Goal: Task Accomplishment & Management: Use online tool/utility

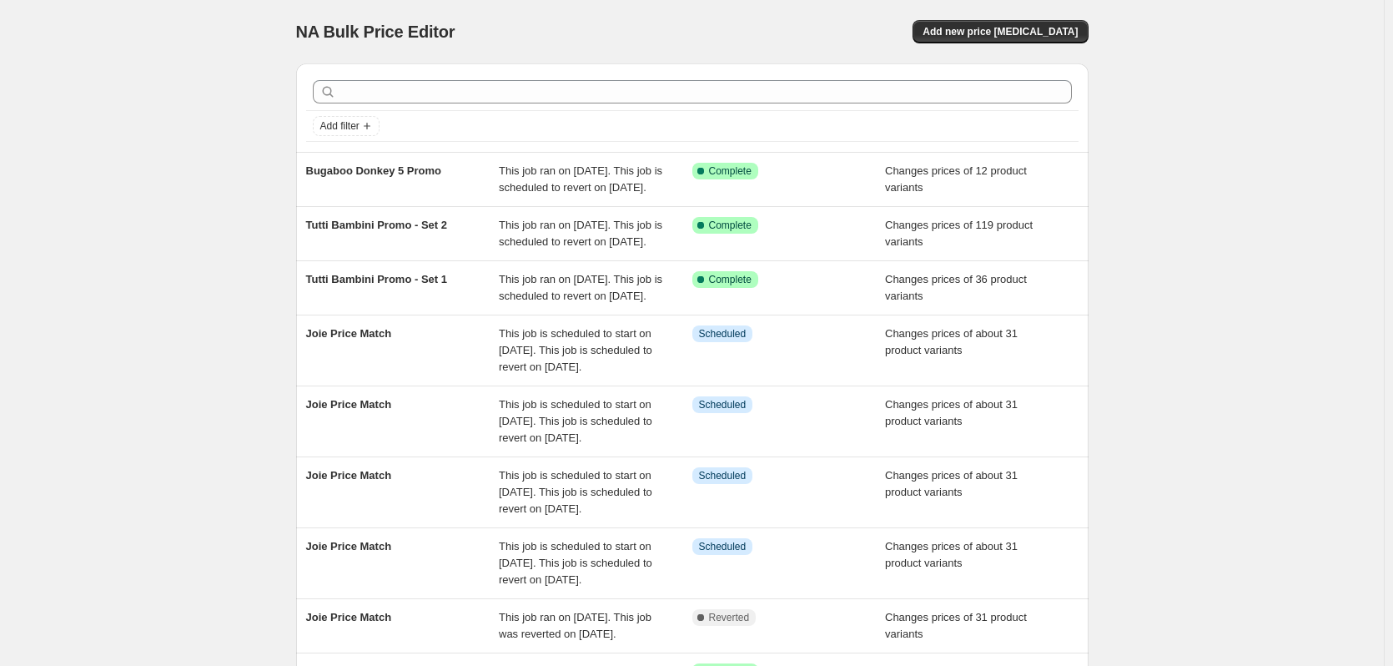
click at [221, 107] on div "NA Bulk Price Editor. This page is ready NA Bulk Price Editor Add new price cha…" at bounding box center [692, 463] width 1384 height 926
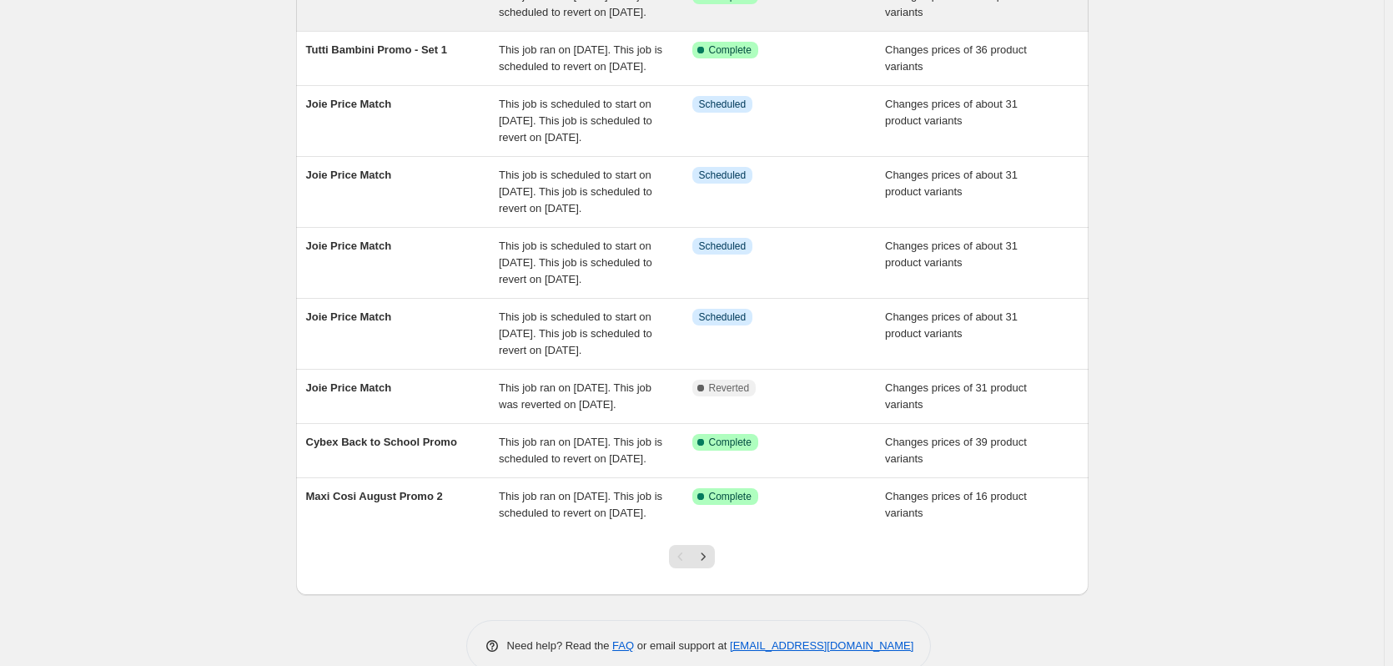
scroll to position [334, 0]
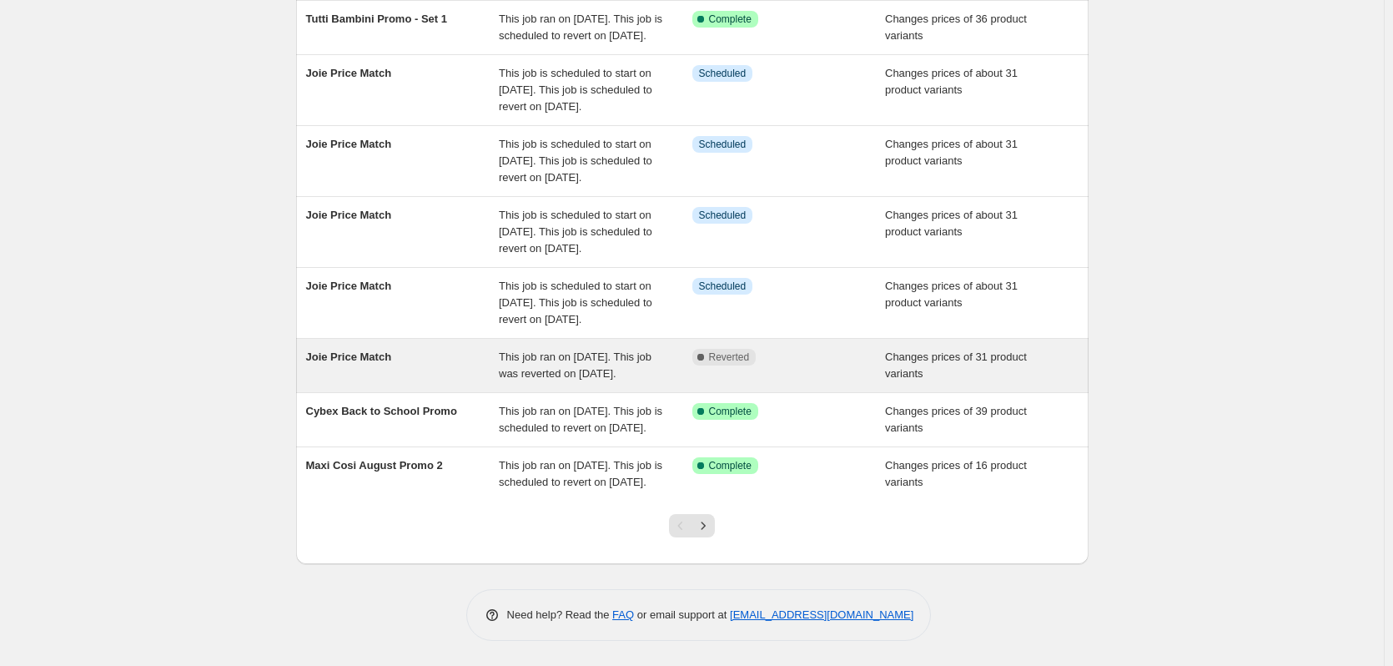
click at [836, 349] on div "Complete Reverted" at bounding box center [789, 365] width 194 height 33
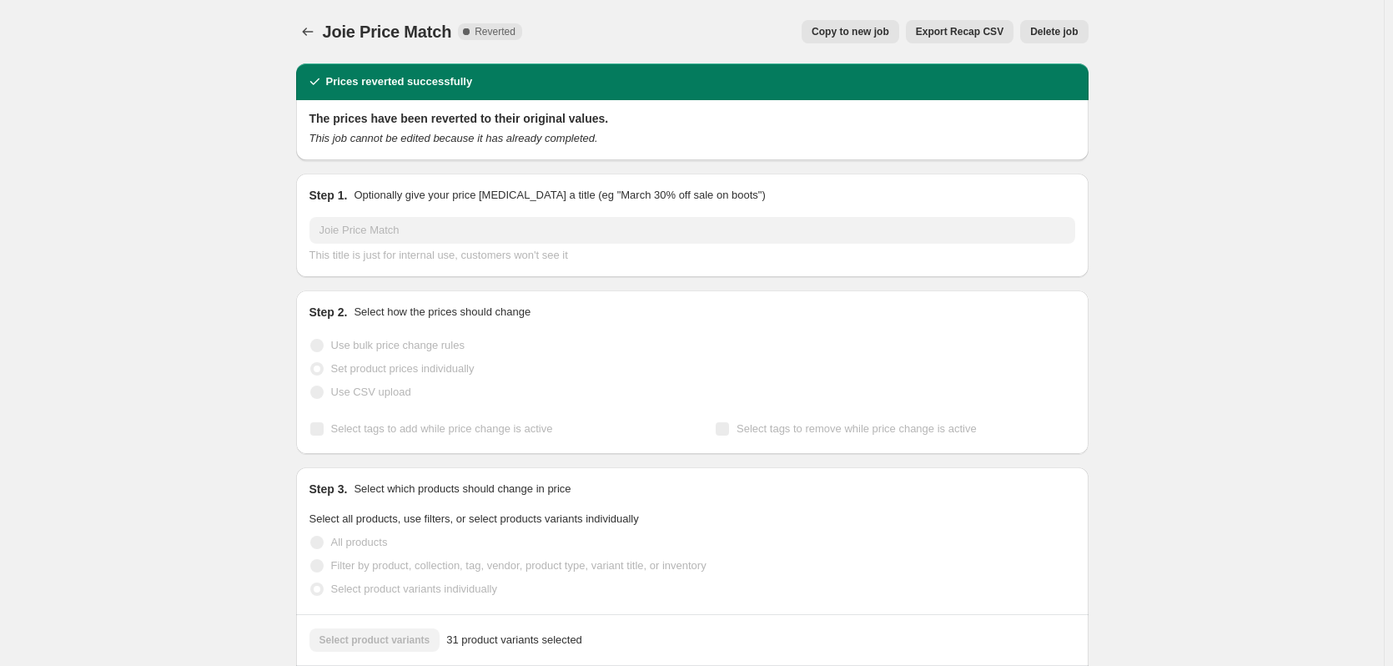
click at [1069, 38] on button "Delete job" at bounding box center [1054, 31] width 68 height 23
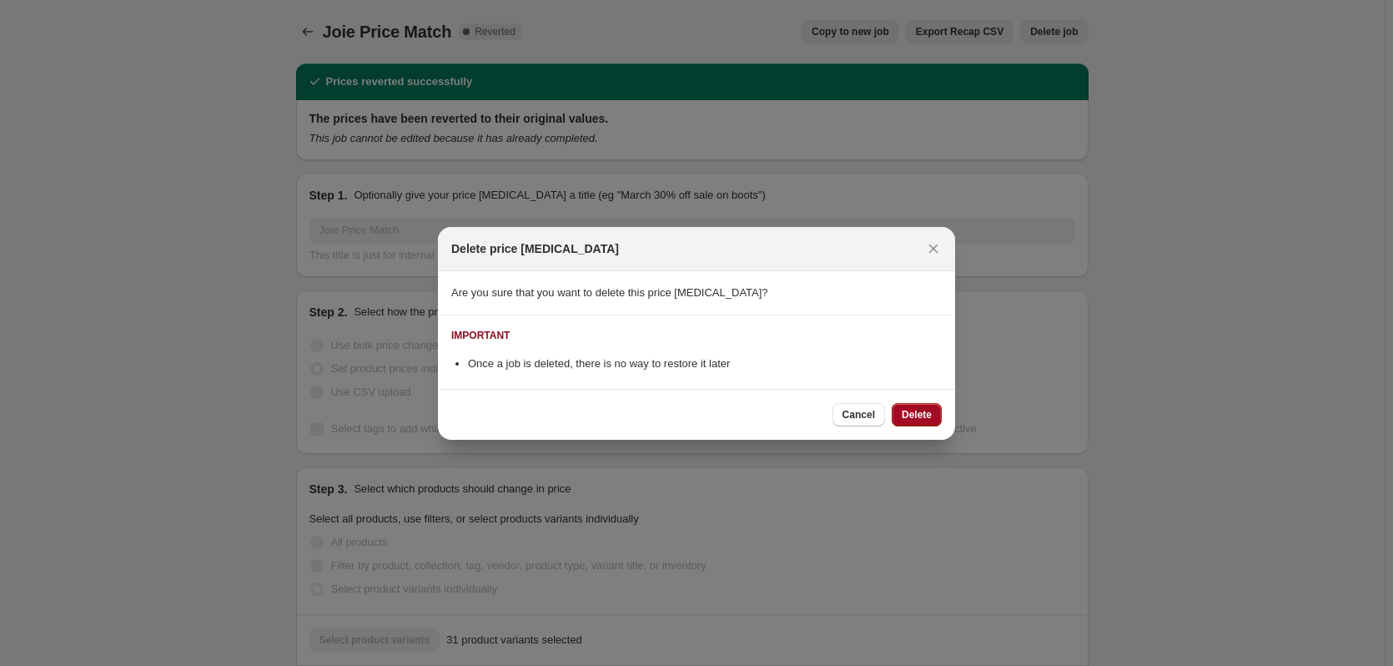
click at [914, 418] on span "Delete" at bounding box center [917, 414] width 30 height 13
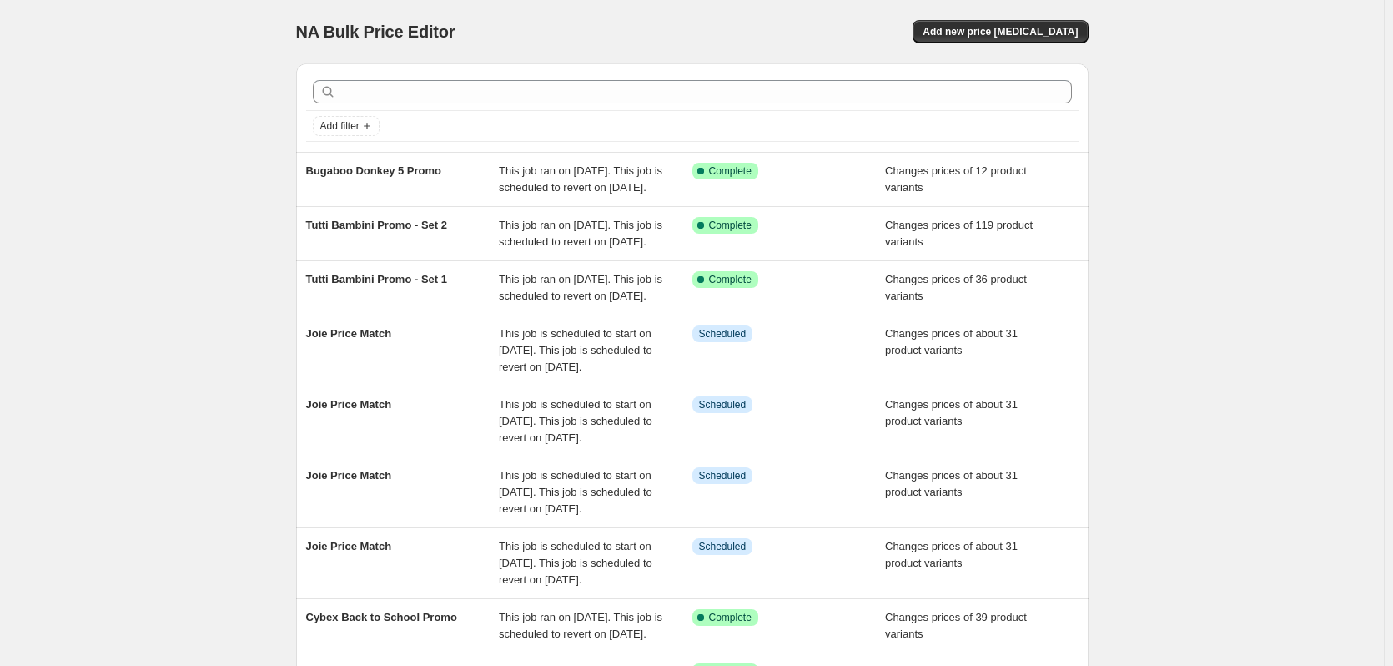
drag, startPoint x: 1016, startPoint y: 25, endPoint x: 946, endPoint y: 25, distance: 70.1
click at [946, 25] on div "Add new price [MEDICAL_DATA]" at bounding box center [890, 31] width 398 height 23
click at [959, 25] on button "Add new price [MEDICAL_DATA]" at bounding box center [1000, 31] width 175 height 23
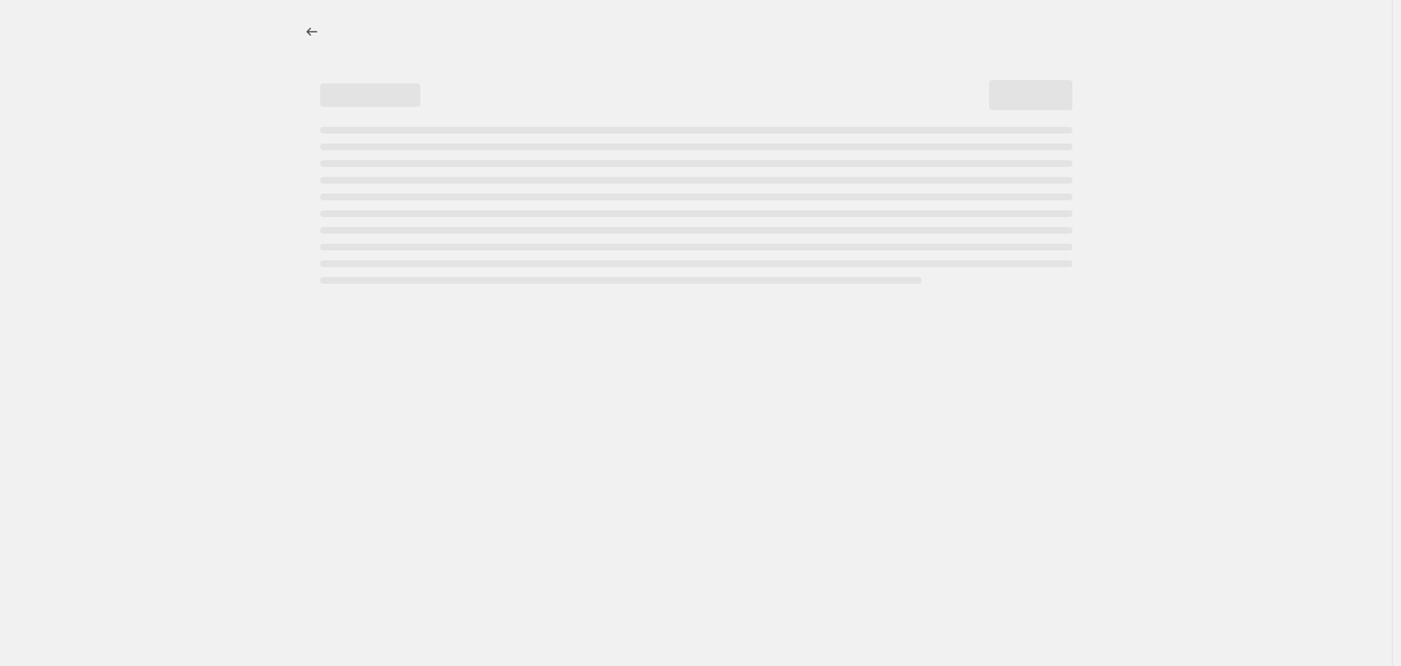
select select "percentage"
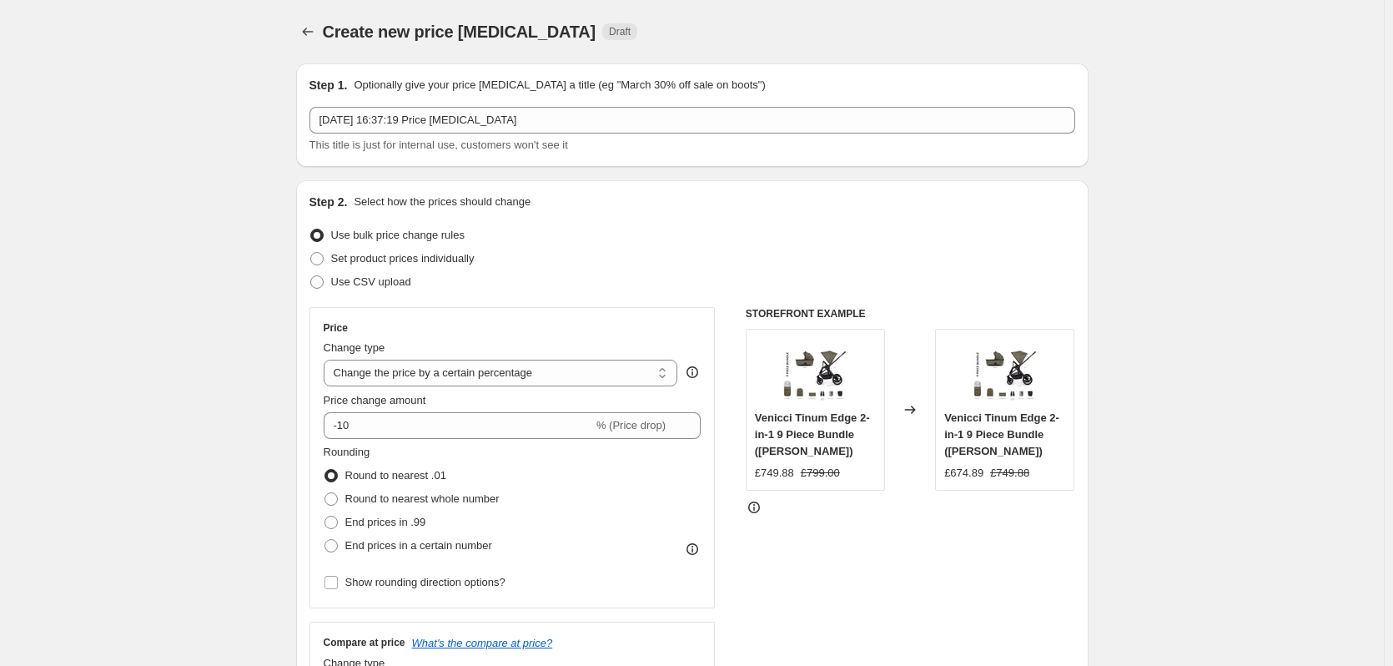
drag, startPoint x: 602, startPoint y: 99, endPoint x: 265, endPoint y: 95, distance: 337.0
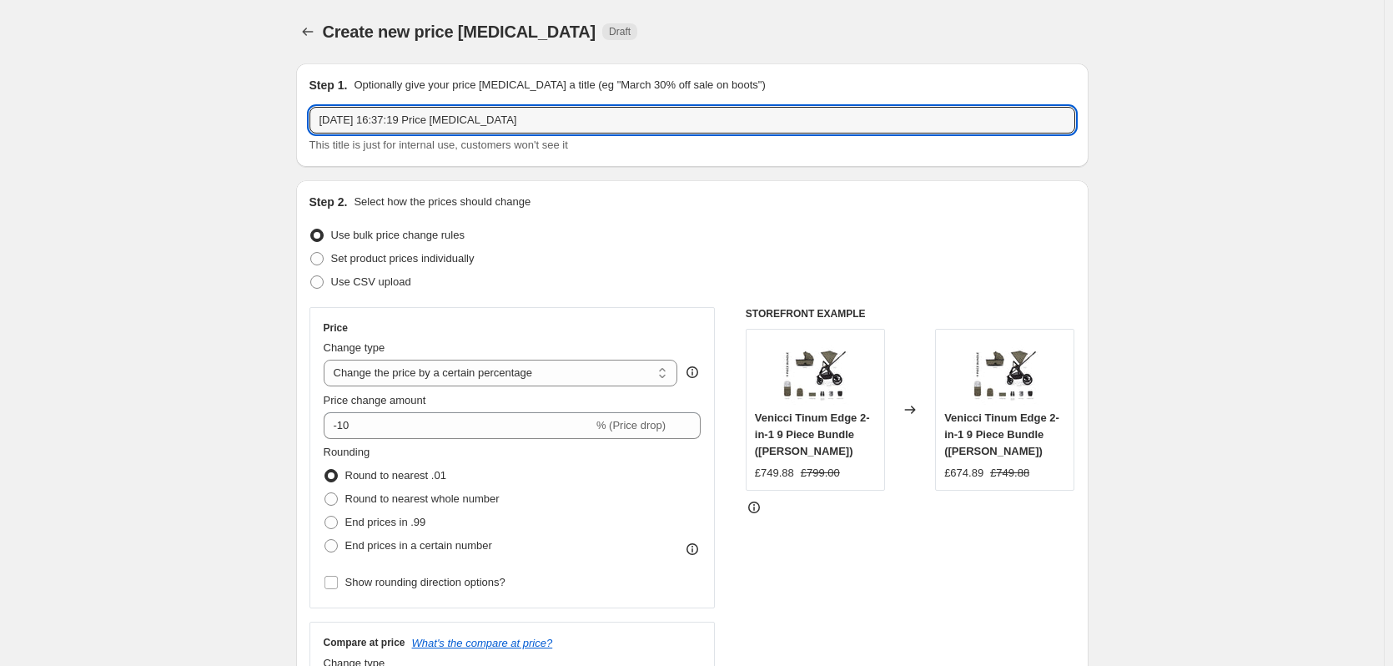
drag, startPoint x: 525, startPoint y: 108, endPoint x: 166, endPoint y: 92, distance: 359.1
click at [498, 115] on input "text" at bounding box center [692, 120] width 766 height 27
type input "Nuna Price Match"
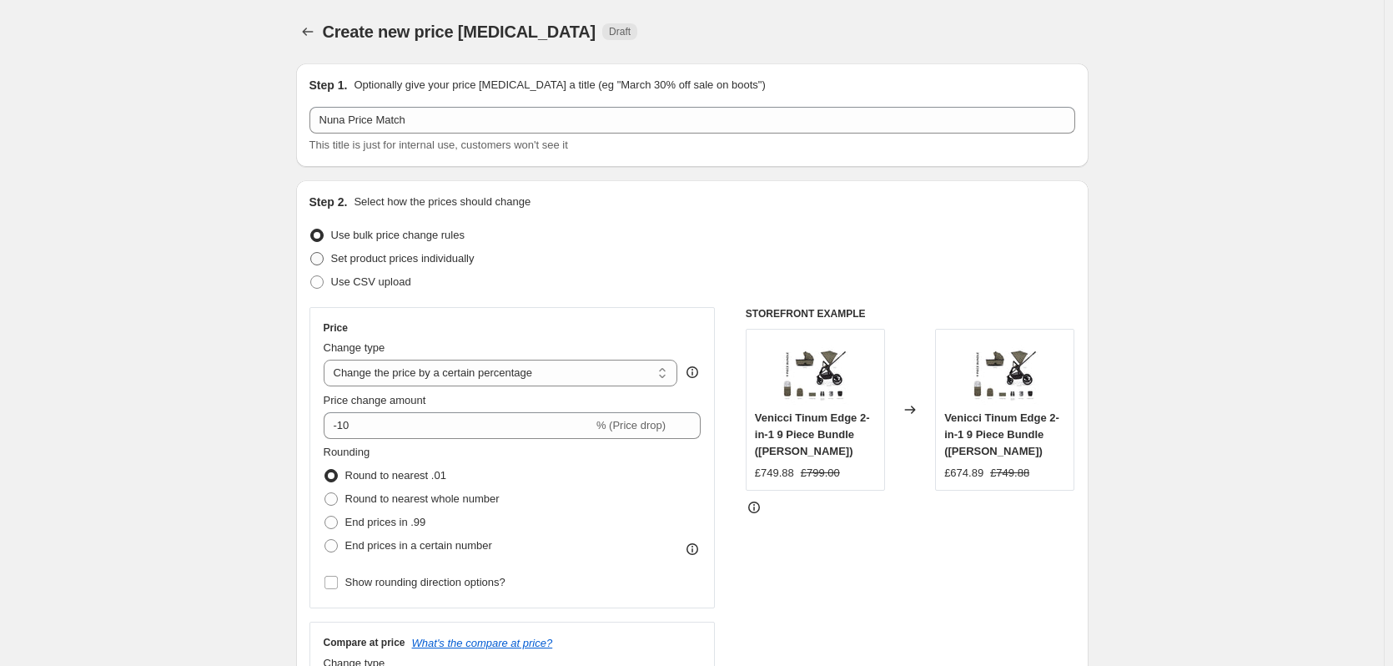
click at [418, 259] on span "Set product prices individually" at bounding box center [402, 258] width 143 height 13
click at [311, 253] on input "Set product prices individually" at bounding box center [310, 252] width 1 height 1
radio input "true"
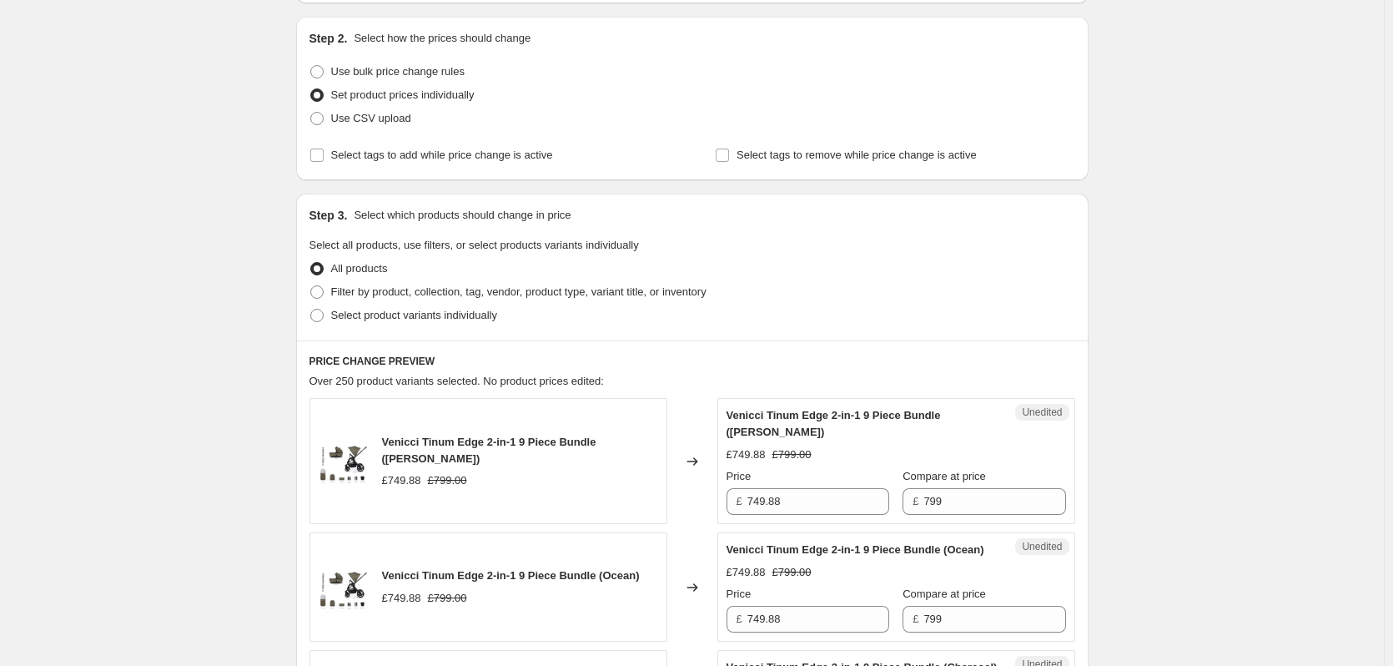
scroll to position [167, 0]
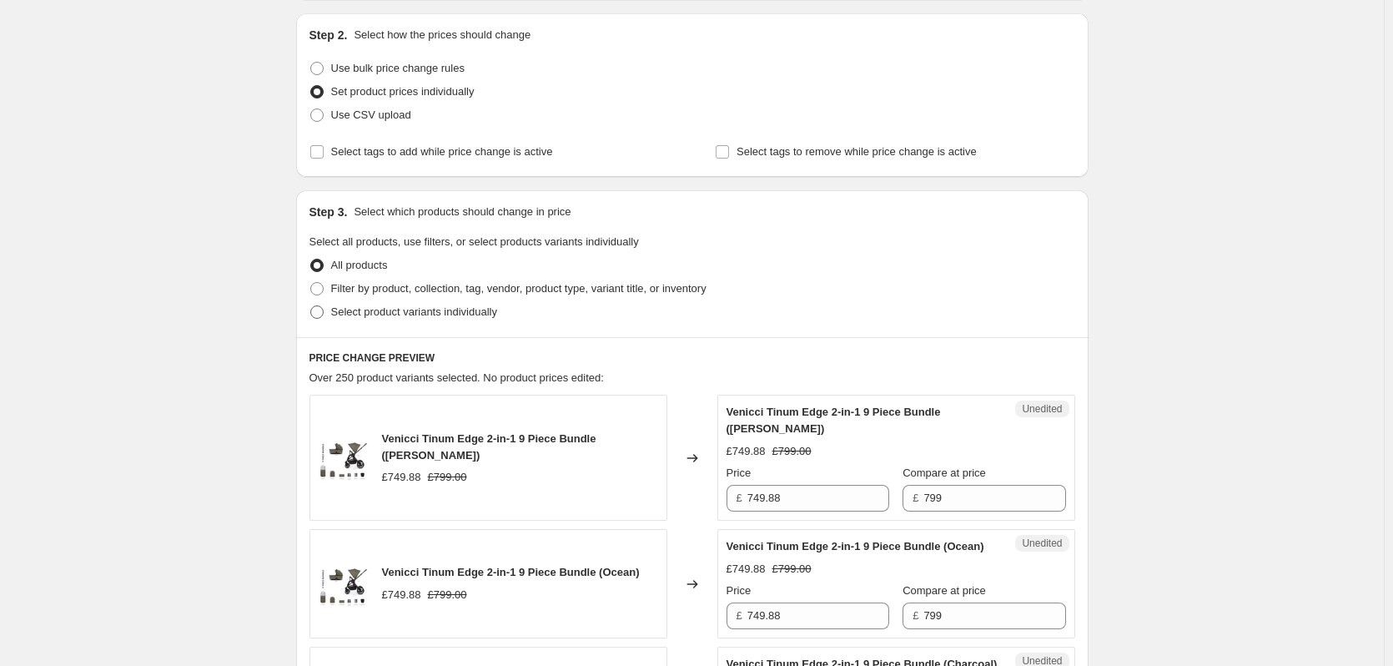
click at [379, 317] on span "Select product variants individually" at bounding box center [414, 311] width 166 height 13
click at [311, 306] on input "Select product variants individually" at bounding box center [310, 305] width 1 height 1
radio input "true"
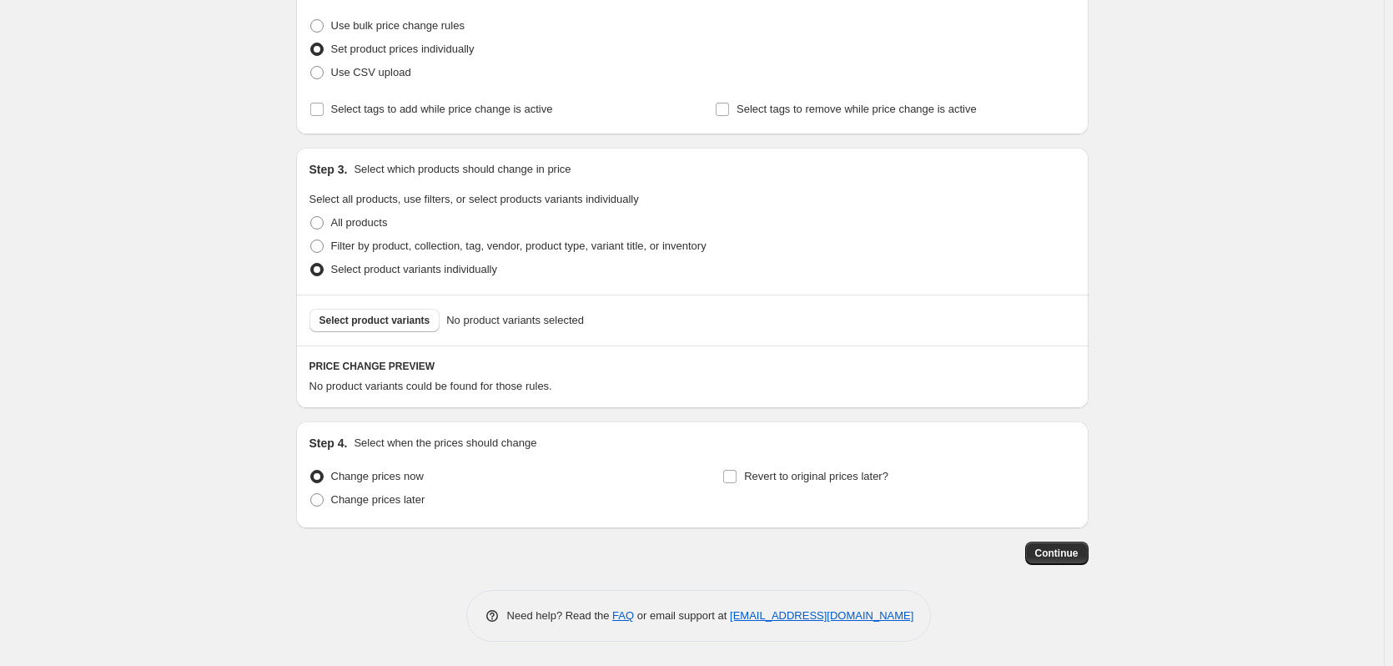
scroll to position [210, 0]
click at [365, 319] on span "Select product variants" at bounding box center [375, 319] width 111 height 13
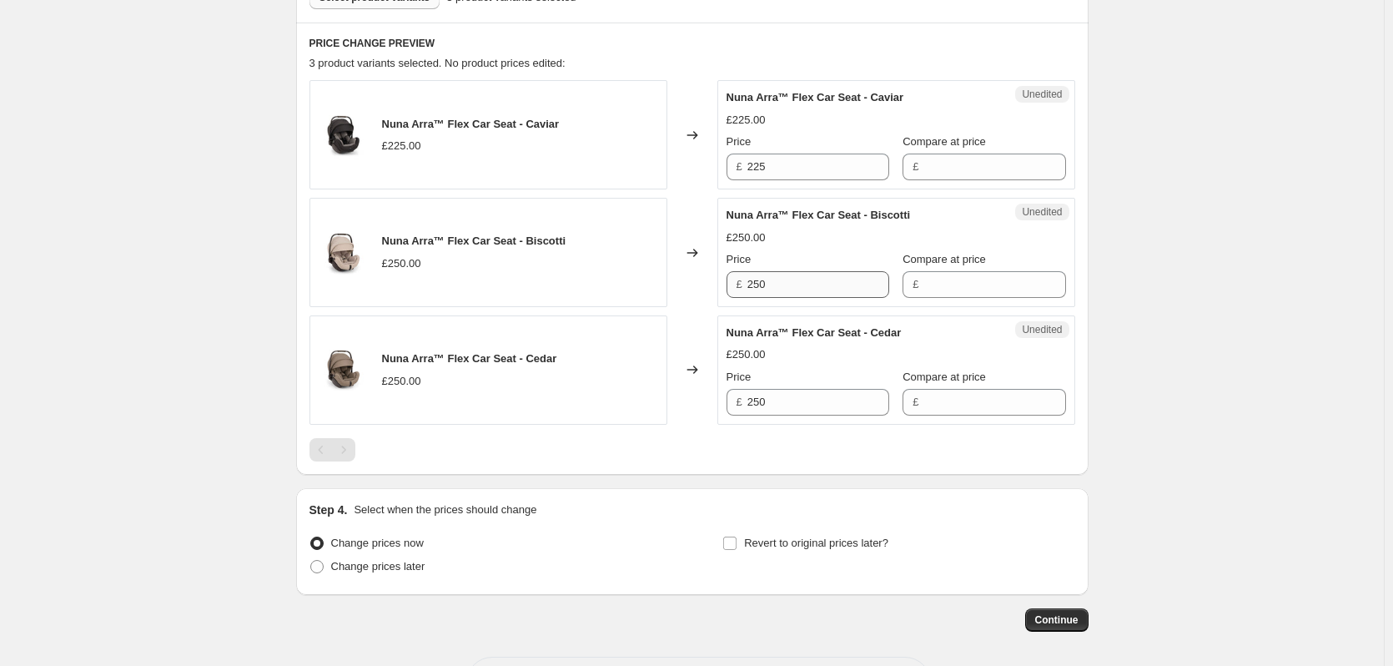
scroll to position [544, 0]
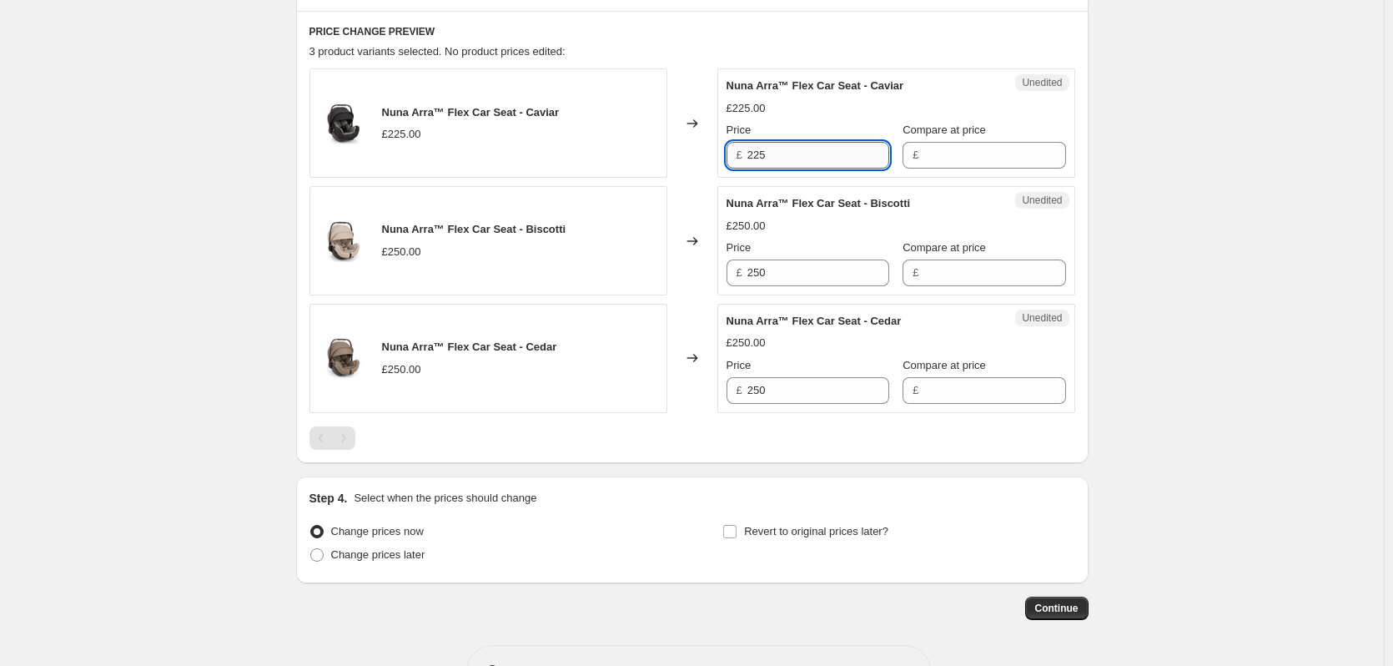
click at [789, 156] on input "225" at bounding box center [818, 155] width 142 height 27
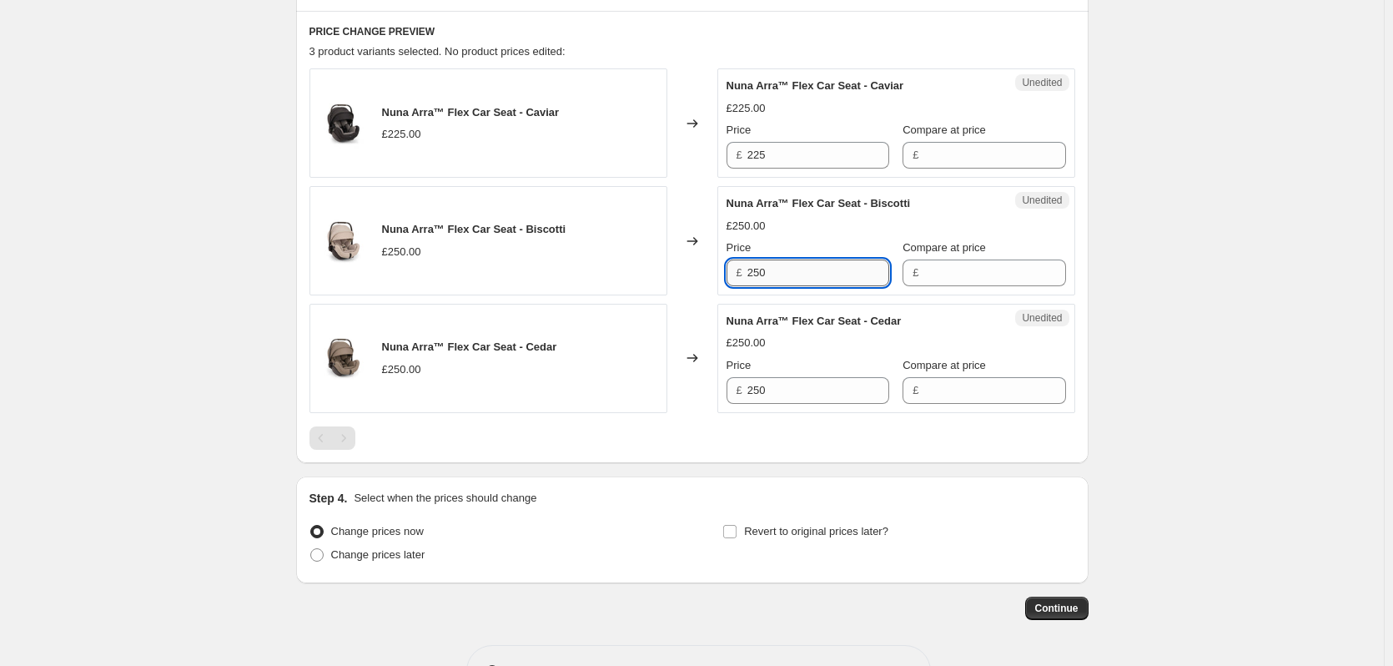
click at [797, 276] on input "250" at bounding box center [818, 272] width 142 height 27
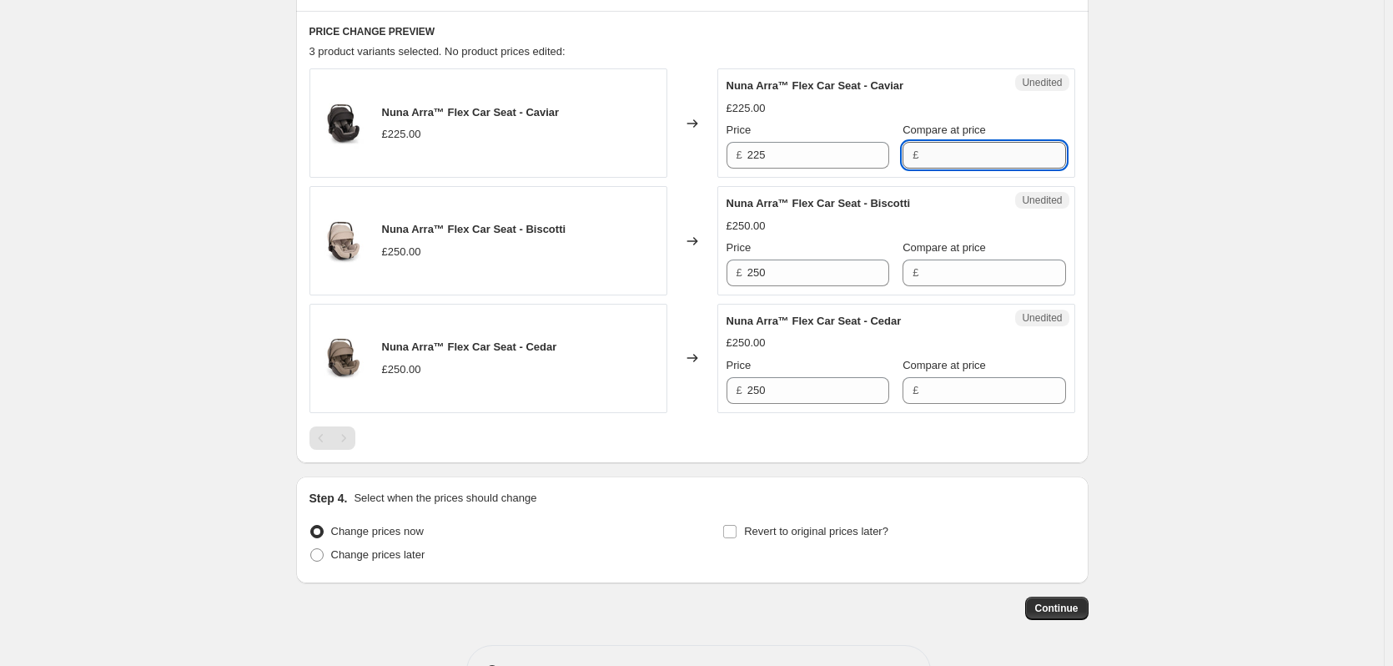
drag, startPoint x: 943, startPoint y: 159, endPoint x: 943, endPoint y: 229, distance: 70.9
click at [943, 159] on input "Compare at price" at bounding box center [994, 155] width 142 height 27
paste input "250"
type input "250"
paste input "250"
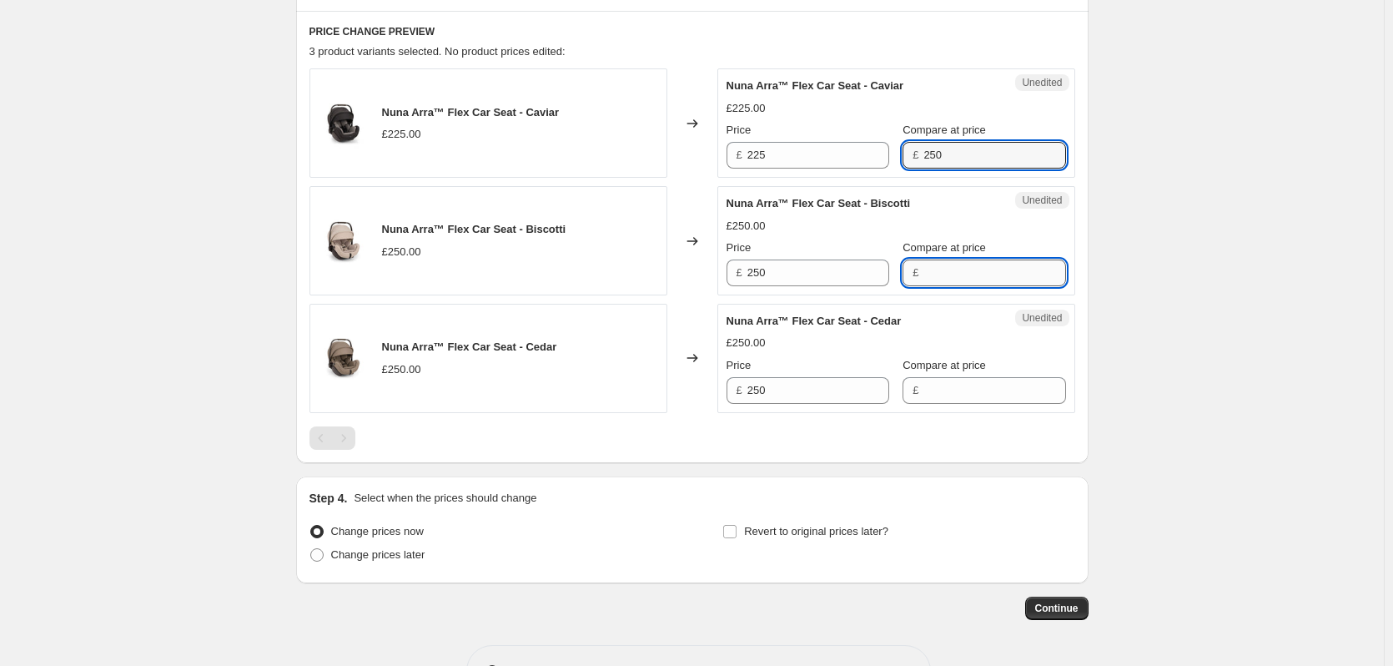
click at [949, 282] on input "Compare at price" at bounding box center [994, 272] width 142 height 27
type input "250"
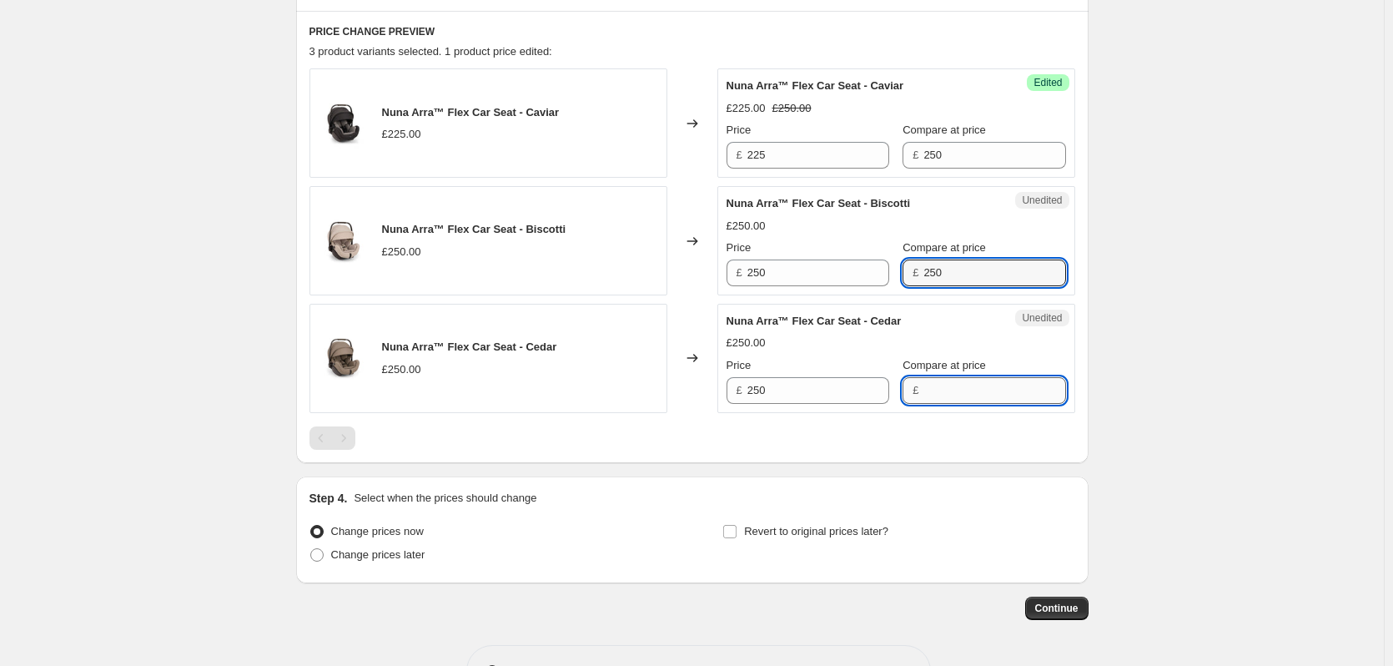
paste input "250"
click at [934, 390] on input "250" at bounding box center [994, 390] width 142 height 27
type input "250"
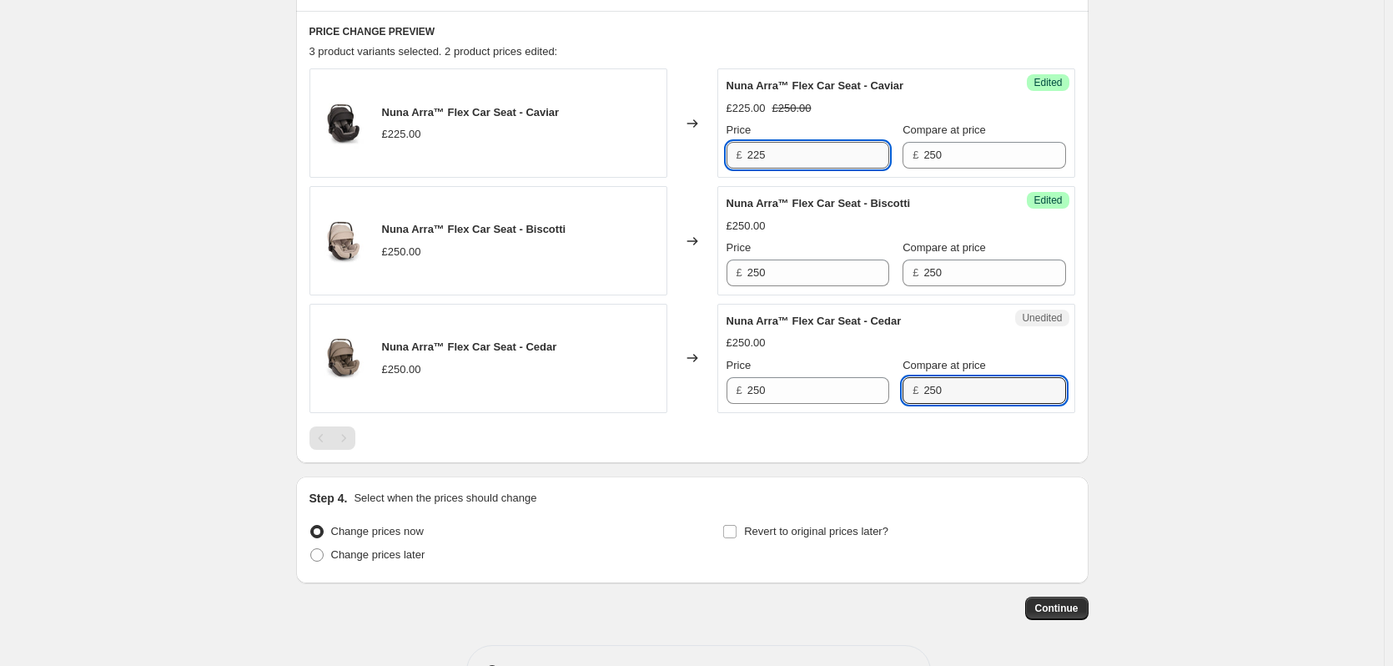
click at [809, 150] on input "225" at bounding box center [818, 155] width 142 height 27
type input "224.95"
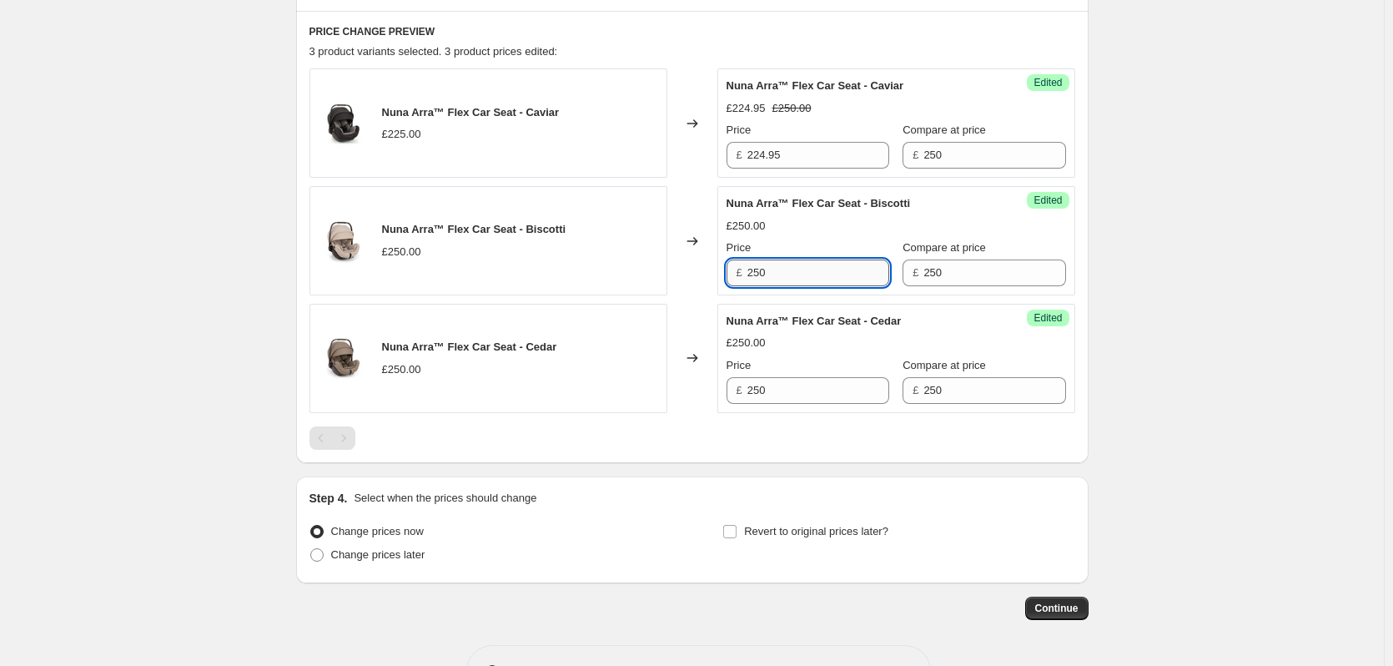
click at [785, 269] on input "250" at bounding box center [818, 272] width 142 height 27
paste input "24.95"
type input "224.95"
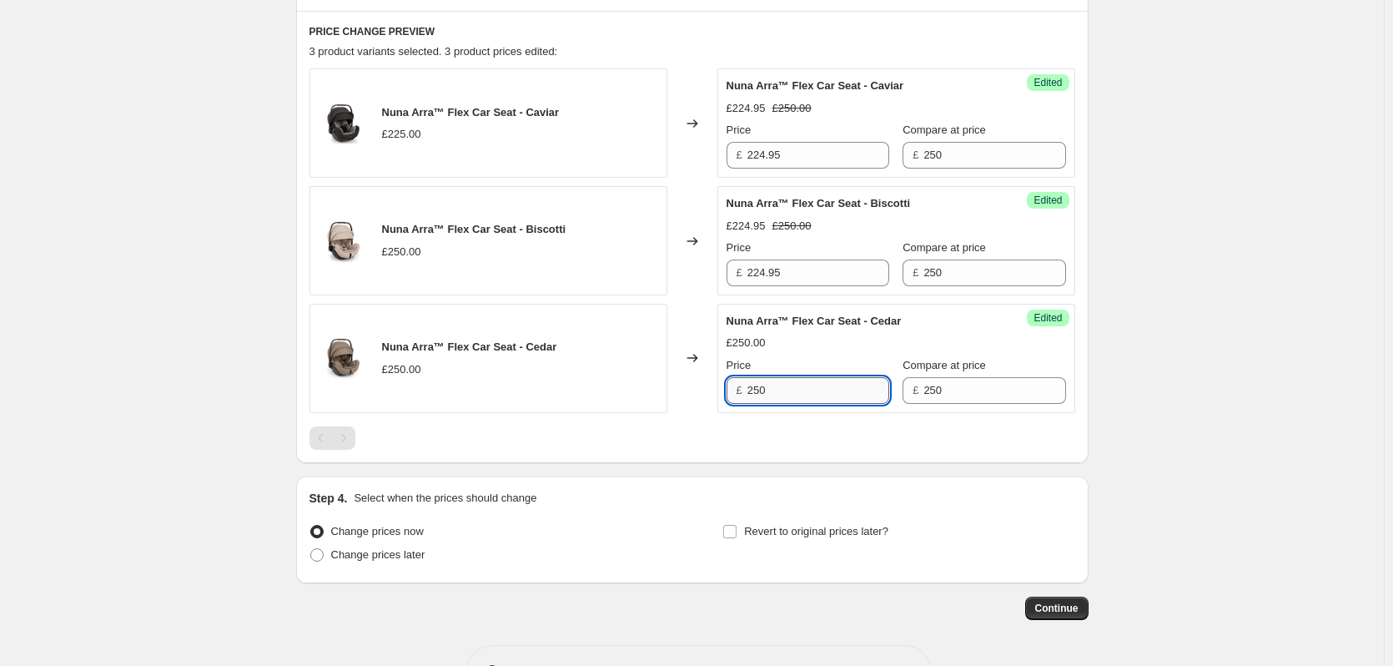
click at [804, 388] on input "250" at bounding box center [818, 390] width 142 height 27
paste input "24.95"
type input "224.95"
click at [229, 284] on div "Create new price [MEDICAL_DATA]. This page is ready Create new price [MEDICAL_D…" at bounding box center [692, 89] width 1384 height 1266
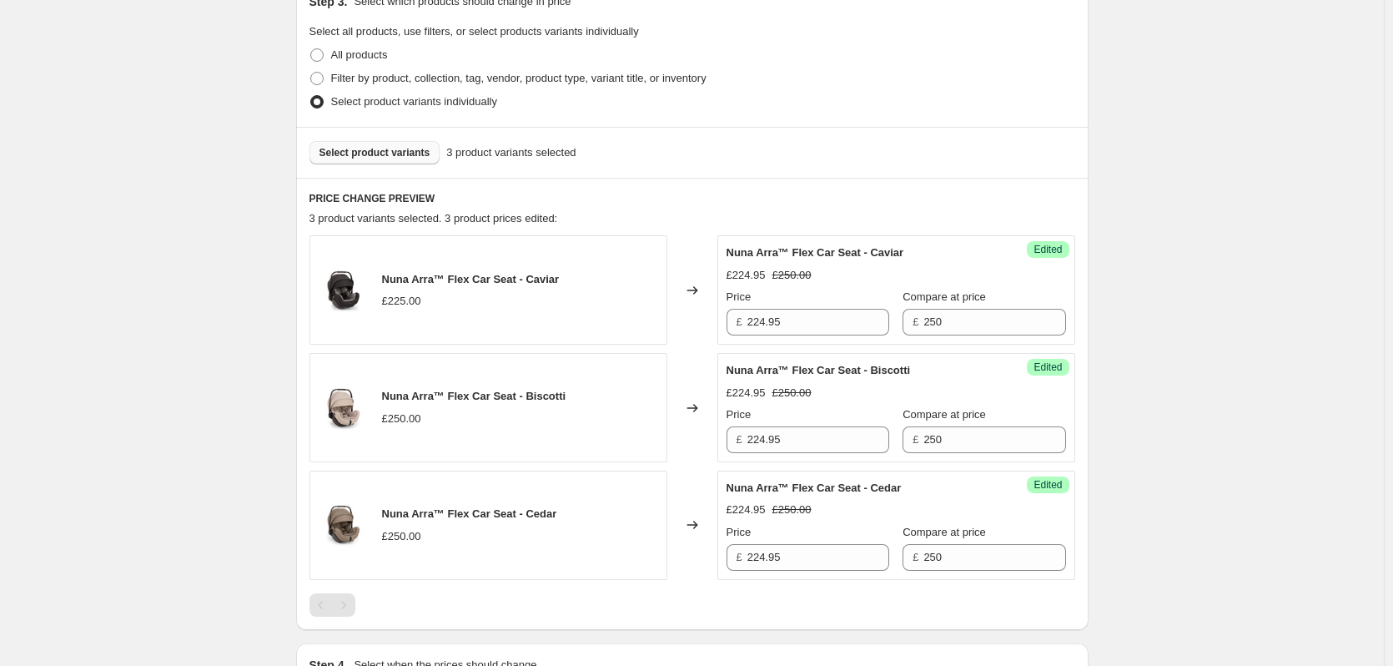
click at [365, 140] on div "Select product variants 3 product variants selected" at bounding box center [692, 152] width 793 height 51
click at [366, 148] on span "Select product variants" at bounding box center [375, 152] width 111 height 13
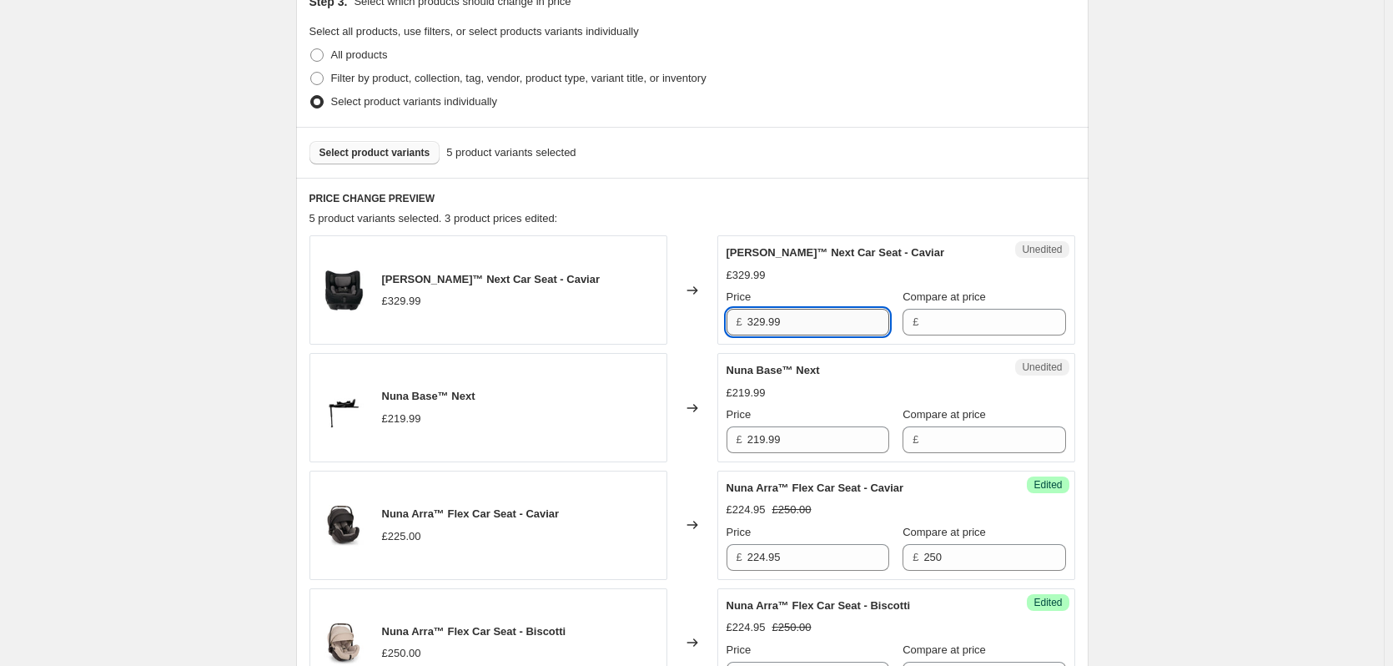
click at [813, 326] on input "329.99" at bounding box center [818, 322] width 142 height 27
click at [981, 321] on input "Compare at price" at bounding box center [994, 322] width 142 height 27
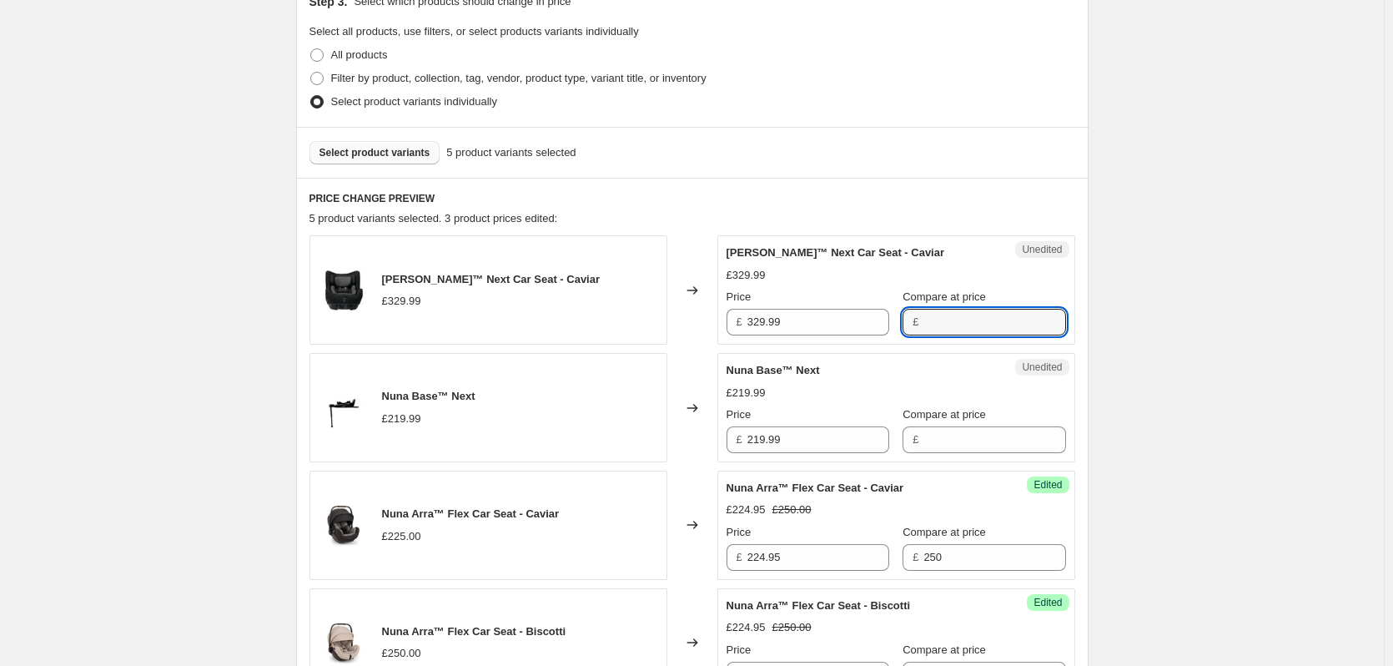
paste input "329.99"
type input "329.99"
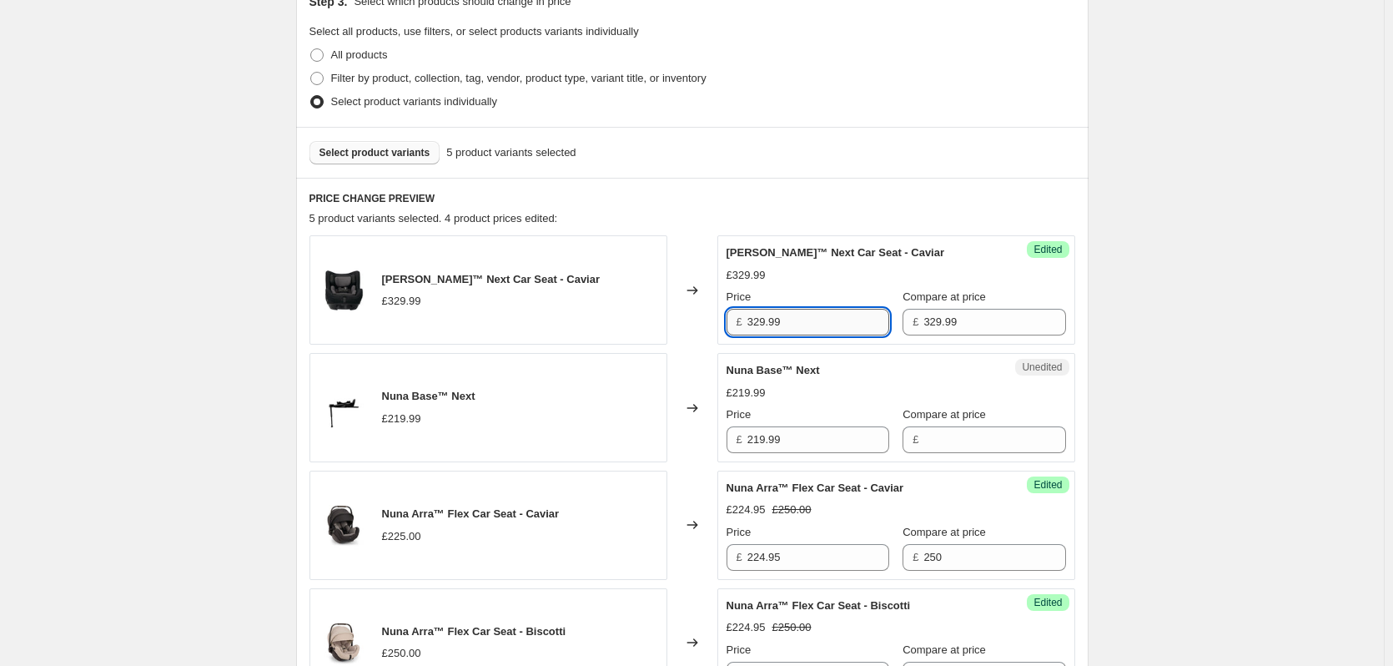
click at [803, 335] on input "329.99" at bounding box center [818, 322] width 142 height 27
type input "309"
click at [380, 164] on div "Select product variants 5 product variants selected" at bounding box center [692, 152] width 793 height 51
click at [404, 153] on span "Select product variants" at bounding box center [375, 152] width 111 height 13
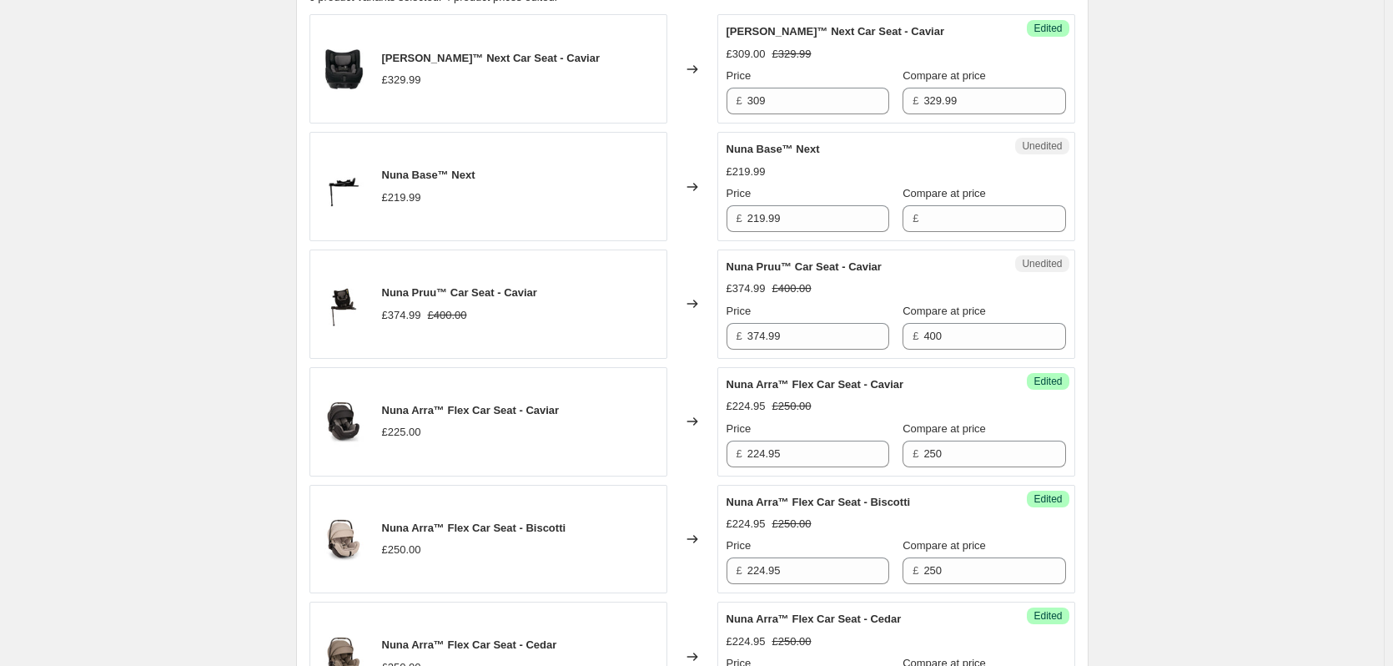
scroll to position [627, 0]
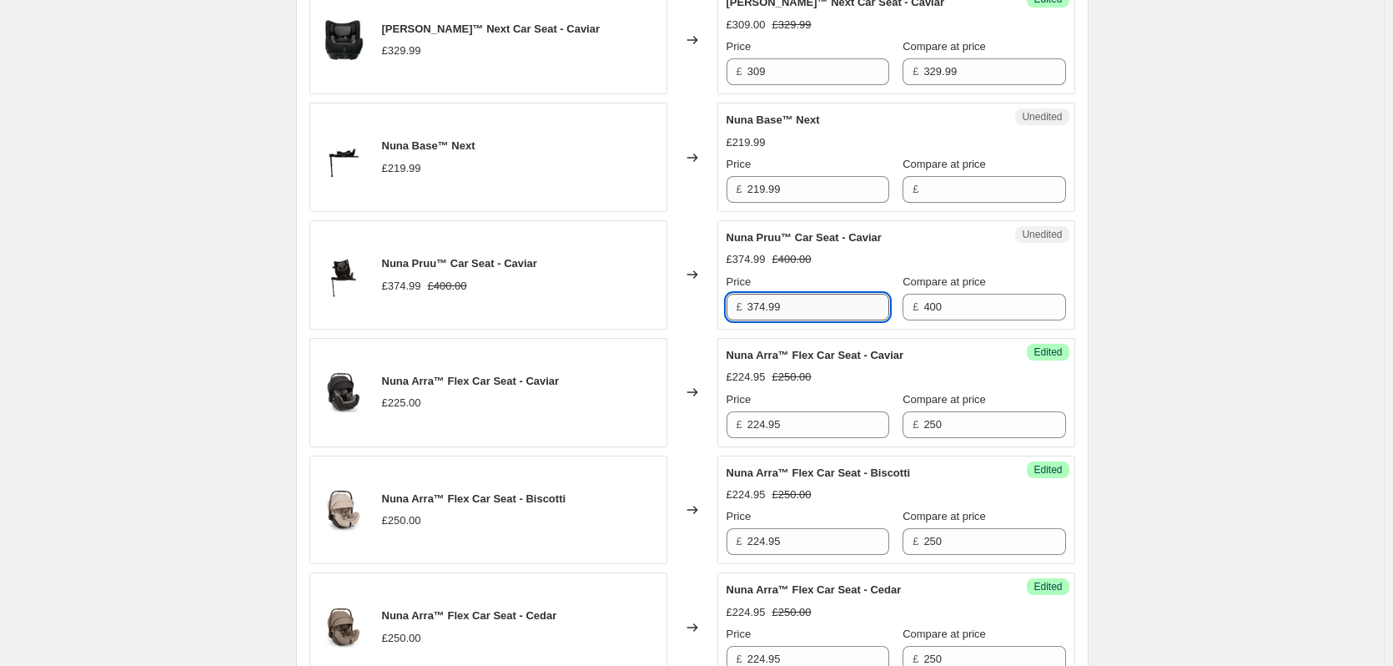
click at [801, 307] on input "374.99" at bounding box center [818, 307] width 142 height 27
type input "359.95"
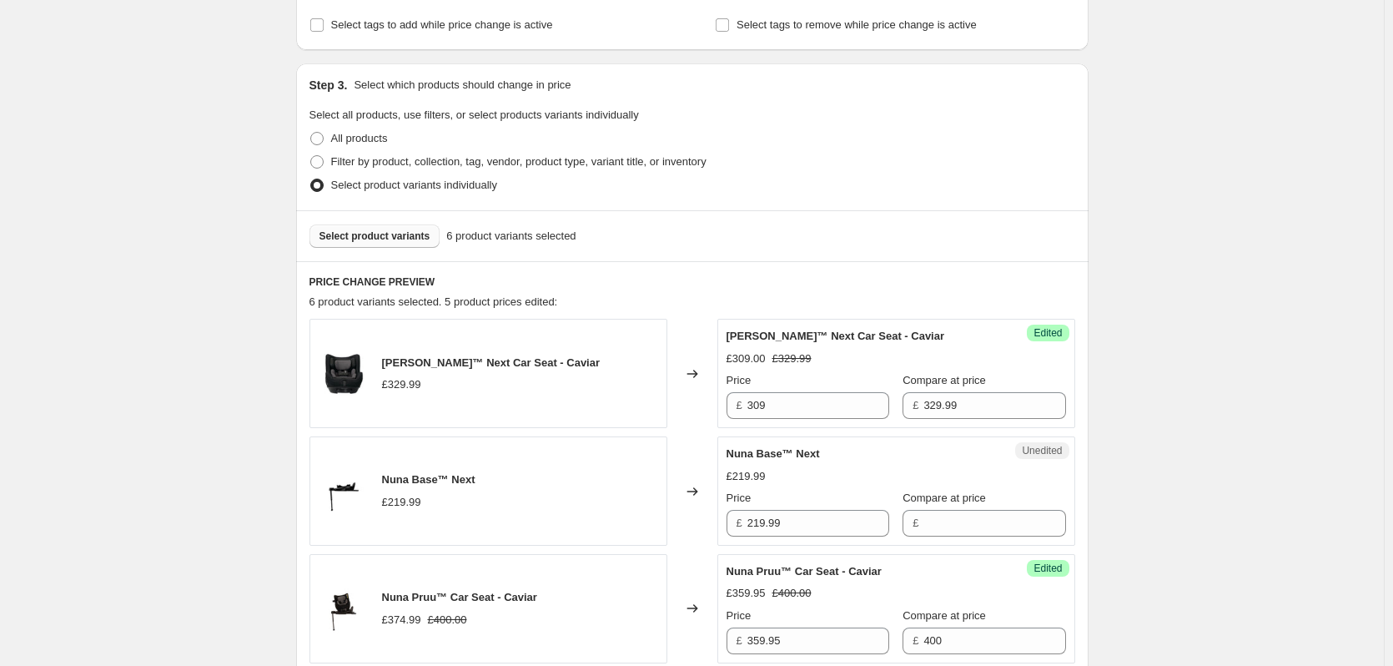
click at [372, 241] on span "Select product variants" at bounding box center [375, 235] width 111 height 13
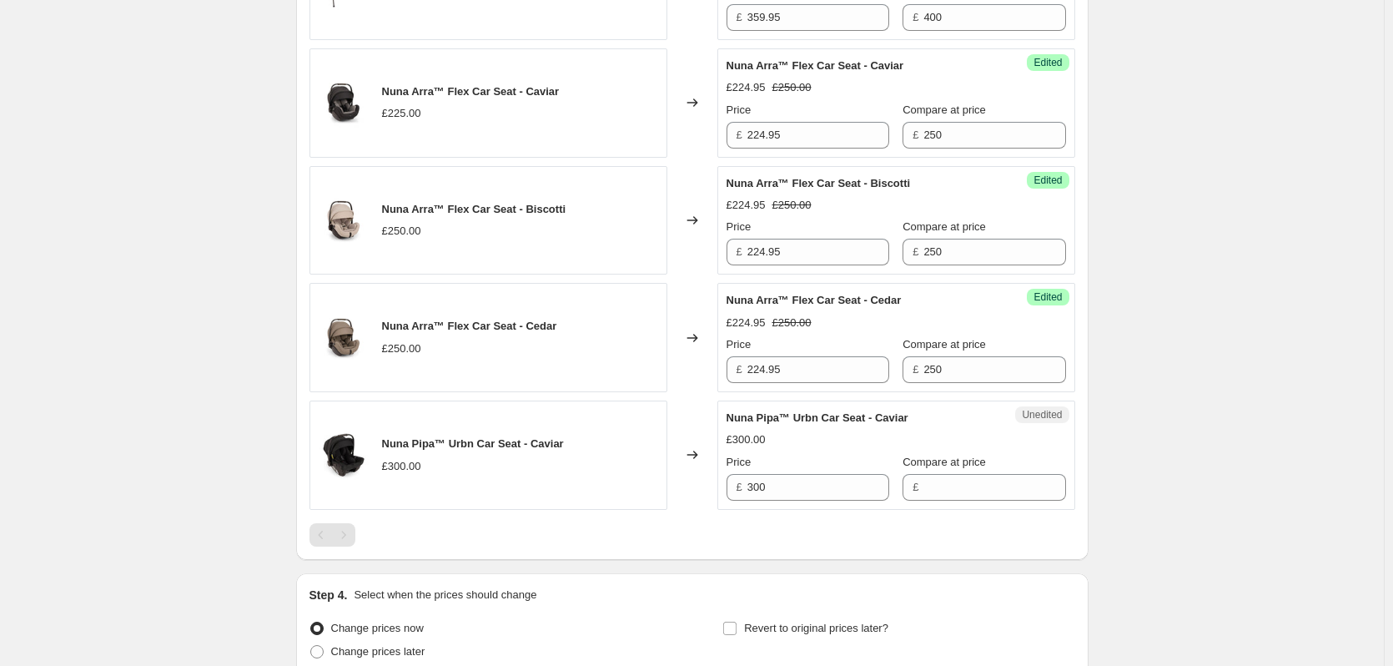
scroll to position [961, 0]
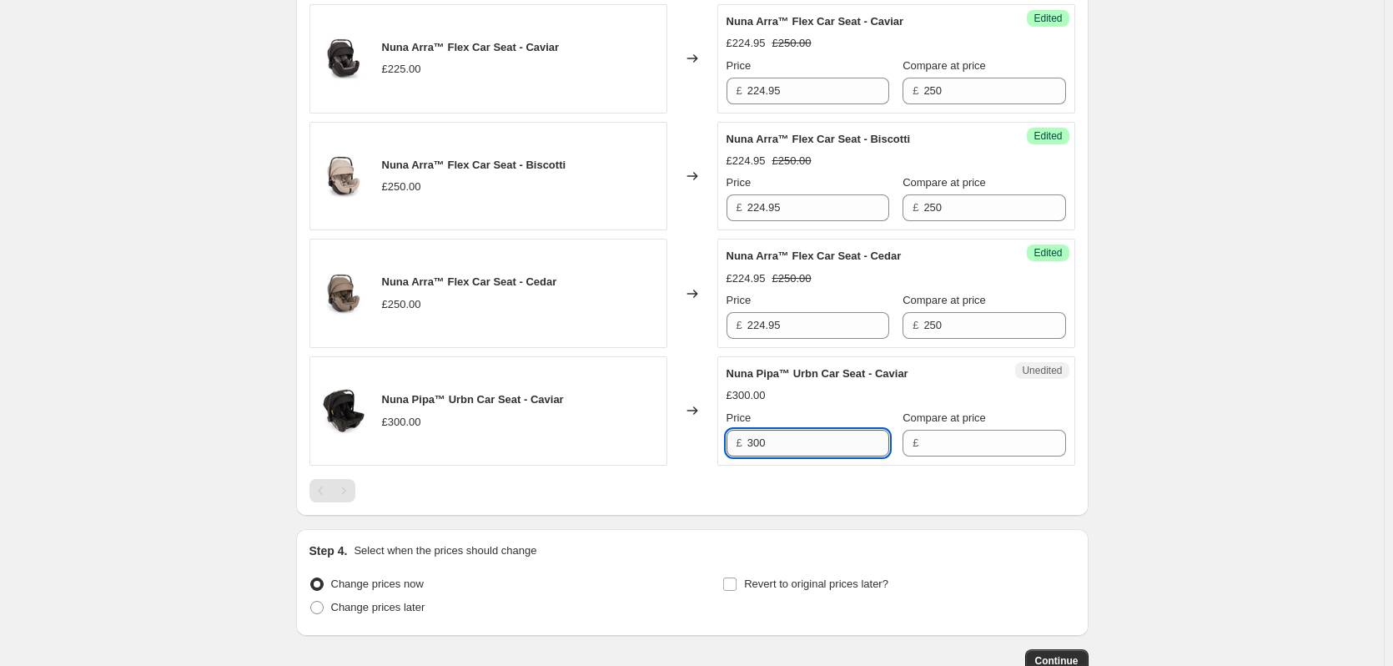
click at [825, 447] on input "300" at bounding box center [818, 443] width 142 height 27
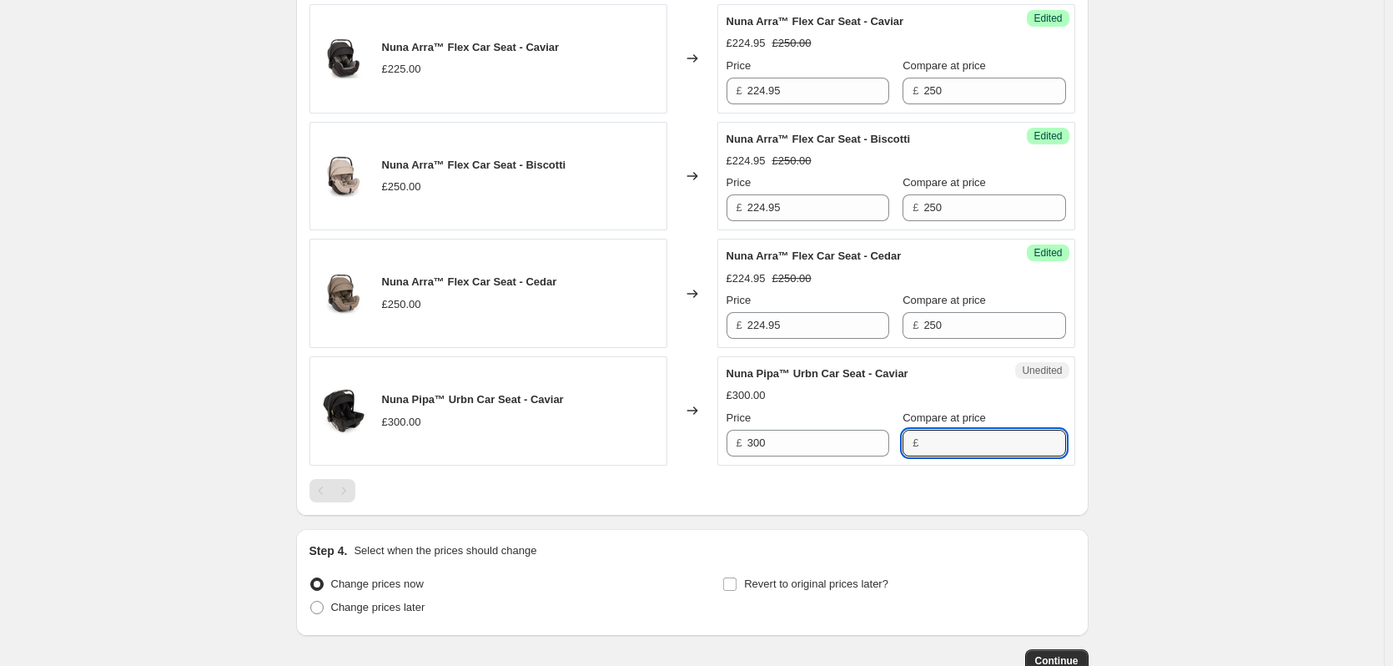
drag, startPoint x: 955, startPoint y: 443, endPoint x: 889, endPoint y: 445, distance: 65.9
click at [955, 443] on input "Compare at price" at bounding box center [994, 443] width 142 height 27
paste input "300"
type input "300"
click at [841, 437] on input "300" at bounding box center [818, 443] width 142 height 27
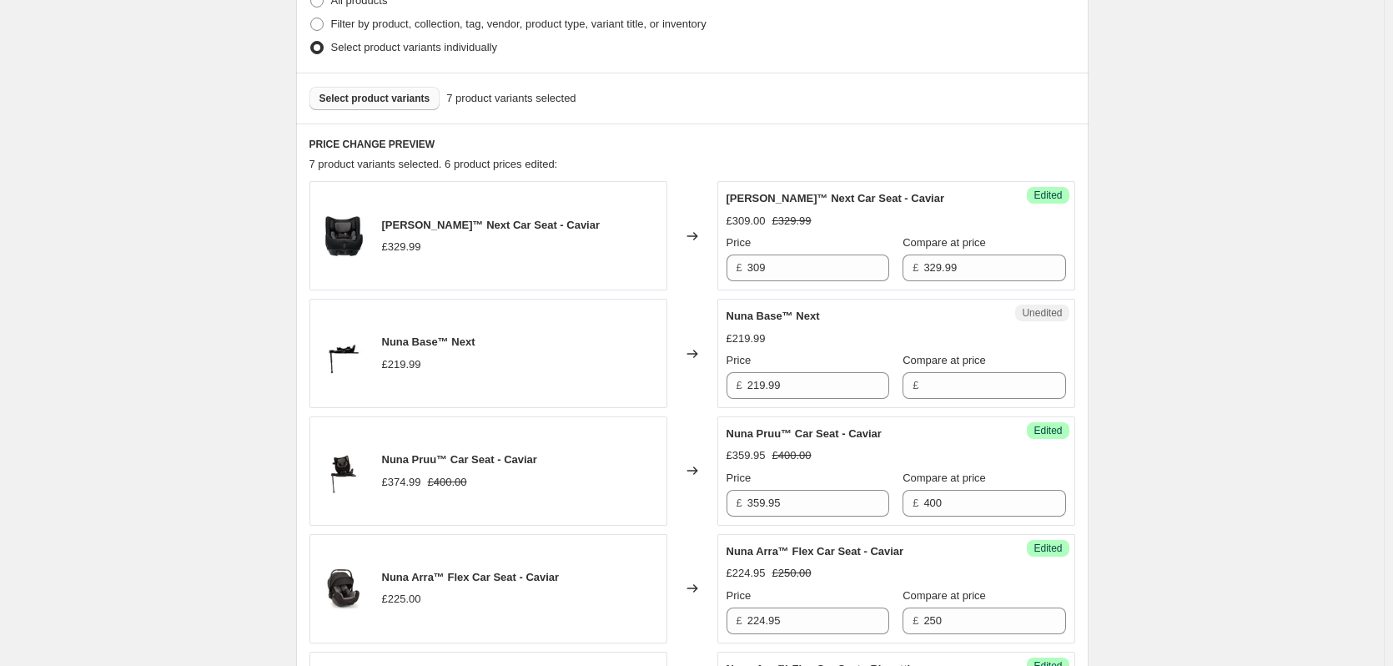
scroll to position [460, 0]
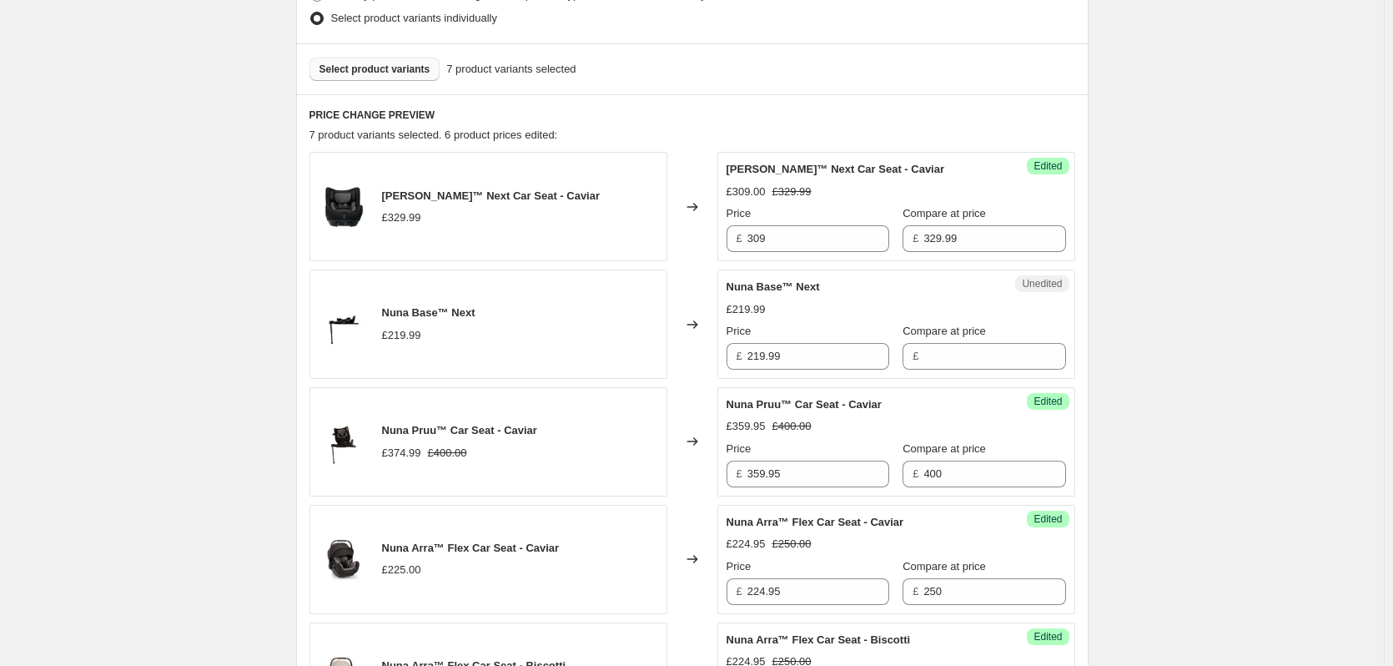
type input "220"
click at [801, 357] on input "219.99" at bounding box center [818, 356] width 142 height 27
type input "219.99"
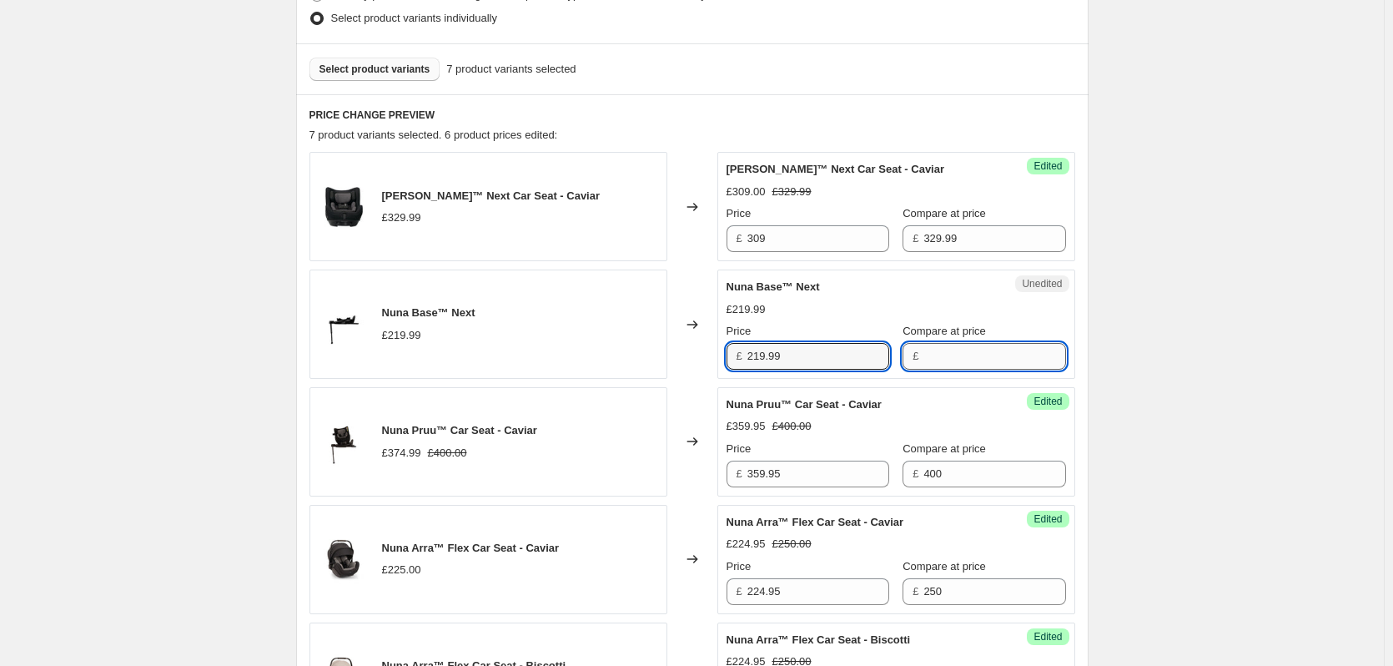
paste input "219.99"
click at [933, 368] on input "219.99" at bounding box center [994, 356] width 142 height 27
type input "219.99"
click at [818, 363] on input "219.99" at bounding box center [818, 356] width 142 height 27
type input "209"
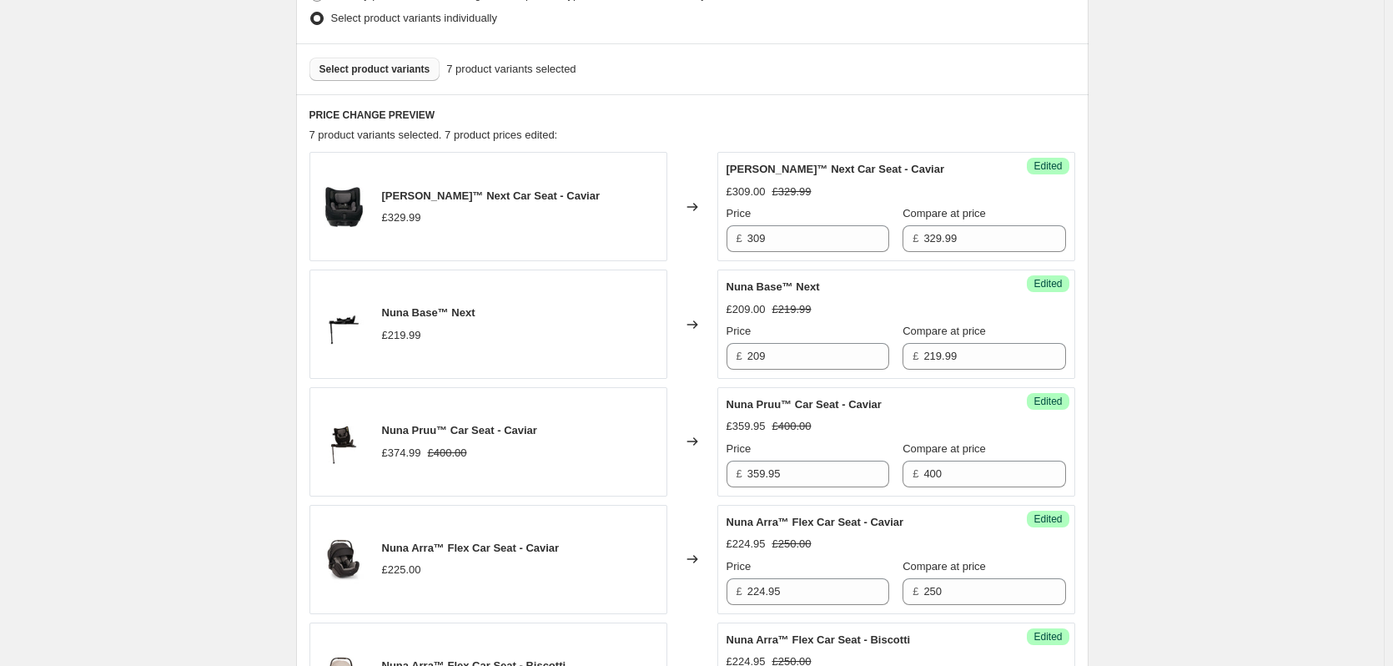
click at [380, 79] on button "Select product variants" at bounding box center [374, 69] width 131 height 23
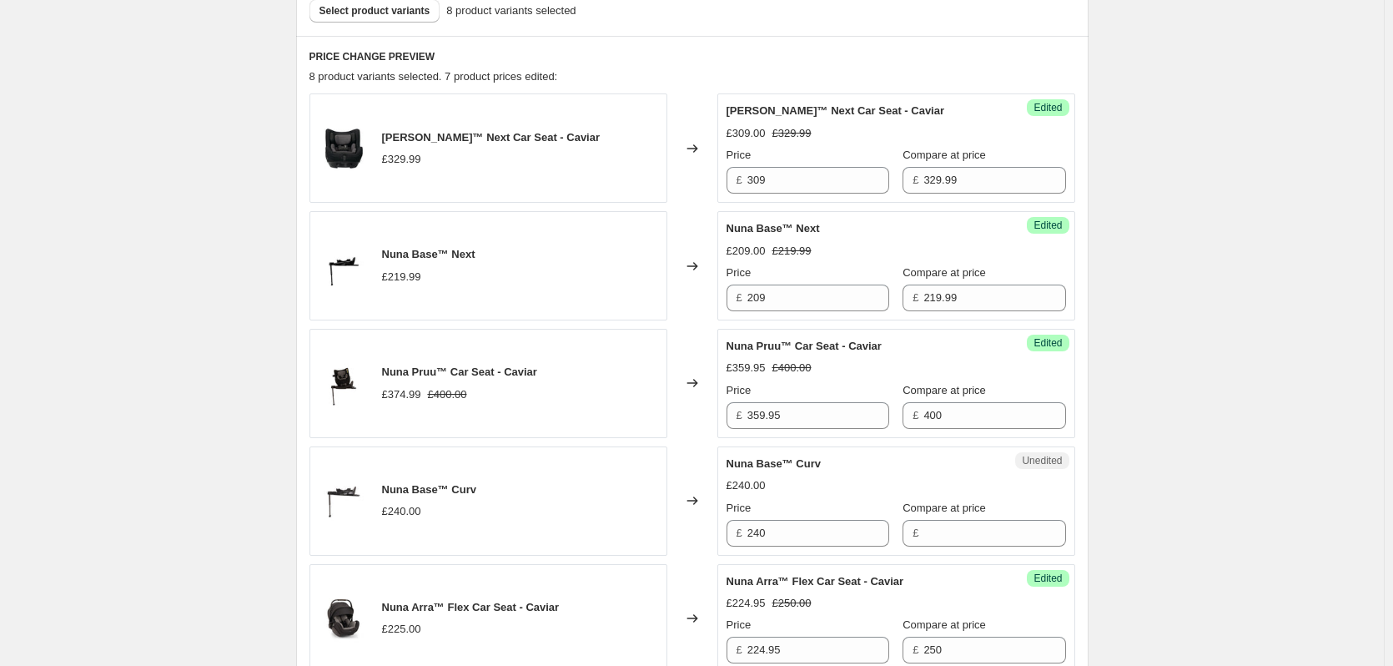
scroll to position [627, 0]
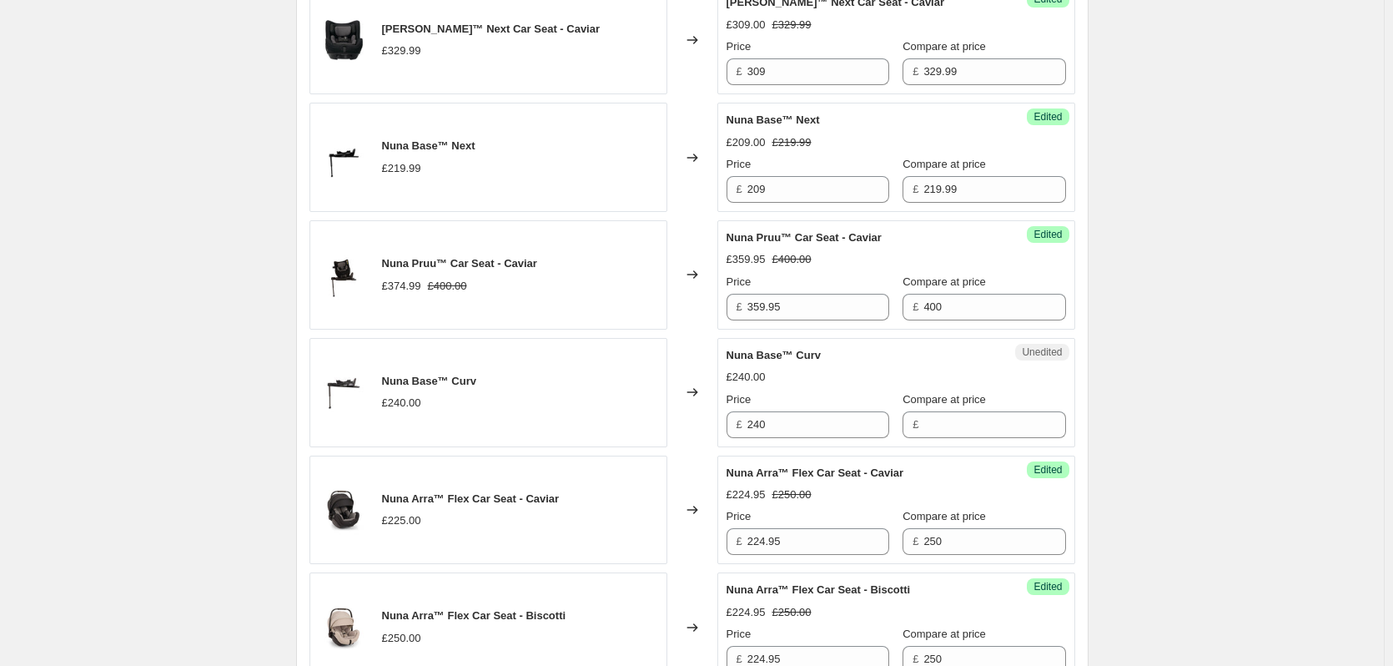
click at [796, 407] on div "Price" at bounding box center [808, 399] width 163 height 17
click at [803, 422] on input "240" at bounding box center [818, 424] width 142 height 27
click at [942, 423] on input "Compare at price" at bounding box center [994, 424] width 142 height 27
paste input "240"
type input "240"
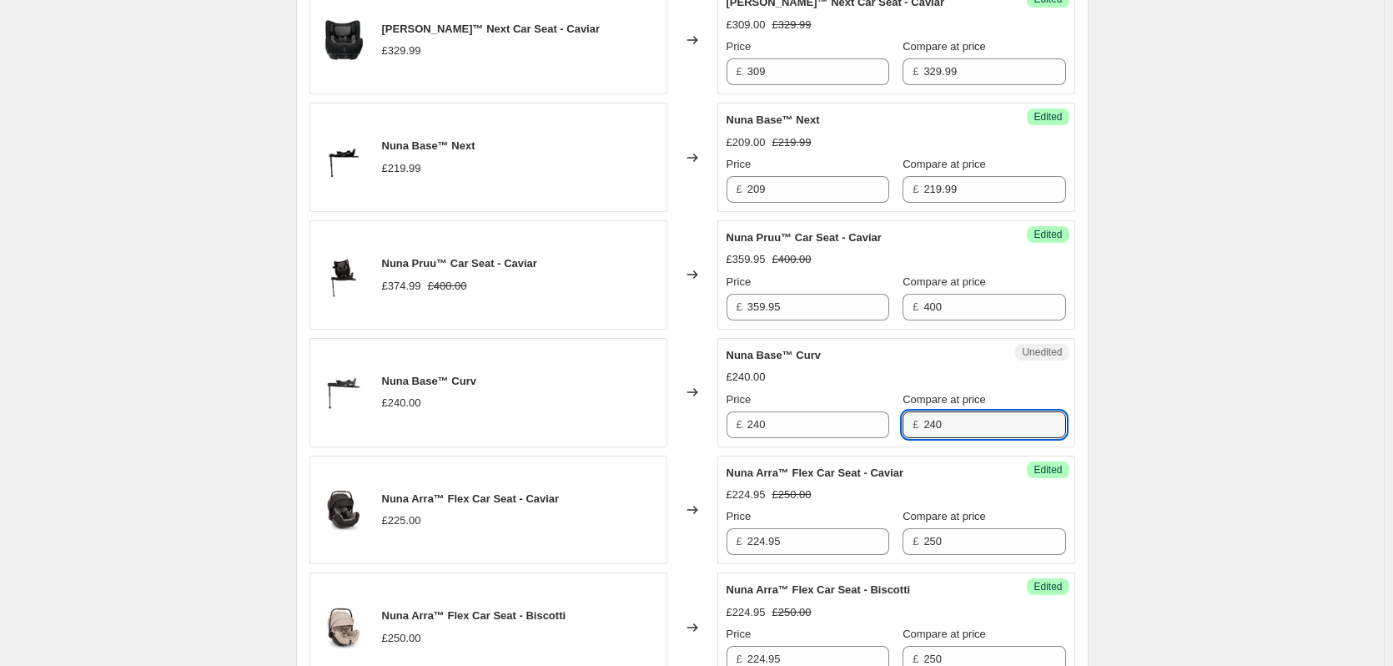
click at [742, 425] on span "£" at bounding box center [740, 424] width 6 height 13
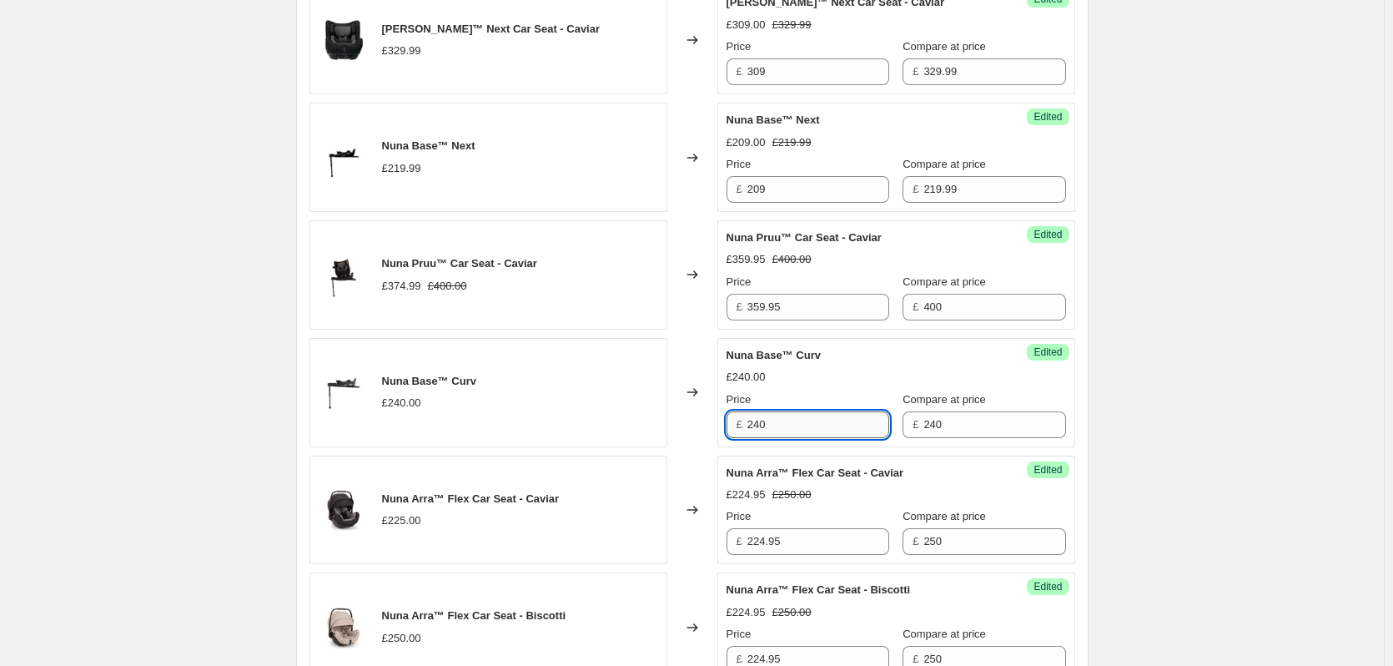
click at [766, 423] on input "240" at bounding box center [818, 424] width 142 height 27
type input "210"
click at [1194, 428] on div "Create new price [MEDICAL_DATA]. This page is ready Create new price [MEDICAL_D…" at bounding box center [692, 299] width 1384 height 1853
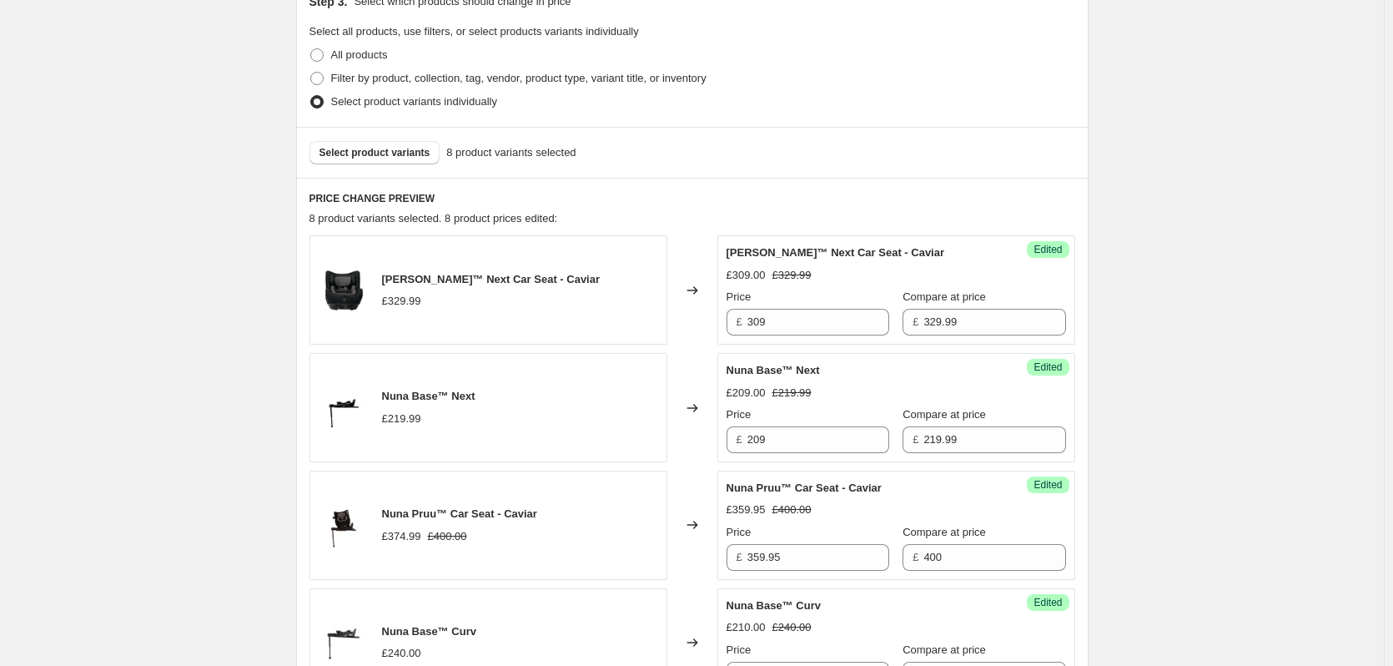
scroll to position [294, 0]
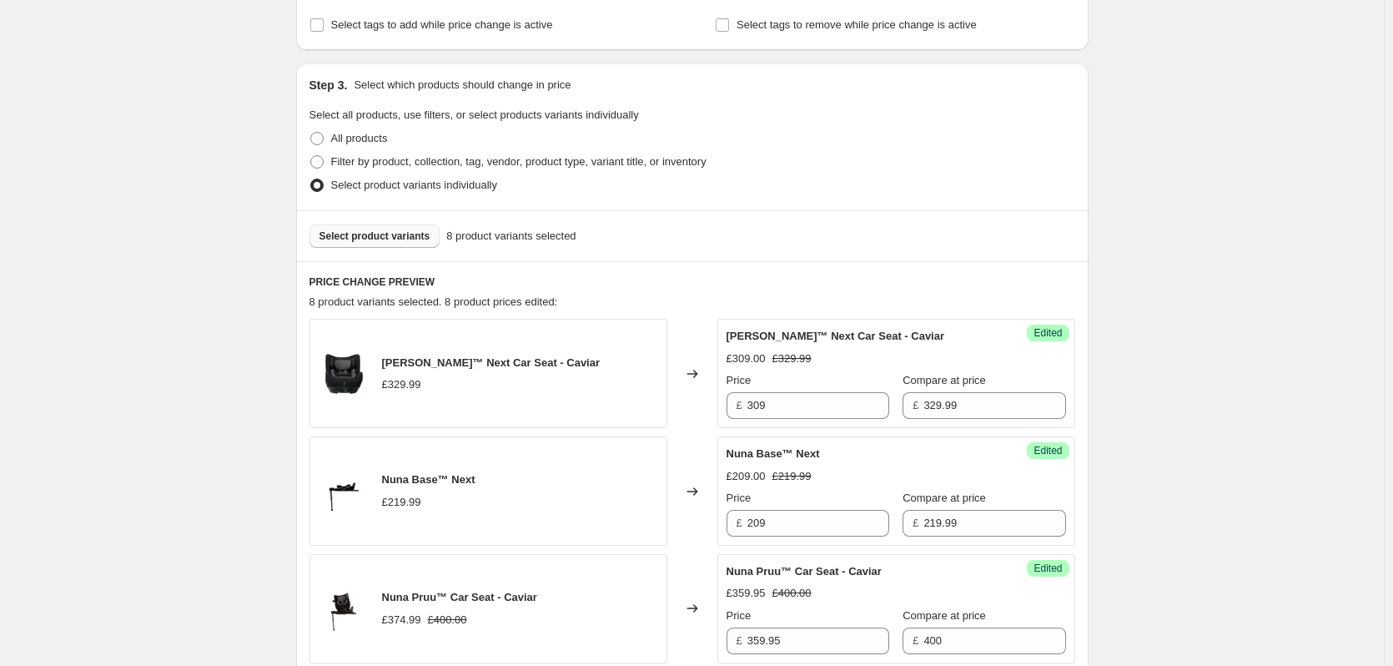
click at [369, 229] on button "Select product variants" at bounding box center [374, 235] width 131 height 23
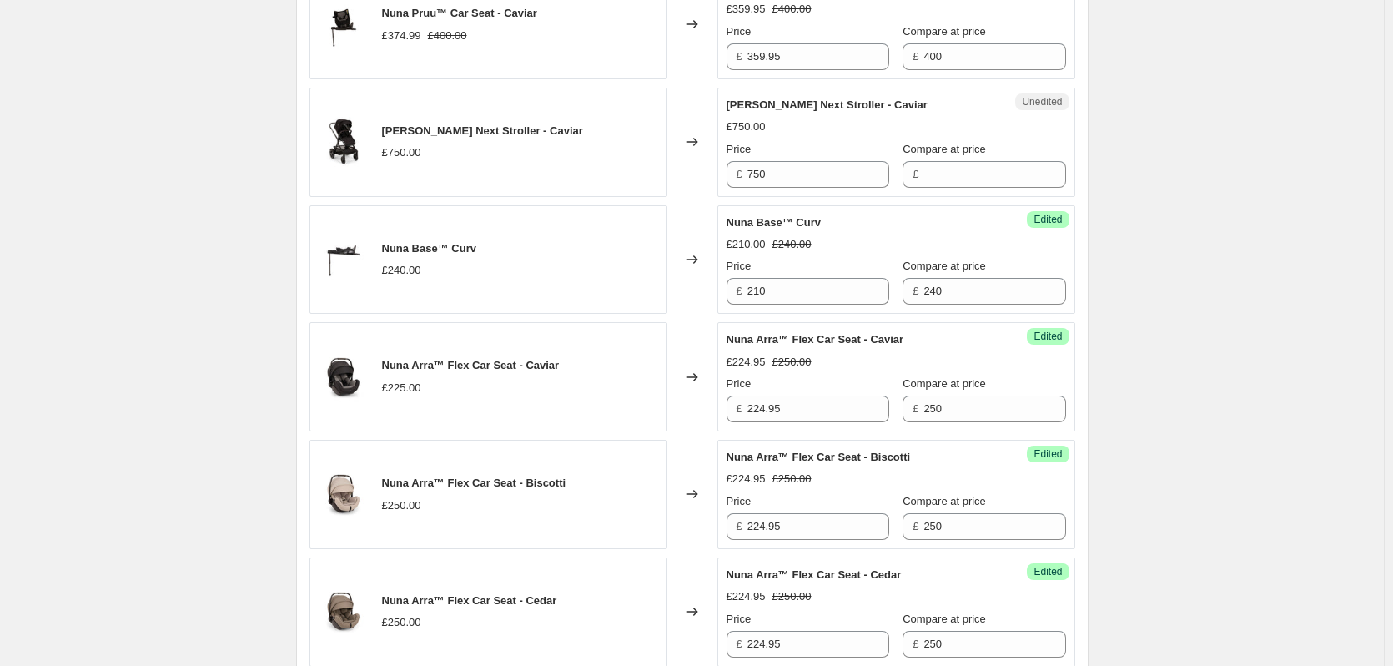
scroll to position [961, 0]
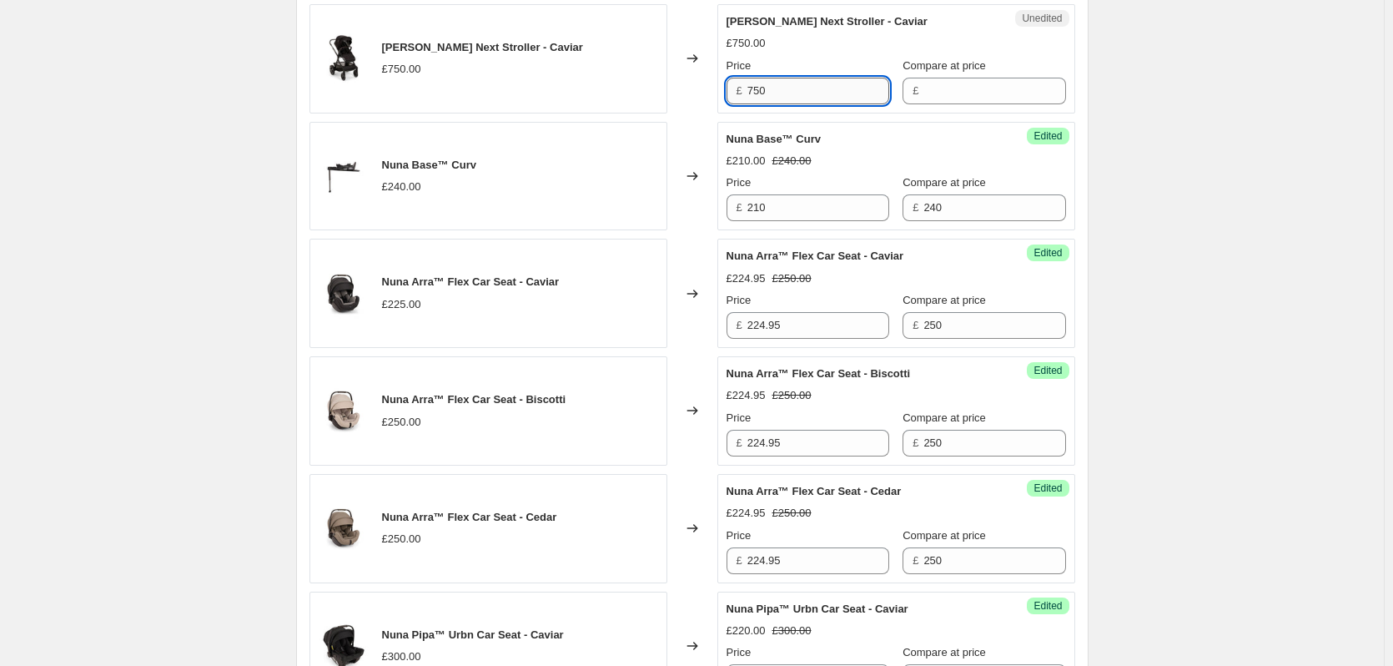
click at [789, 88] on input "750" at bounding box center [818, 91] width 142 height 27
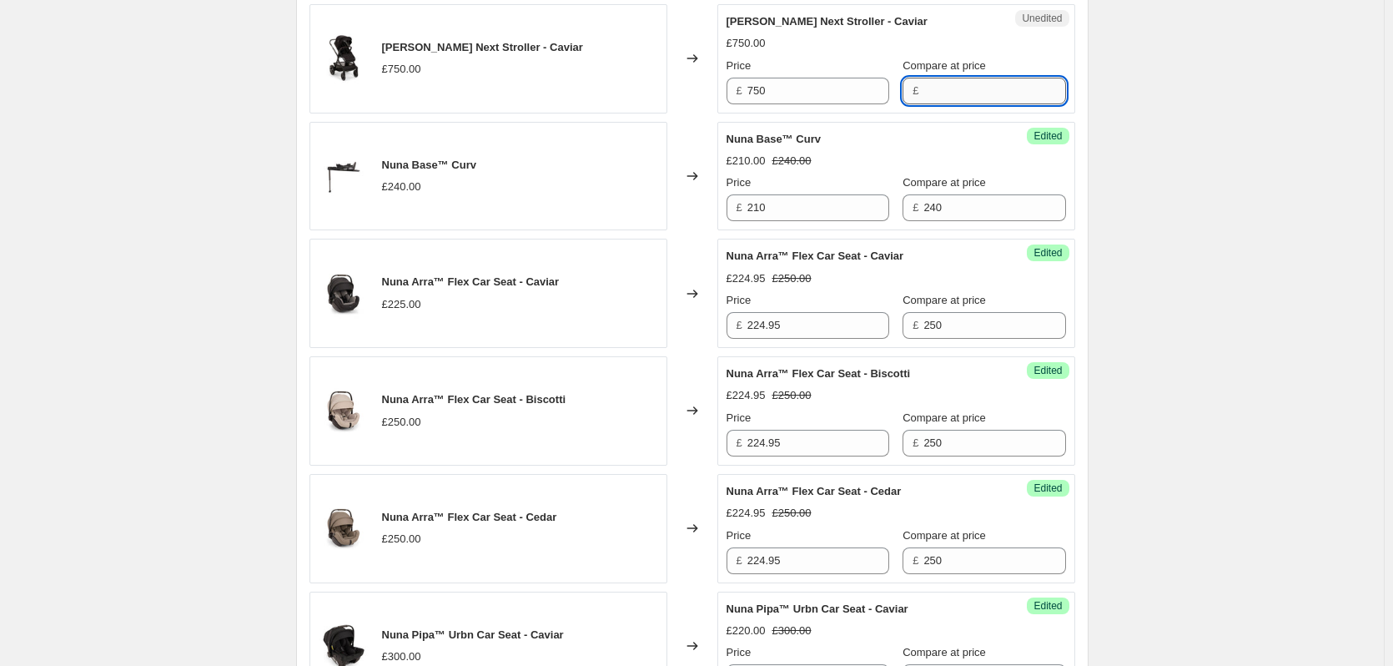
click at [951, 98] on input "Compare at price" at bounding box center [994, 91] width 142 height 27
paste input "750"
type input "750"
drag, startPoint x: 717, startPoint y: 98, endPoint x: 732, endPoint y: 92, distance: 16.1
click at [717, 98] on div "Changed to" at bounding box center [692, 58] width 50 height 109
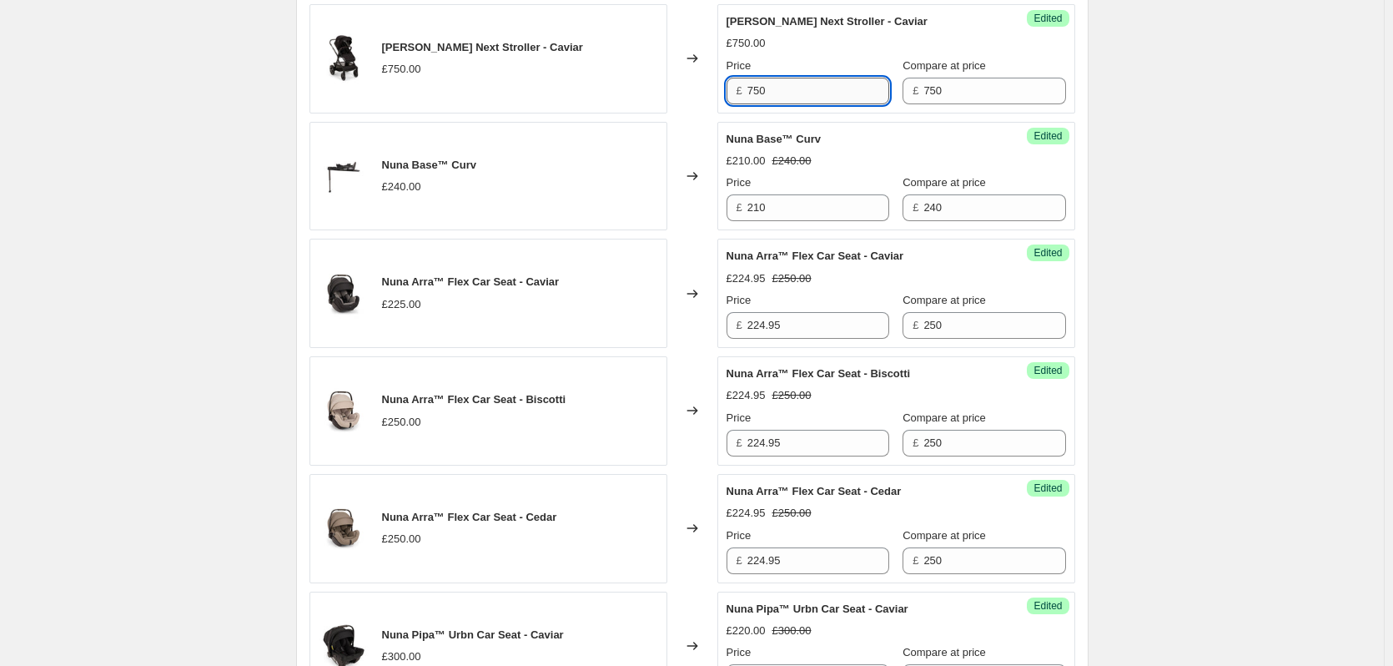
click at [778, 93] on input "750" at bounding box center [818, 91] width 142 height 27
type input "699.95"
click at [1180, 270] on div "Create new price [MEDICAL_DATA]. This page is ready Create new price [MEDICAL_D…" at bounding box center [692, 24] width 1384 height 1970
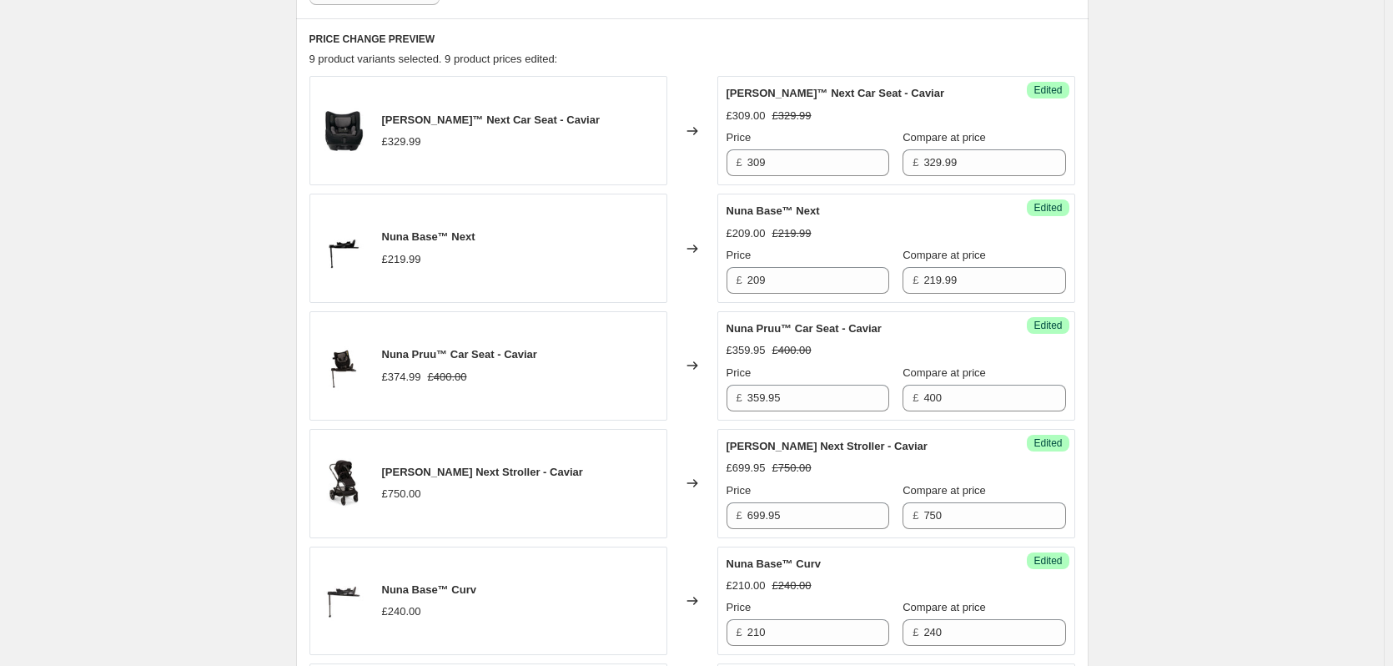
scroll to position [303, 0]
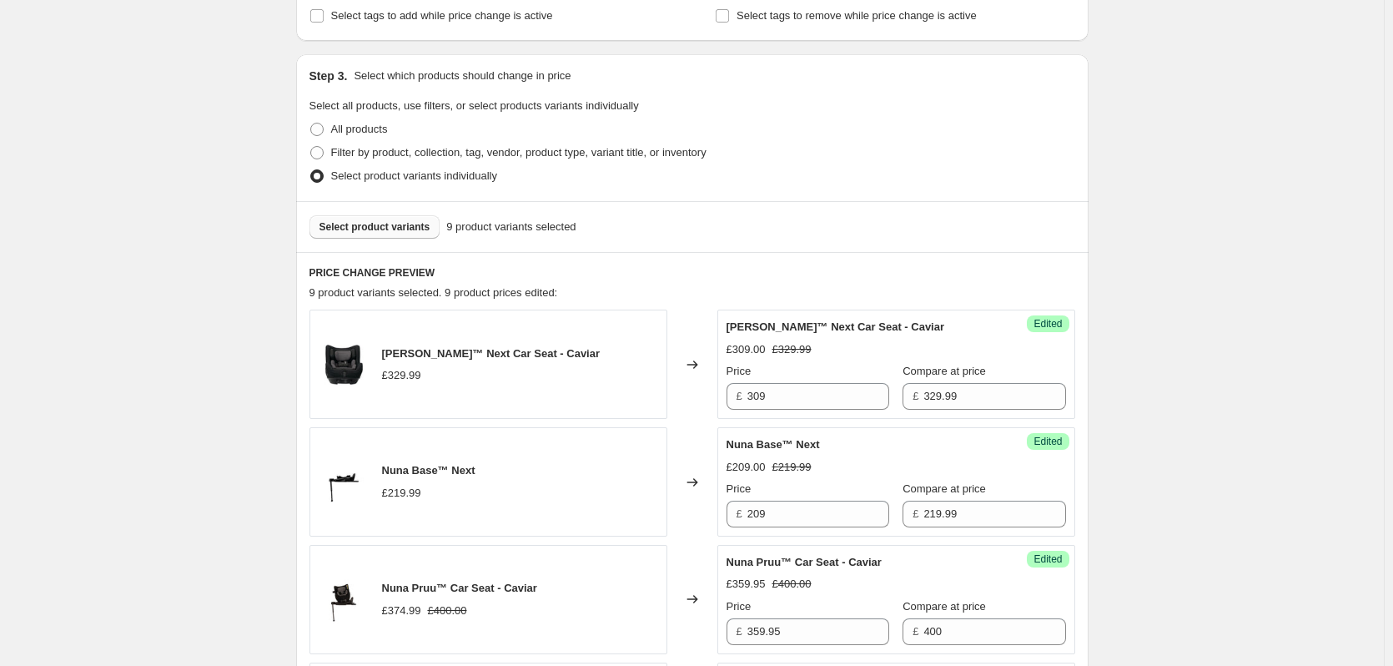
click at [356, 224] on span "Select product variants" at bounding box center [375, 226] width 111 height 13
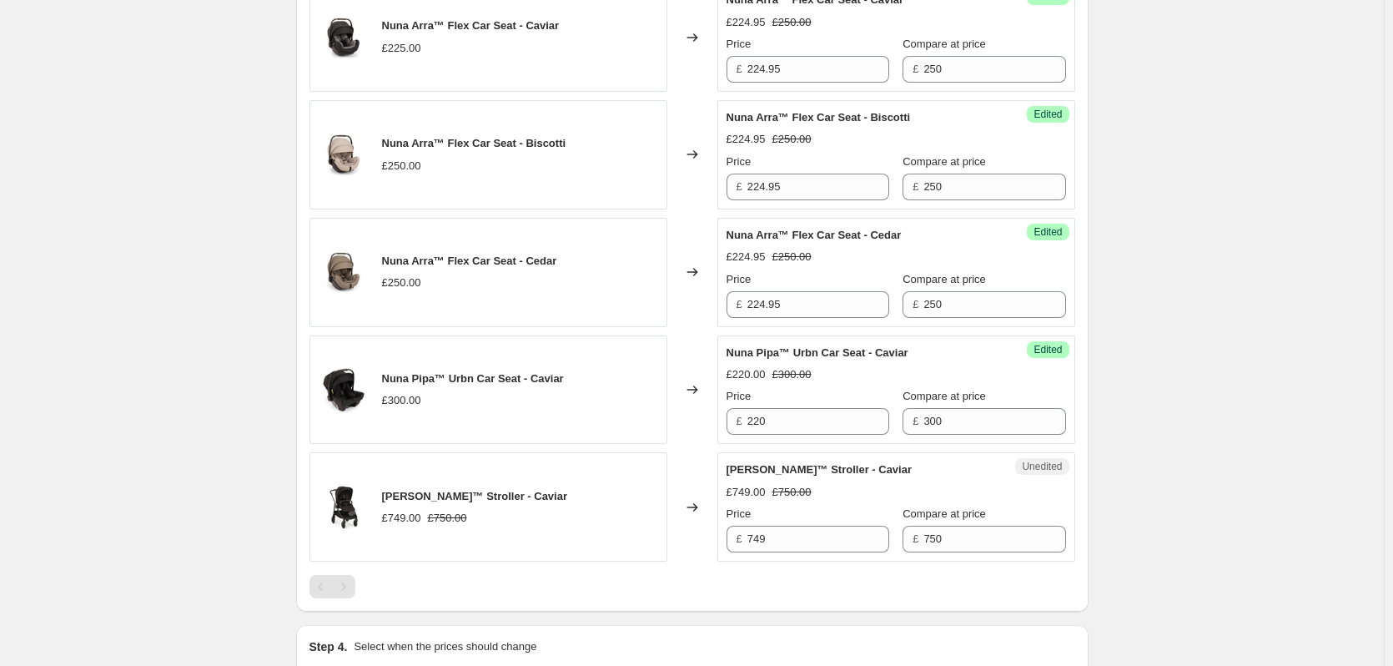
scroll to position [1220, 0]
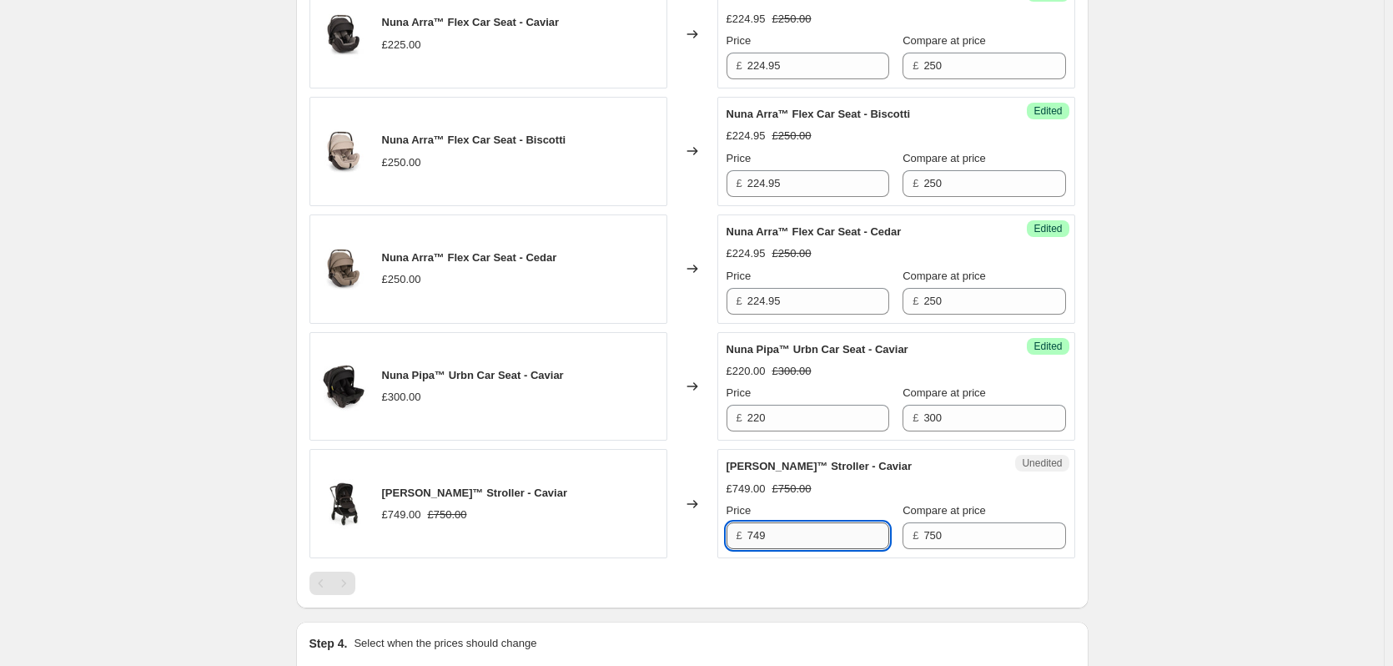
click at [818, 535] on input "749" at bounding box center [818, 535] width 142 height 27
type input "649"
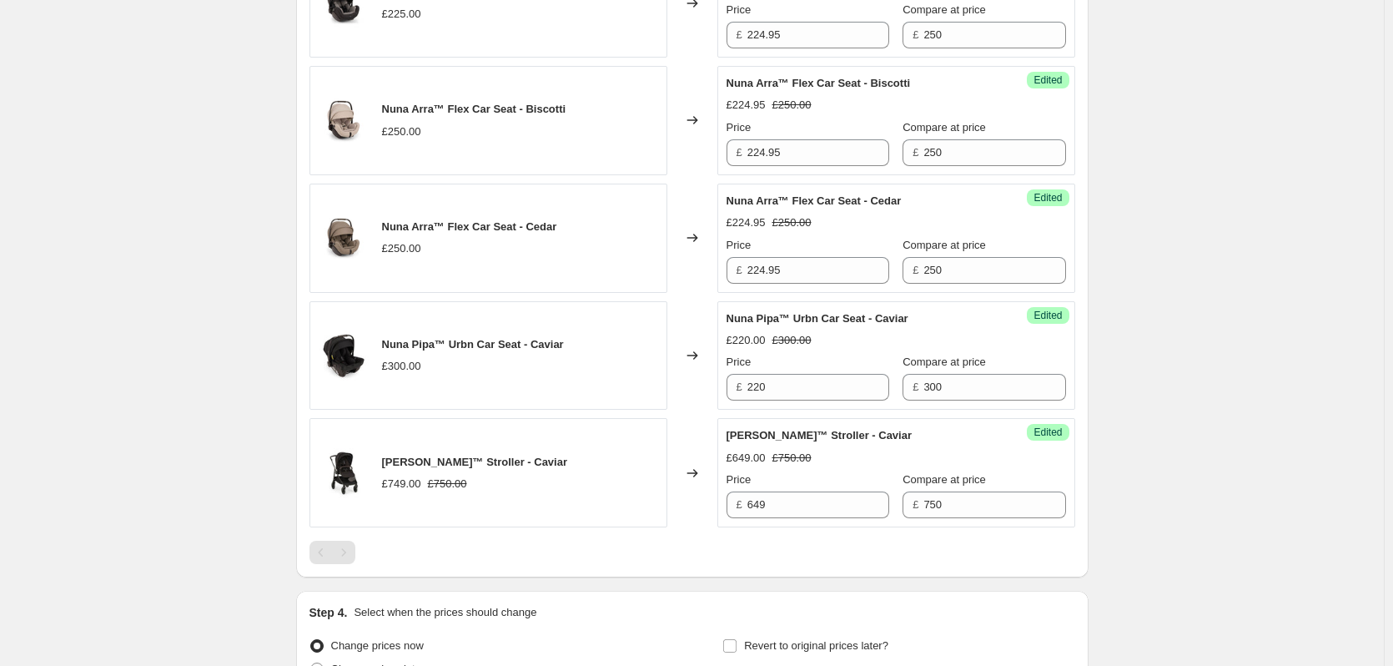
scroll to position [1422, 0]
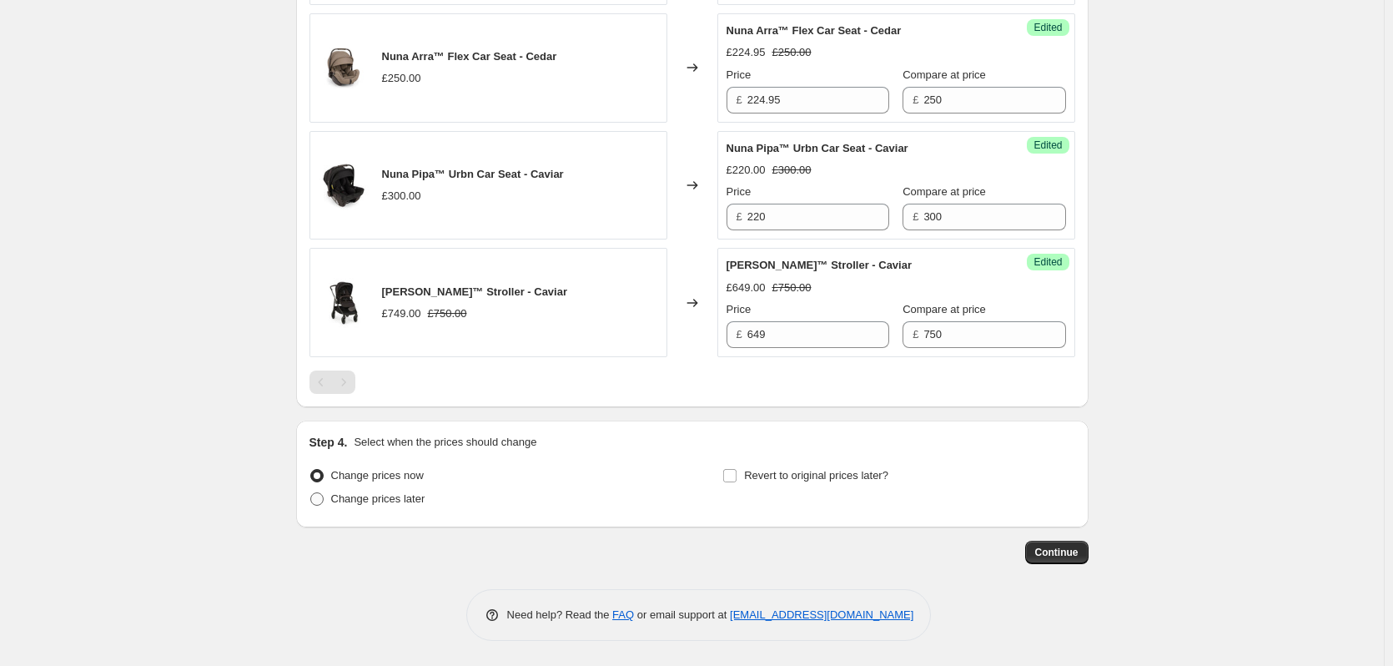
click at [402, 497] on span "Change prices later" at bounding box center [378, 498] width 94 height 13
click at [311, 493] on input "Change prices later" at bounding box center [310, 492] width 1 height 1
radio input "true"
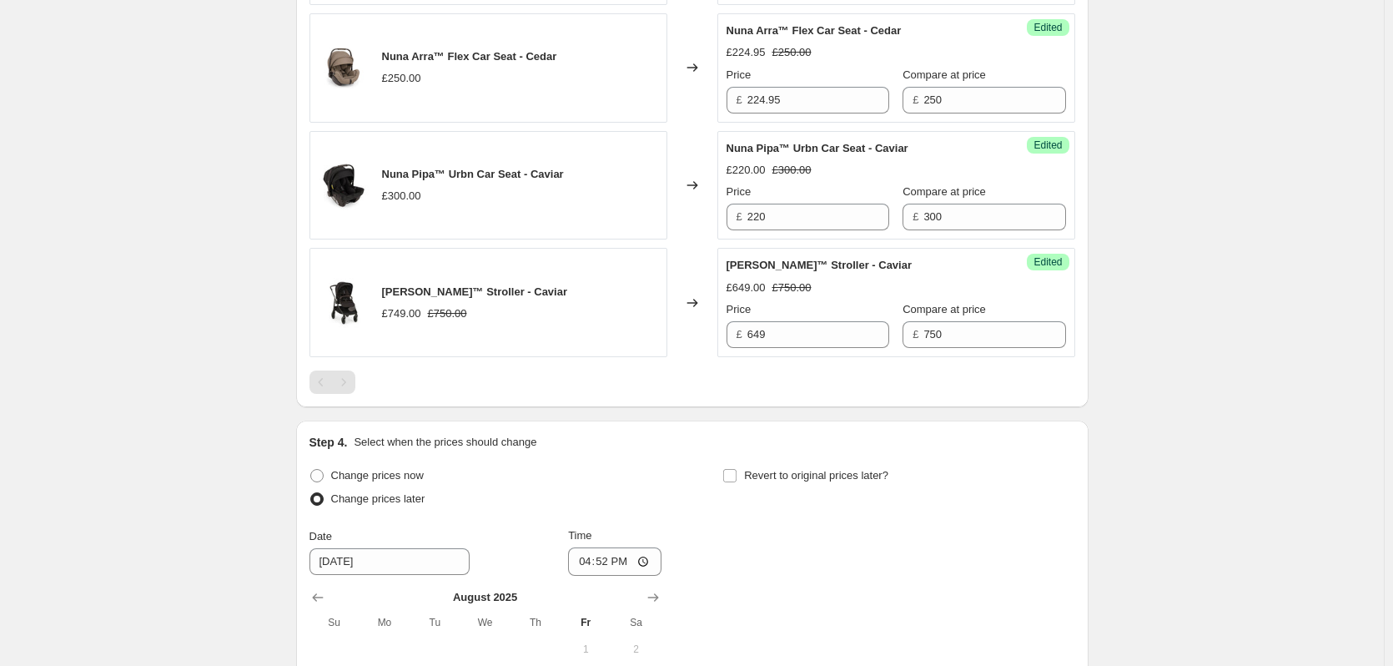
click at [834, 489] on div "Revert to original prices later?" at bounding box center [898, 489] width 352 height 50
click at [839, 480] on span "Revert to original prices later?" at bounding box center [816, 475] width 144 height 13
click at [737, 480] on input "Revert to original prices later?" at bounding box center [729, 475] width 13 height 13
checkbox input "true"
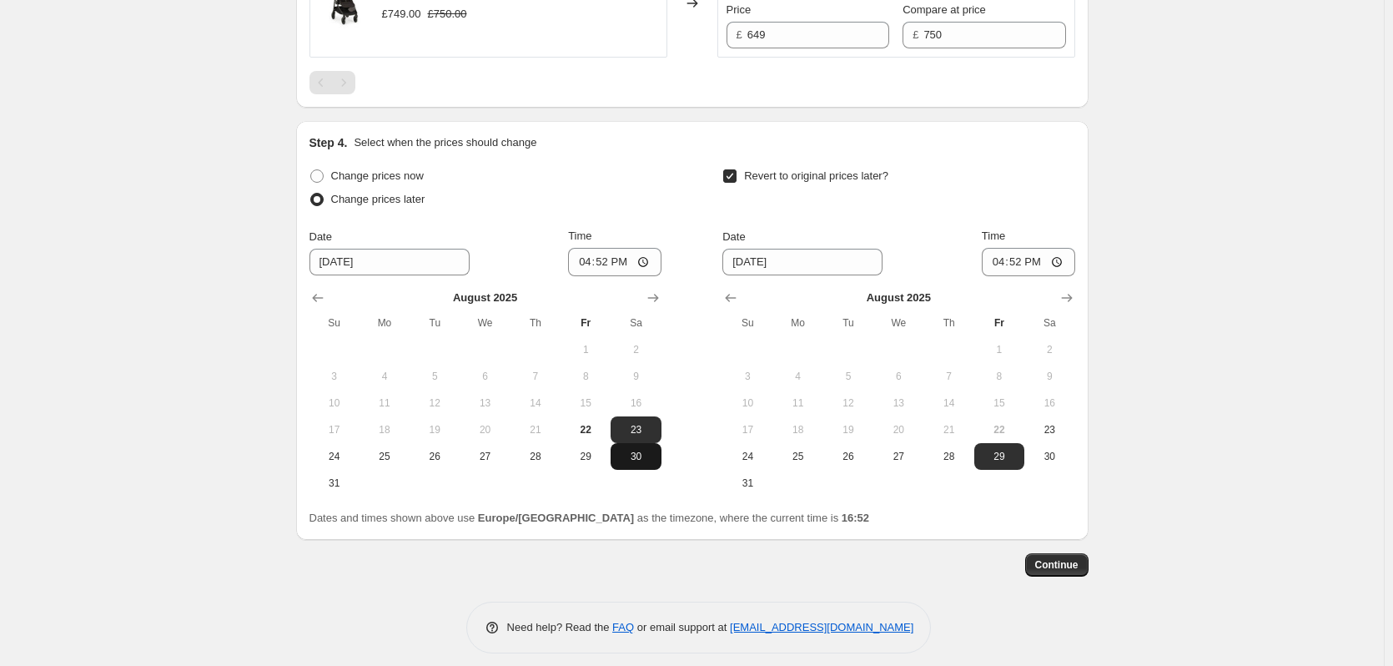
scroll to position [1734, 0]
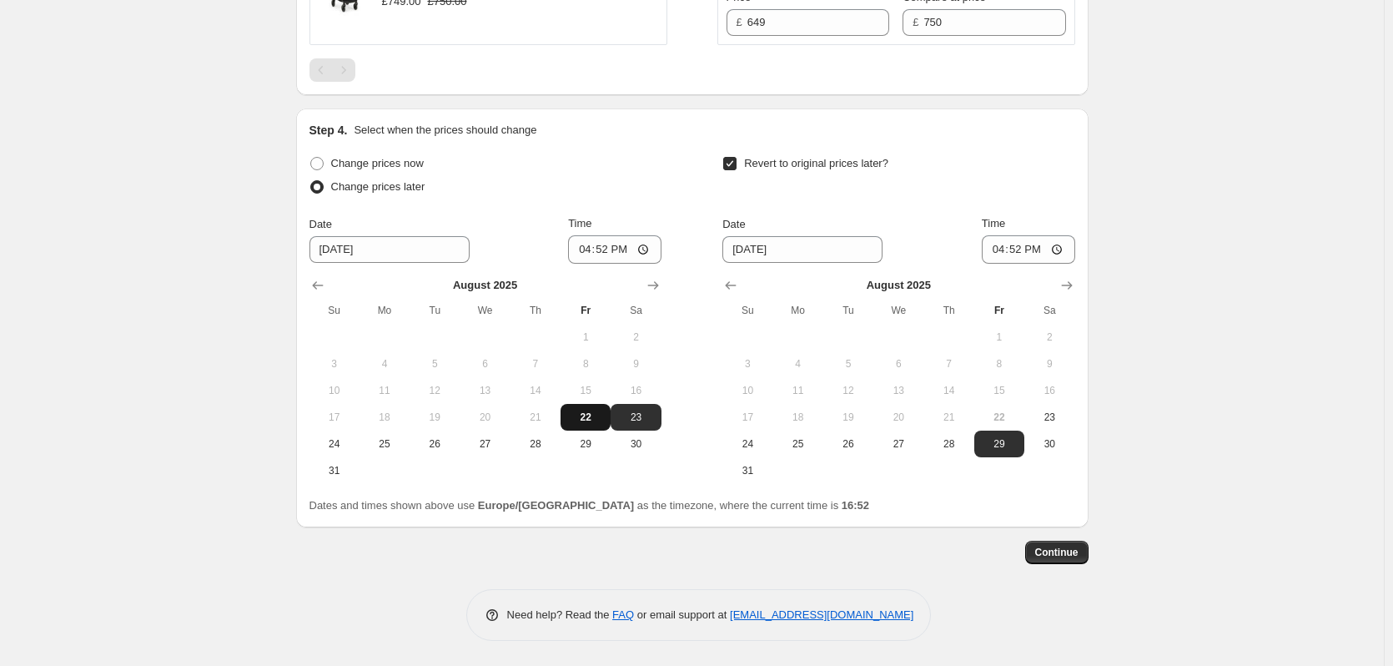
click at [595, 413] on span "22" at bounding box center [585, 416] width 37 height 13
type input "[DATE]"
click at [1045, 415] on span "23" at bounding box center [1049, 416] width 37 height 13
type input "[DATE]"
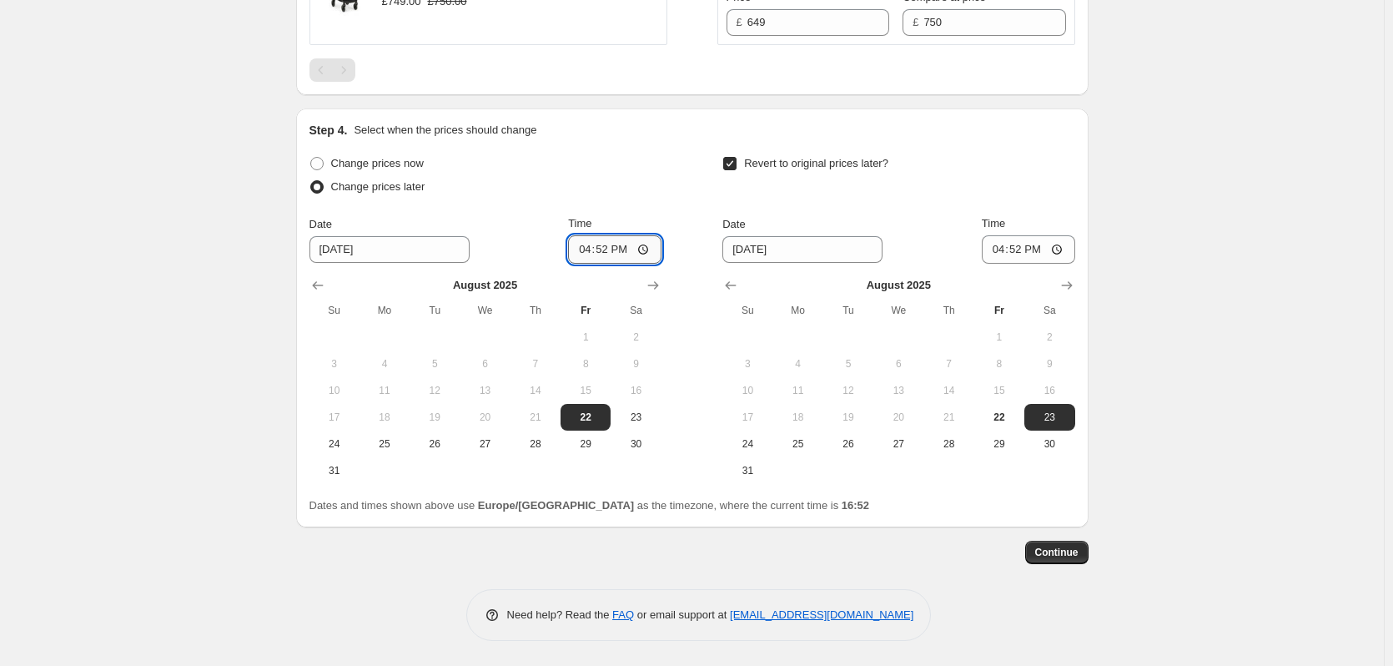
click at [601, 249] on input "16:52" at bounding box center [614, 249] width 93 height 28
type input "18:00"
click at [1020, 248] on input "16:52" at bounding box center [1028, 249] width 93 height 28
drag, startPoint x: 1019, startPoint y: 243, endPoint x: 1021, endPoint y: 255, distance: 12.6
click at [1019, 248] on input "03:00" at bounding box center [1028, 249] width 93 height 28
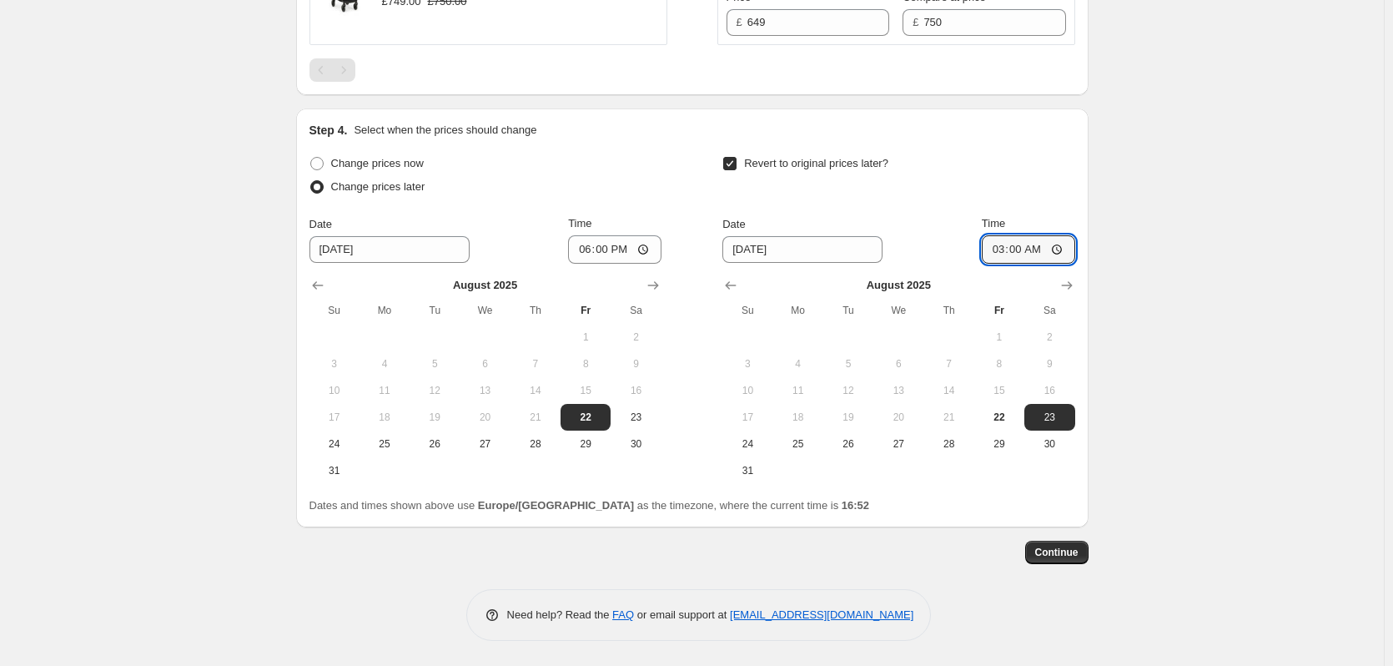
type input "06:00"
click at [1061, 555] on span "Continue" at bounding box center [1056, 552] width 43 height 13
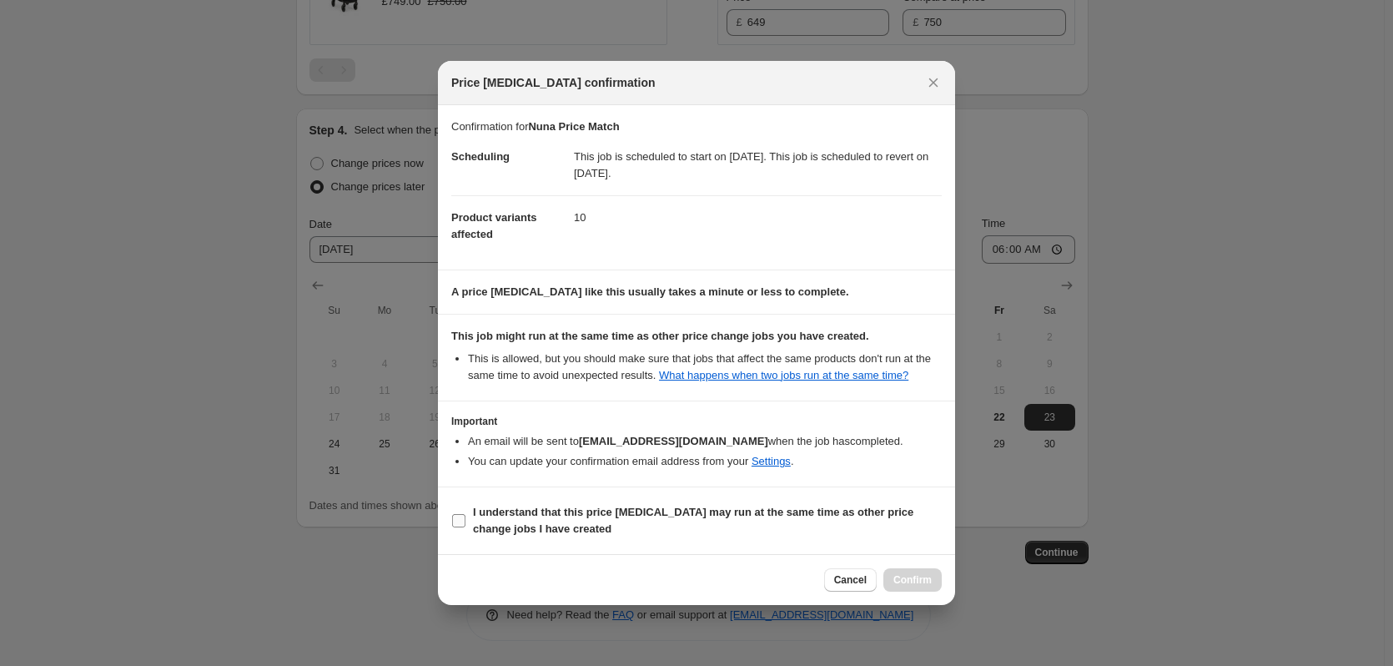
drag, startPoint x: 853, startPoint y: 516, endPoint x: 867, endPoint y: 530, distance: 20.1
click at [853, 516] on b "I understand that this price [MEDICAL_DATA] may run at the same time as other p…" at bounding box center [693, 520] width 440 height 29
click at [465, 516] on input "I understand that this price [MEDICAL_DATA] may run at the same time as other p…" at bounding box center [458, 520] width 13 height 13
checkbox input "true"
click at [915, 589] on button "Confirm" at bounding box center [912, 579] width 58 height 23
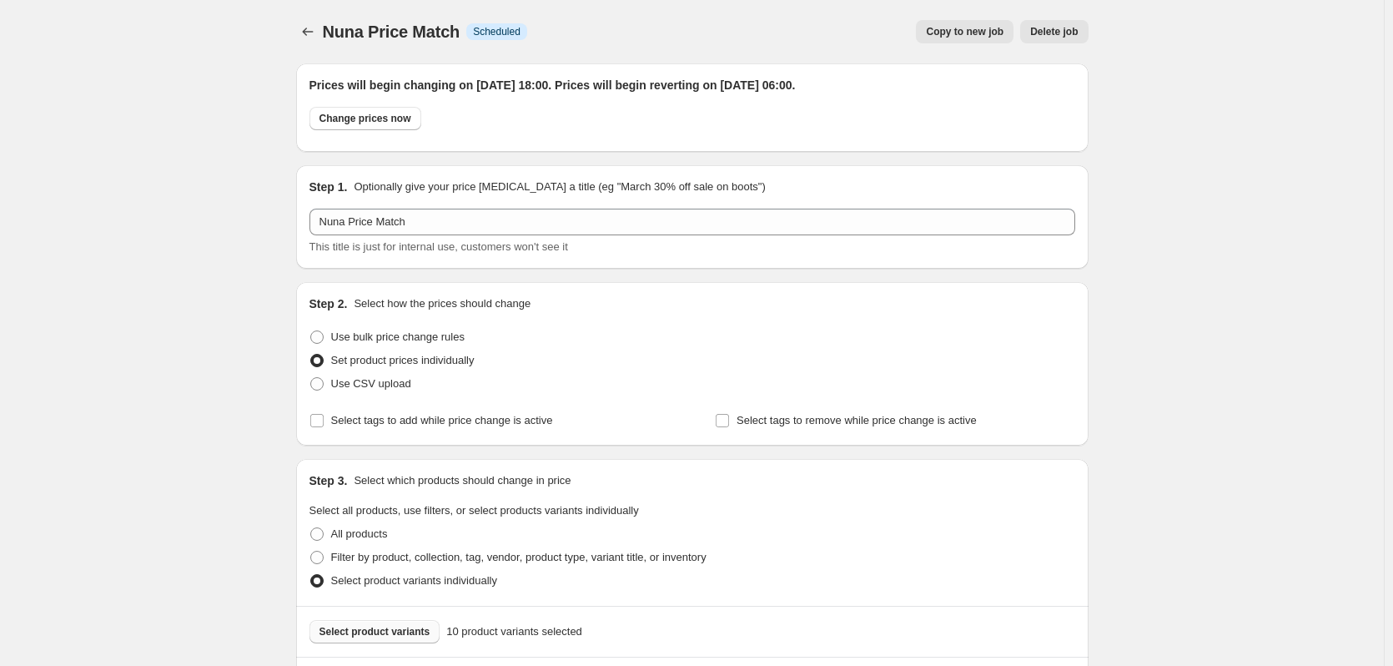
click at [972, 33] on span "Copy to new job" at bounding box center [965, 31] width 78 height 13
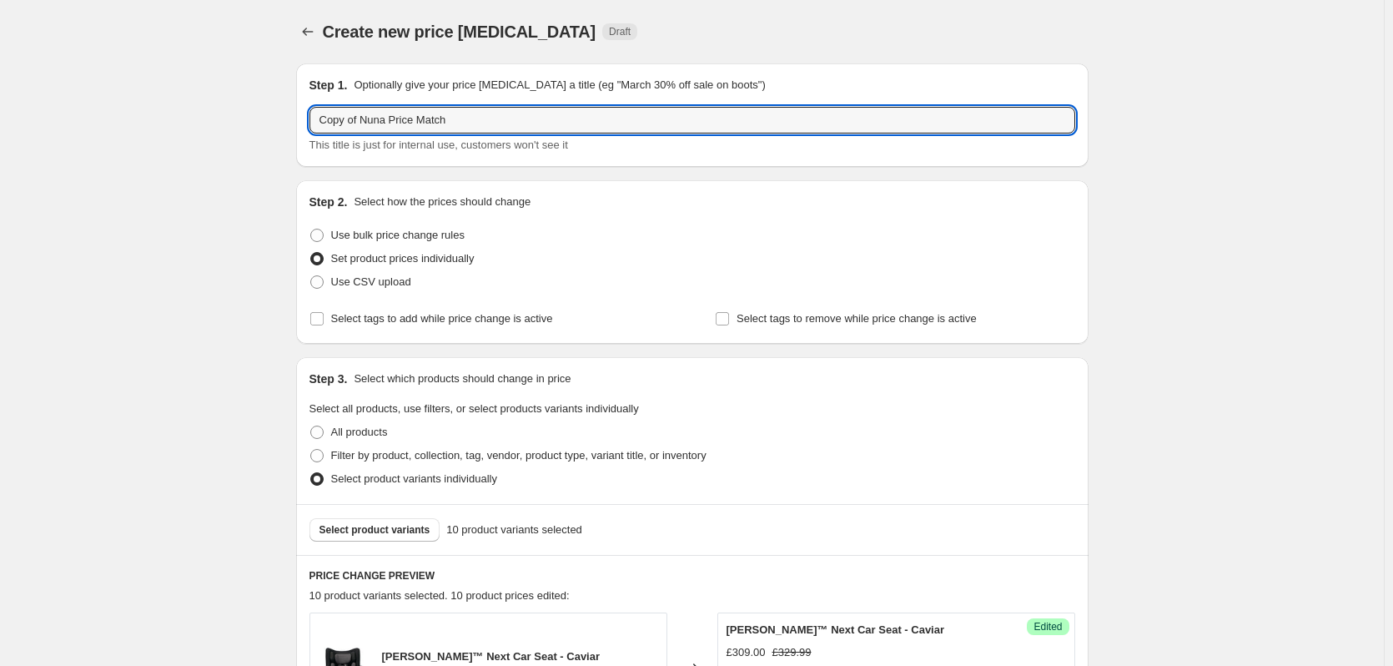
drag, startPoint x: 362, startPoint y: 120, endPoint x: 237, endPoint y: 115, distance: 125.2
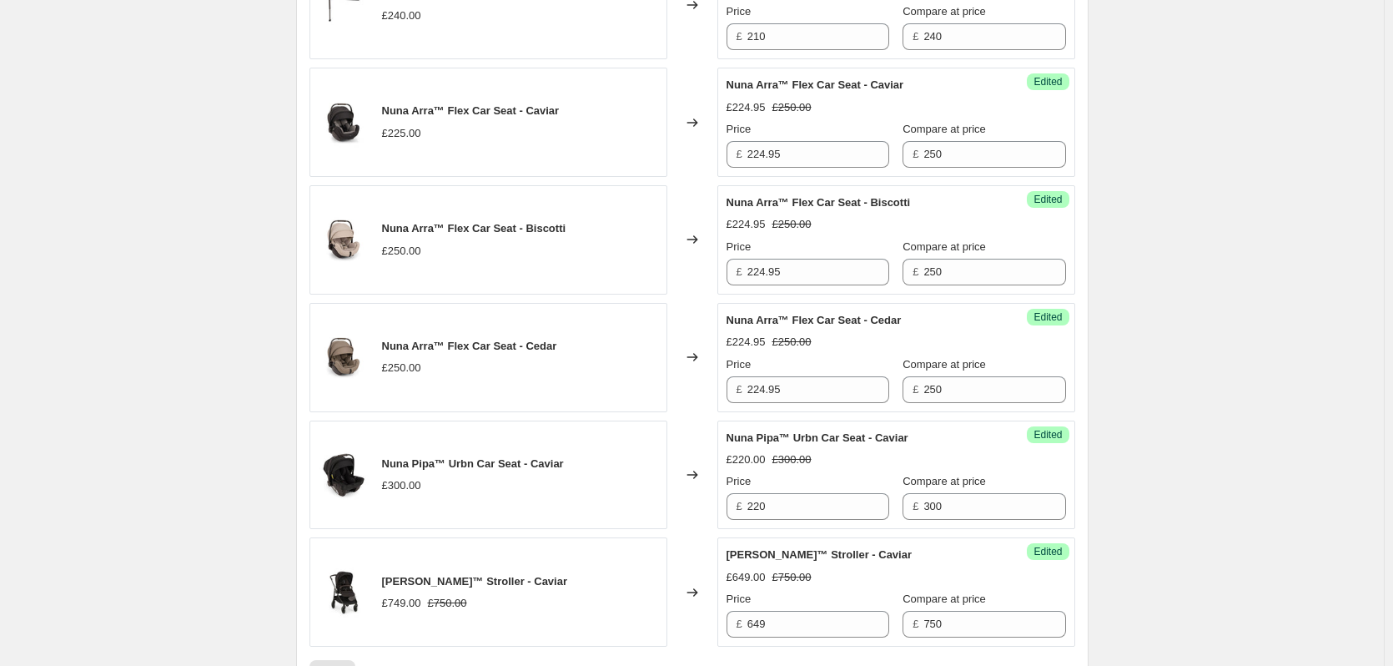
scroll to position [1422, 0]
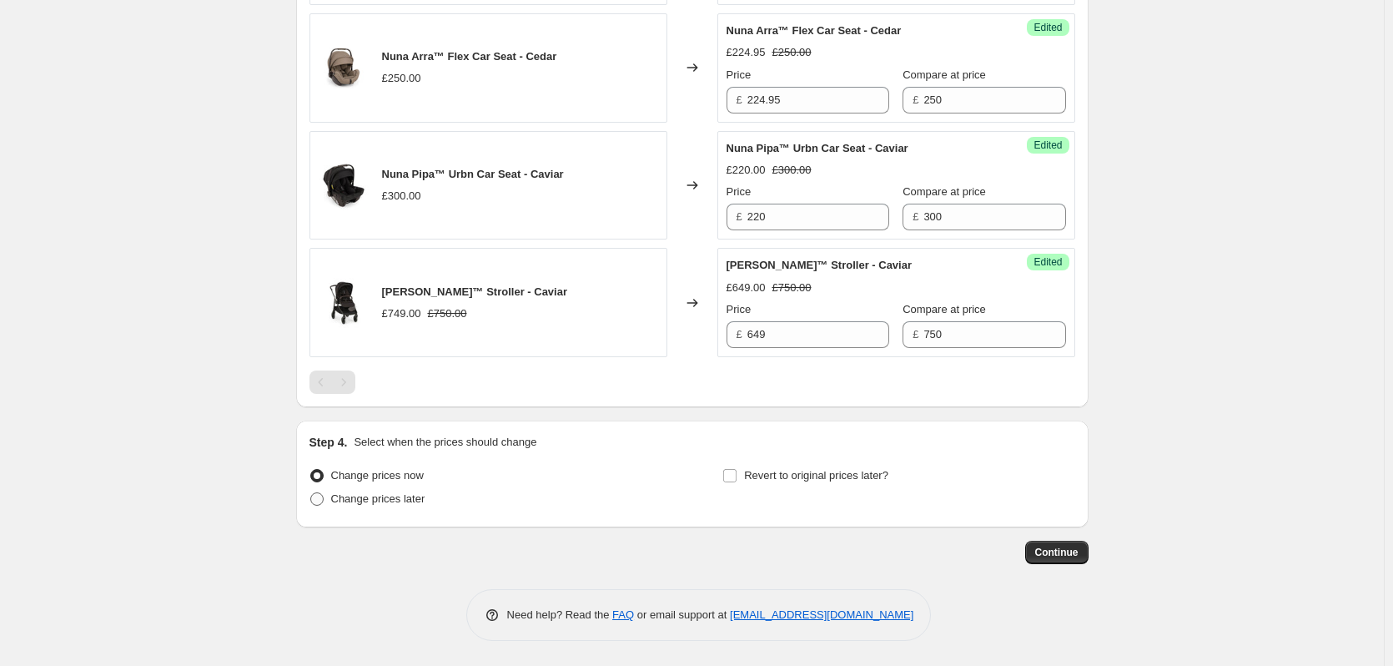
type input "Nuna Price Match"
click at [393, 495] on span "Change prices later" at bounding box center [378, 498] width 94 height 13
click at [311, 493] on input "Change prices later" at bounding box center [310, 492] width 1 height 1
radio input "true"
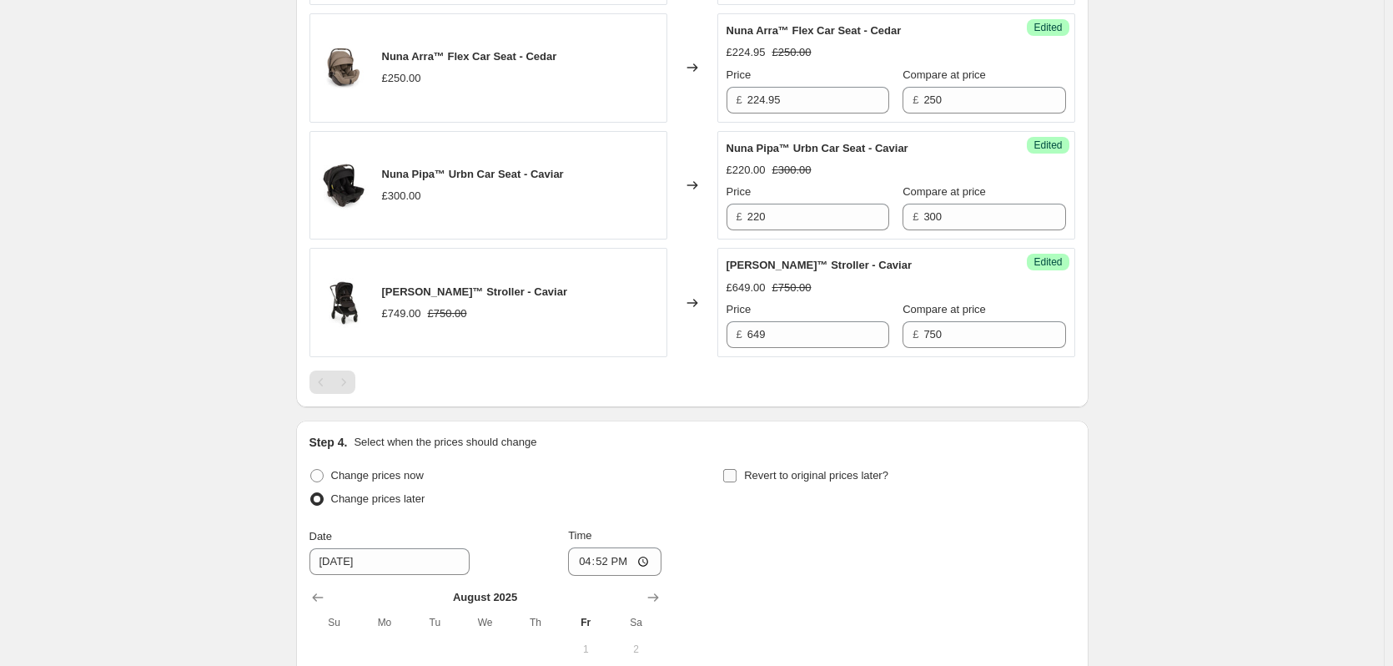
click at [746, 481] on label "Revert to original prices later?" at bounding box center [805, 475] width 166 height 23
click at [737, 481] on input "Revert to original prices later?" at bounding box center [729, 475] width 13 height 13
checkbox input "true"
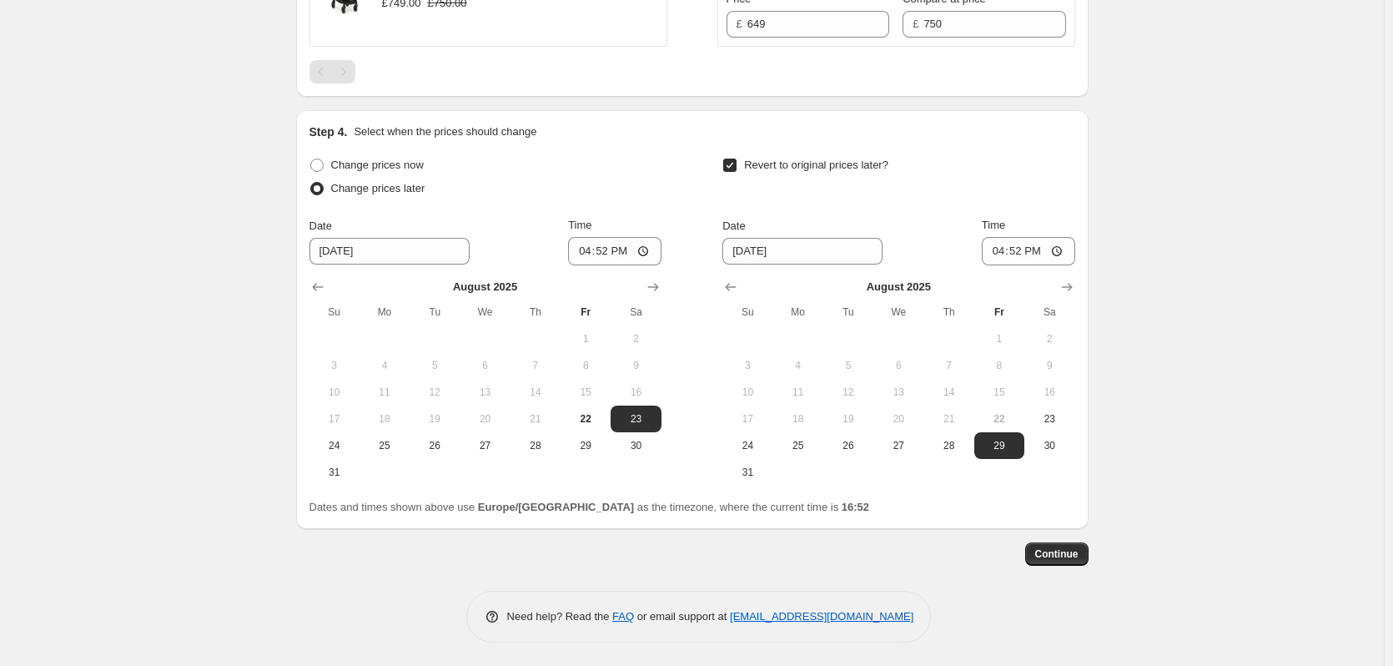
scroll to position [1734, 0]
click at [742, 443] on span "24" at bounding box center [747, 443] width 37 height 13
type input "[DATE]"
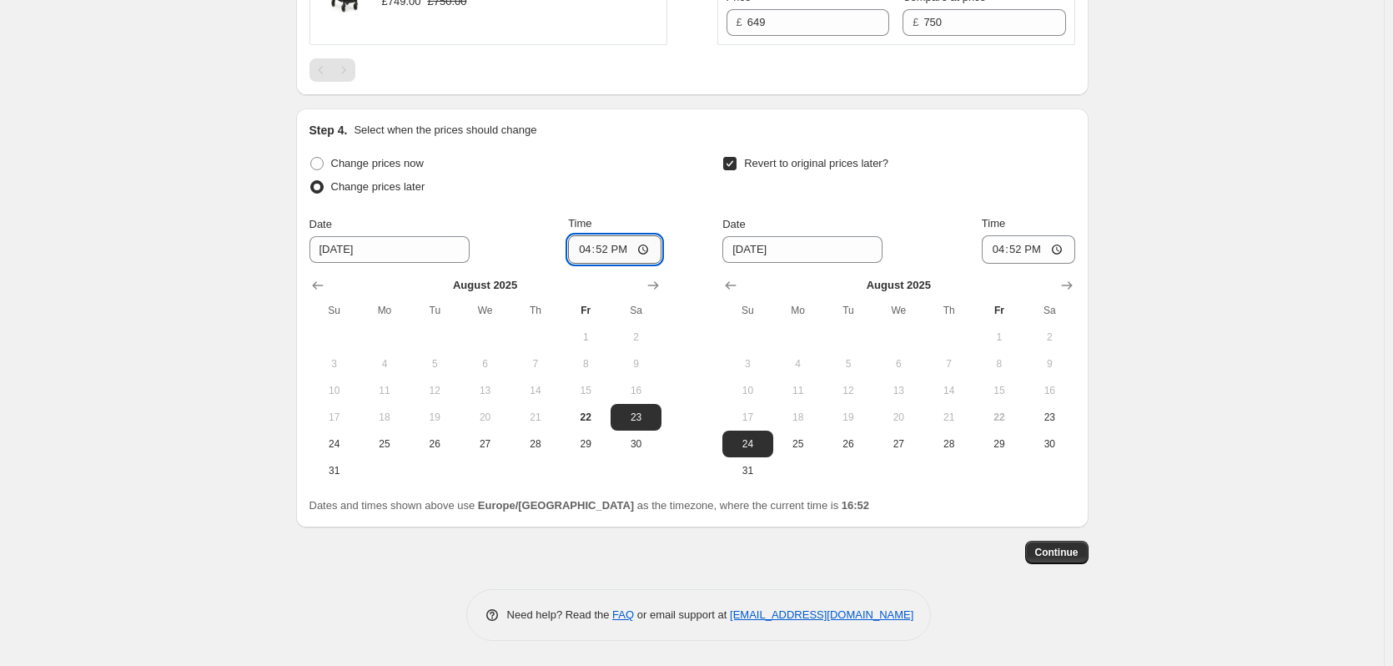
click at [603, 248] on input "16:52" at bounding box center [614, 249] width 93 height 28
type input "18:00"
click at [1023, 245] on input "16:52" at bounding box center [1028, 249] width 93 height 28
type input "06:00"
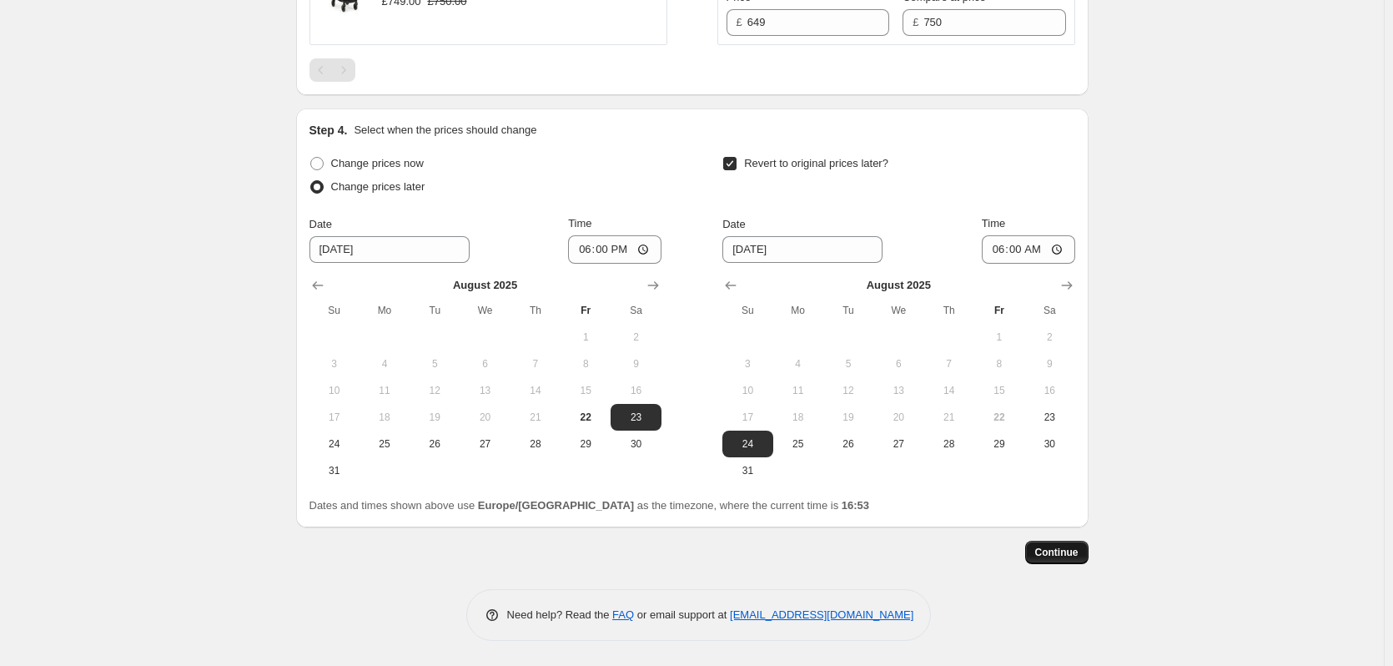
click at [1070, 549] on span "Continue" at bounding box center [1056, 552] width 43 height 13
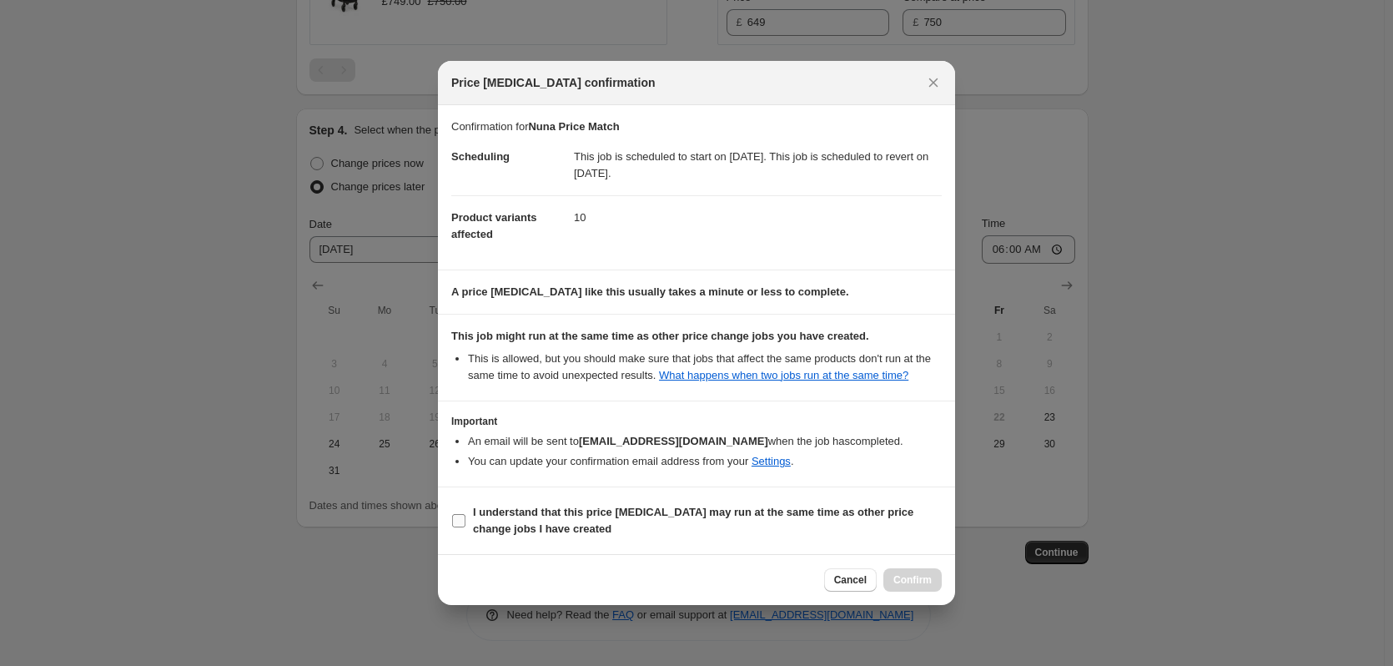
click at [835, 526] on span "I understand that this price [MEDICAL_DATA] may run at the same time as other p…" at bounding box center [707, 520] width 469 height 33
click at [465, 526] on input "I understand that this price [MEDICAL_DATA] may run at the same time as other p…" at bounding box center [458, 520] width 13 height 13
checkbox input "true"
click at [916, 580] on span "Confirm" at bounding box center [912, 579] width 38 height 13
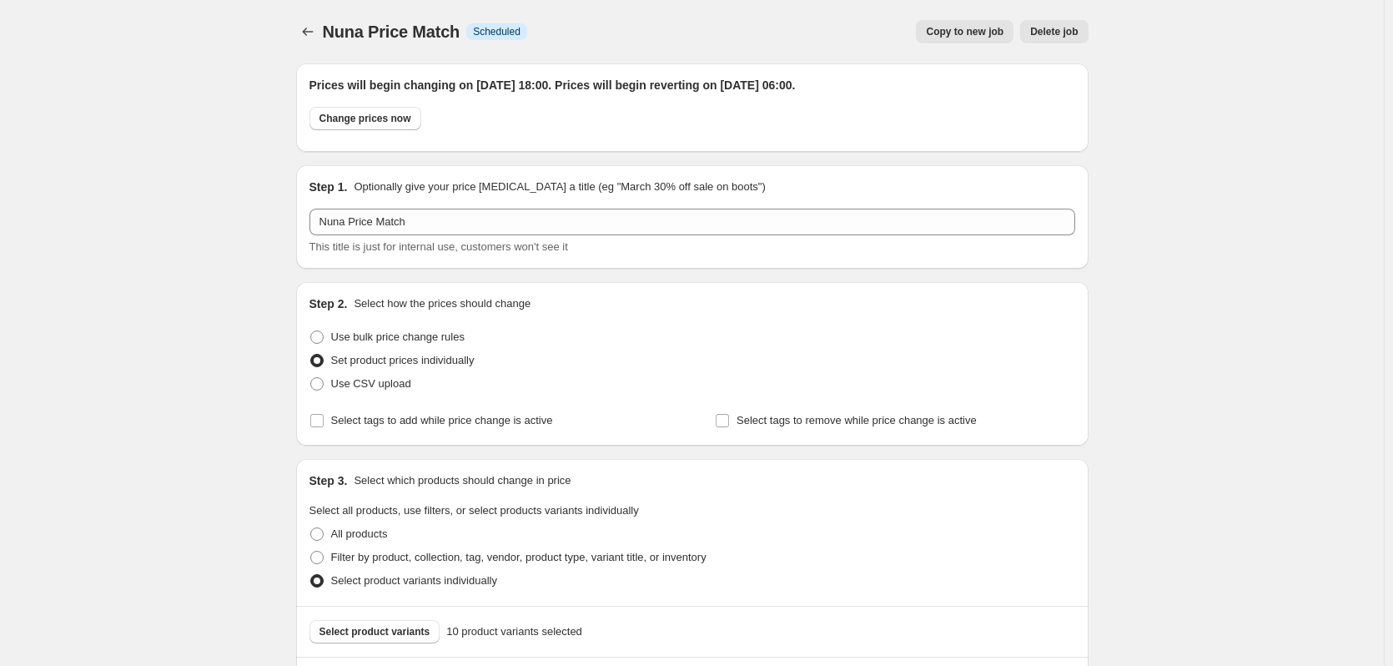
click at [987, 33] on span "Copy to new job" at bounding box center [965, 31] width 78 height 13
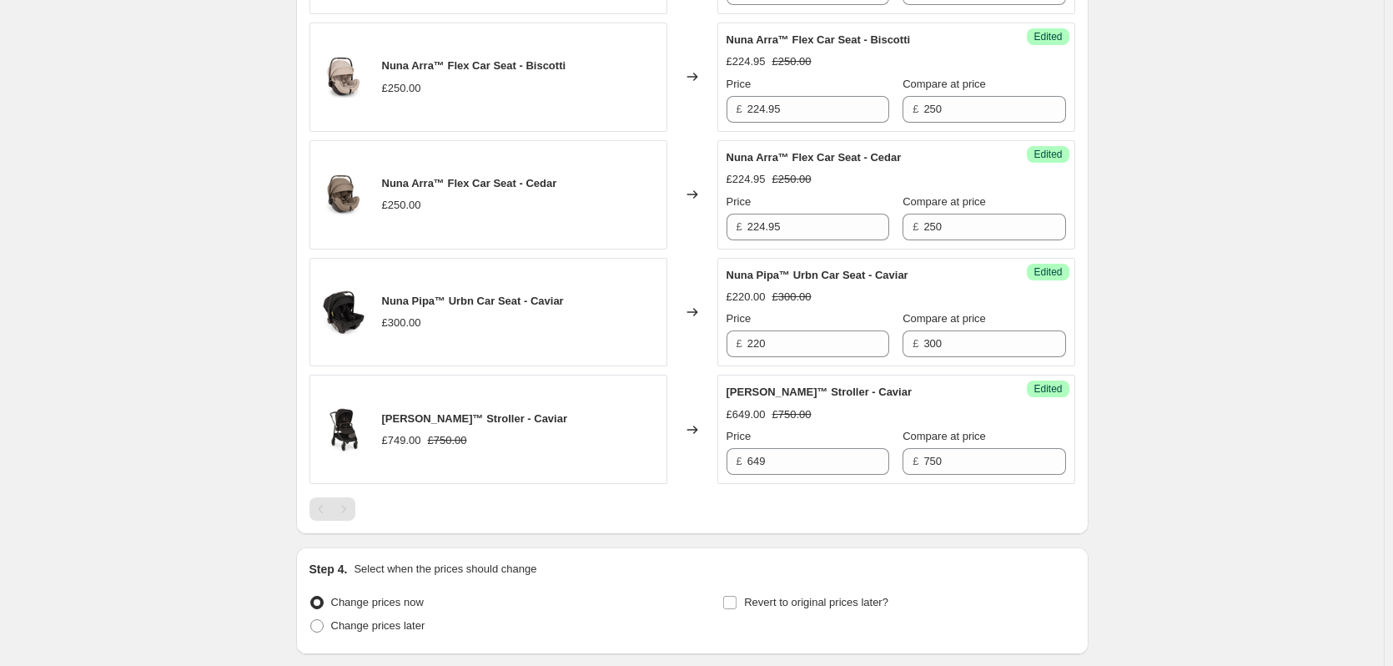
scroll to position [1422, 0]
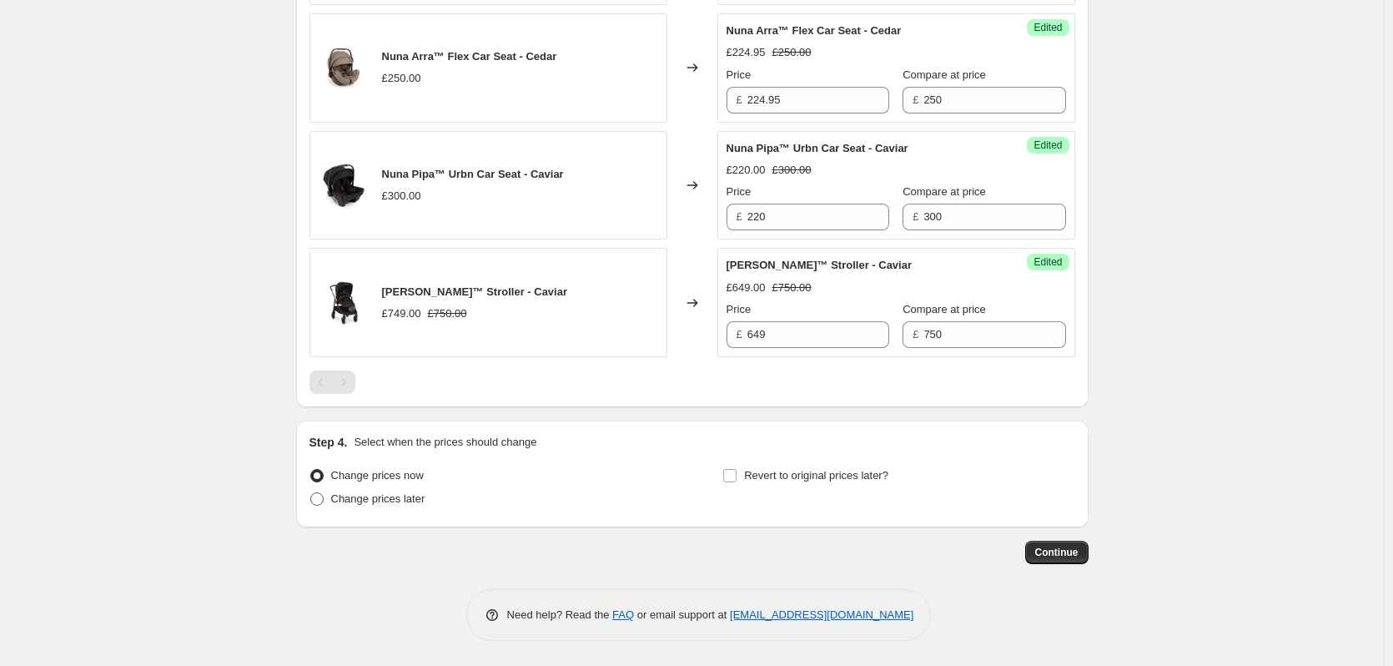
click at [407, 500] on span "Change prices later" at bounding box center [378, 498] width 94 height 13
click at [311, 493] on input "Change prices later" at bounding box center [310, 492] width 1 height 1
radio input "true"
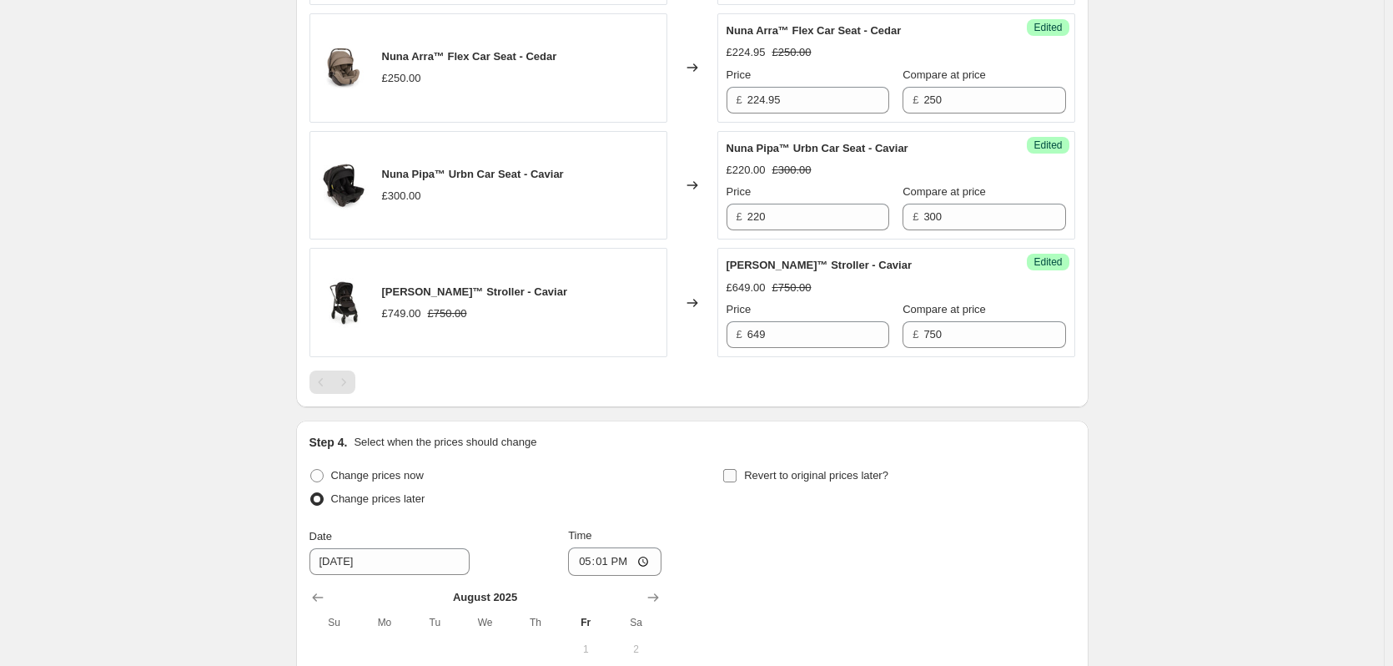
click at [774, 471] on span "Revert to original prices later?" at bounding box center [816, 475] width 144 height 13
click at [737, 471] on input "Revert to original prices later?" at bounding box center [729, 475] width 13 height 13
checkbox input "true"
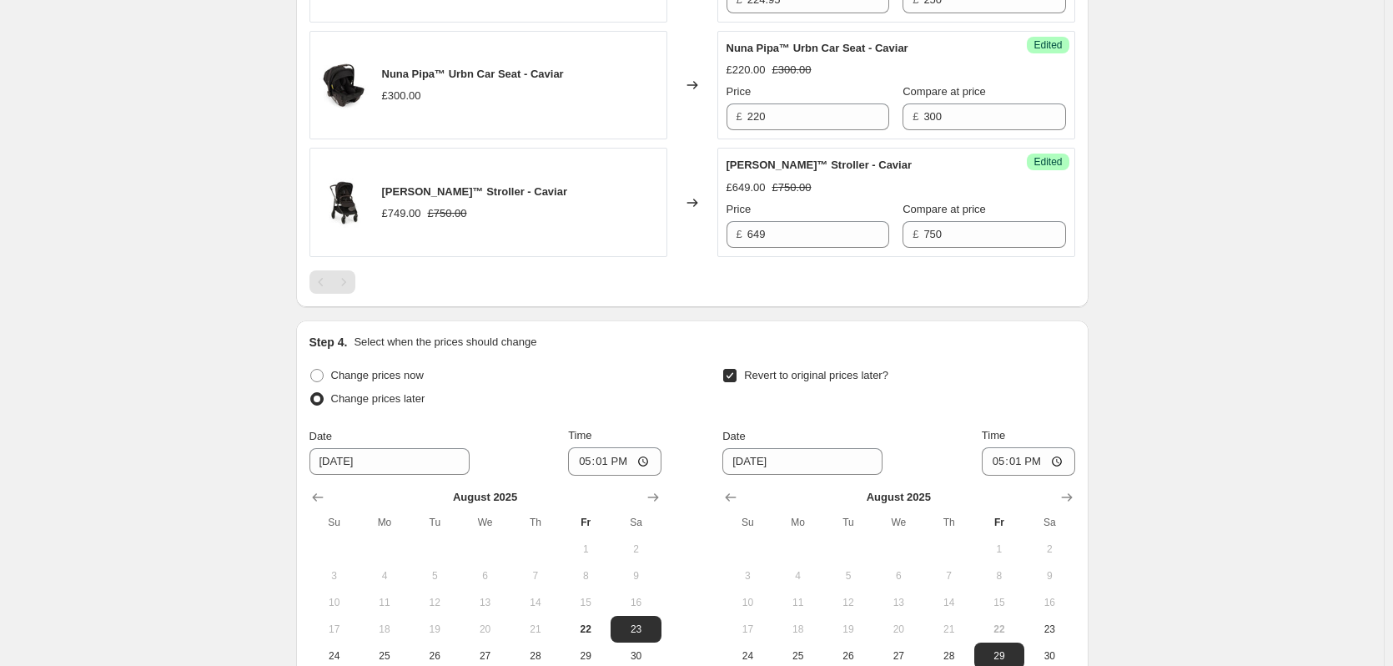
scroll to position [1734, 0]
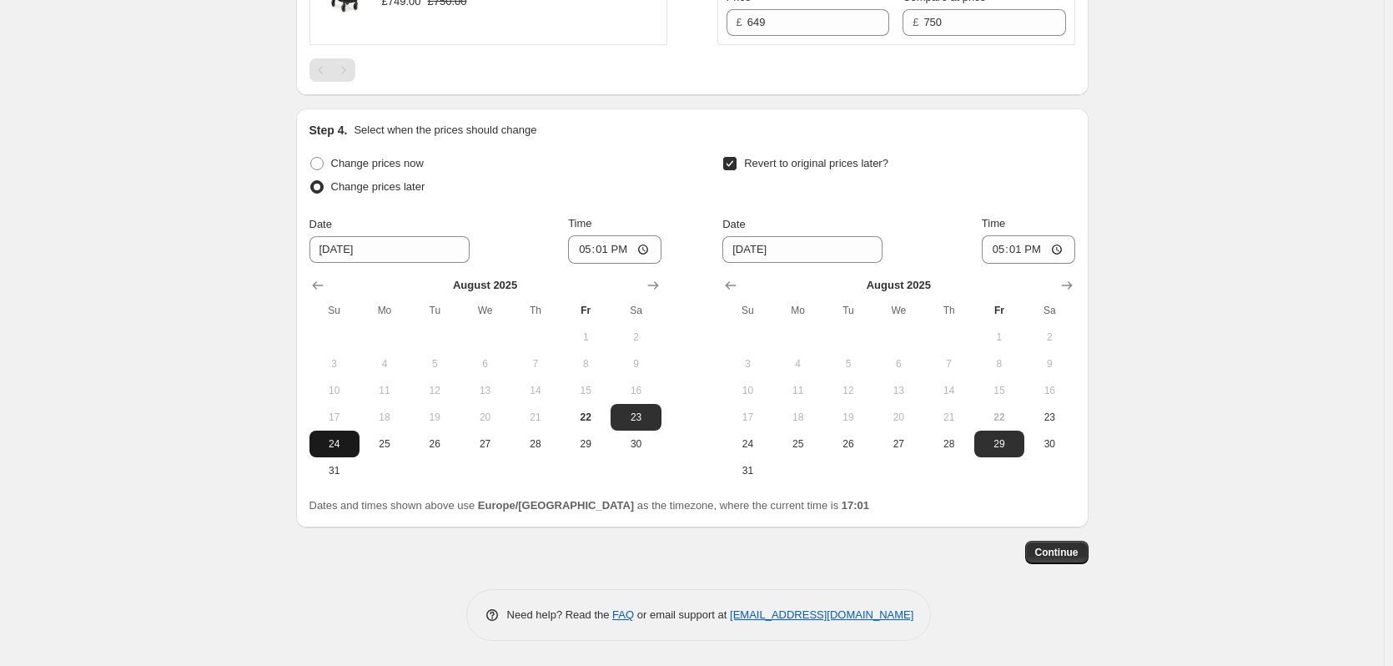
click at [344, 446] on span "24" at bounding box center [334, 443] width 37 height 13
type input "[DATE]"
click at [789, 443] on span "25" at bounding box center [798, 443] width 37 height 13
type input "[DATE]"
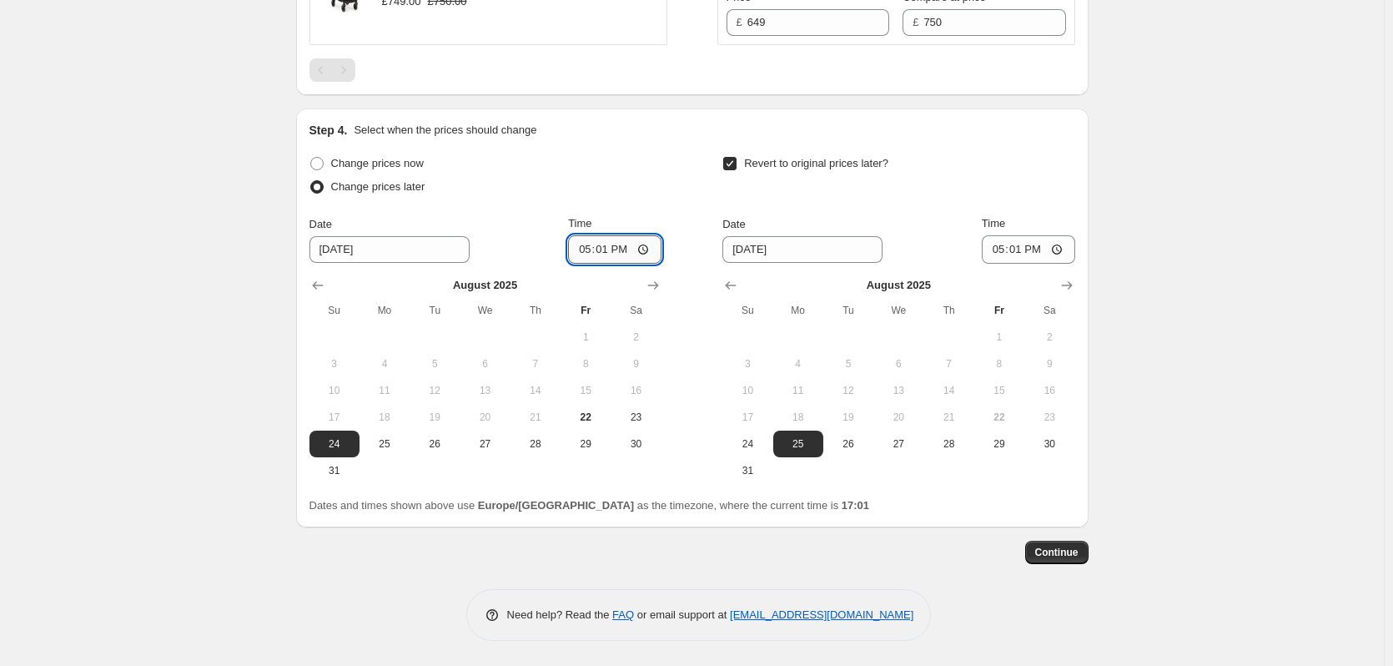
click at [611, 249] on input "17:01" at bounding box center [614, 249] width 93 height 28
type input "18:00"
click at [1024, 244] on input "17:01" at bounding box center [1028, 249] width 93 height 28
type input "06:00"
click at [1070, 552] on span "Continue" at bounding box center [1056, 552] width 43 height 13
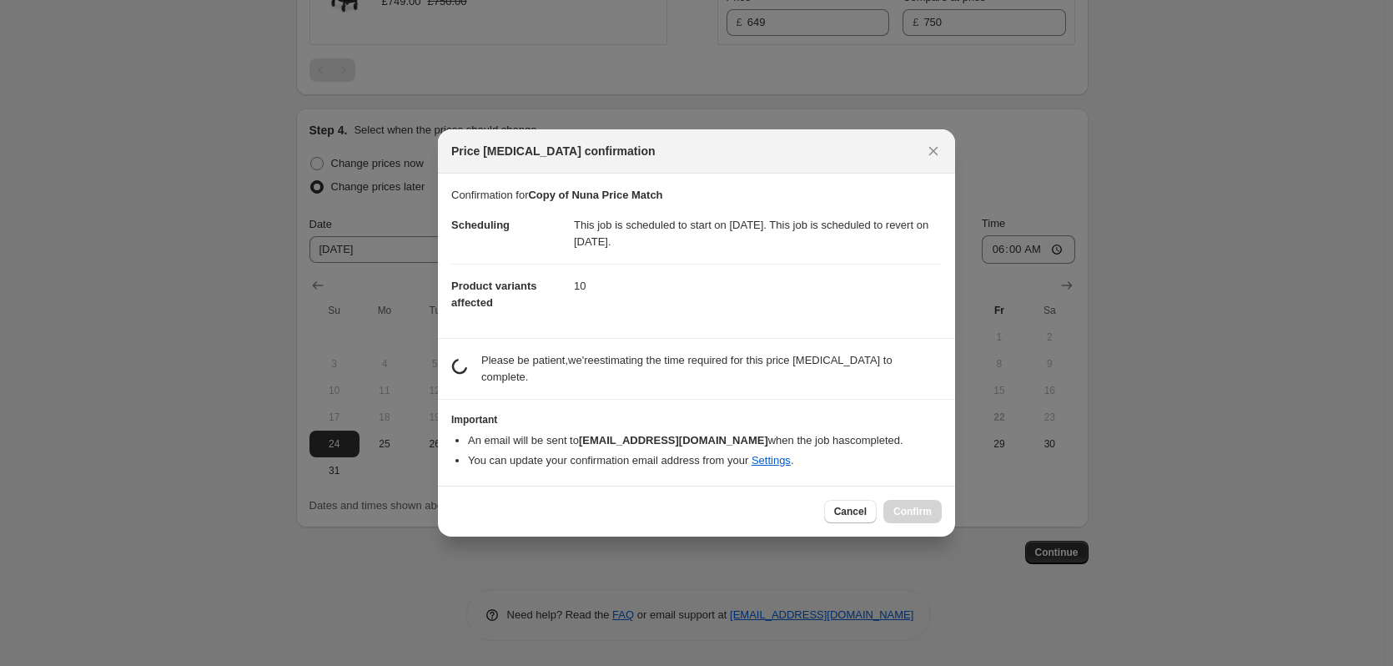
scroll to position [0, 0]
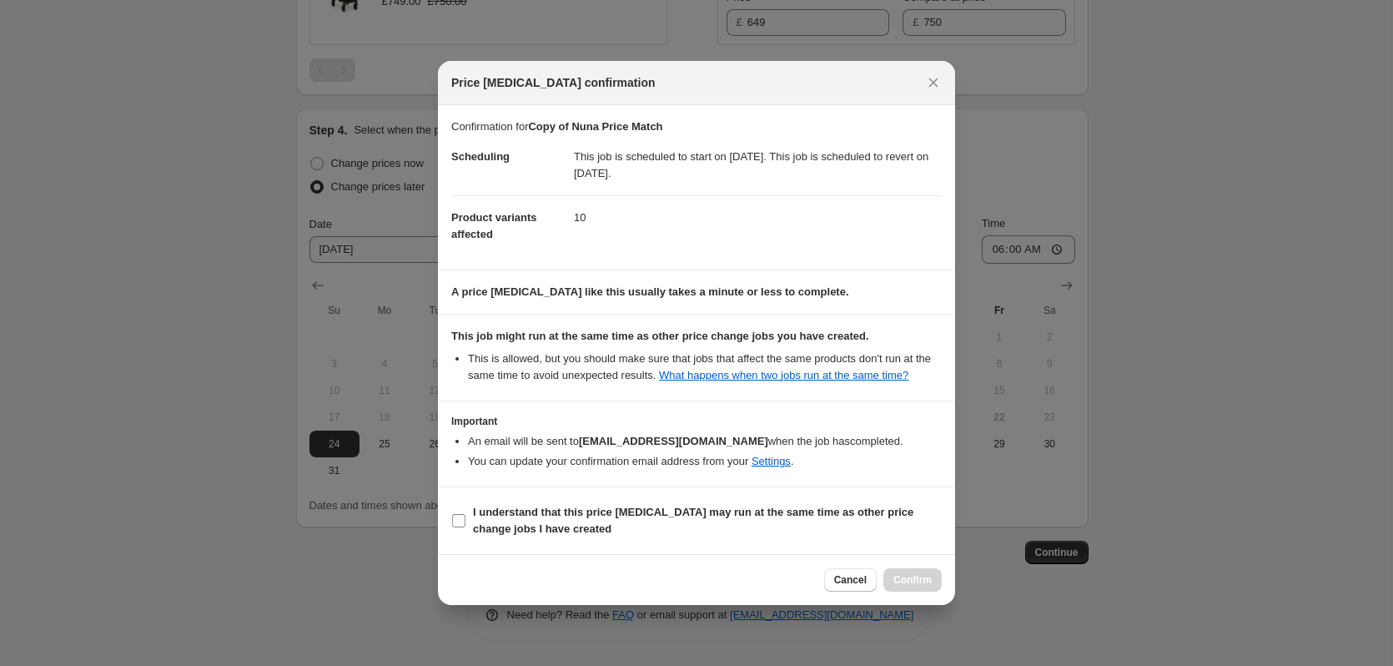
drag, startPoint x: 698, startPoint y: 516, endPoint x: 807, endPoint y: 538, distance: 110.8
click at [699, 516] on b "I understand that this price [MEDICAL_DATA] may run at the same time as other p…" at bounding box center [693, 520] width 440 height 29
click at [465, 516] on input "I understand that this price [MEDICAL_DATA] may run at the same time as other p…" at bounding box center [458, 520] width 13 height 13
checkbox input "true"
click at [913, 578] on span "Confirm" at bounding box center [912, 579] width 38 height 13
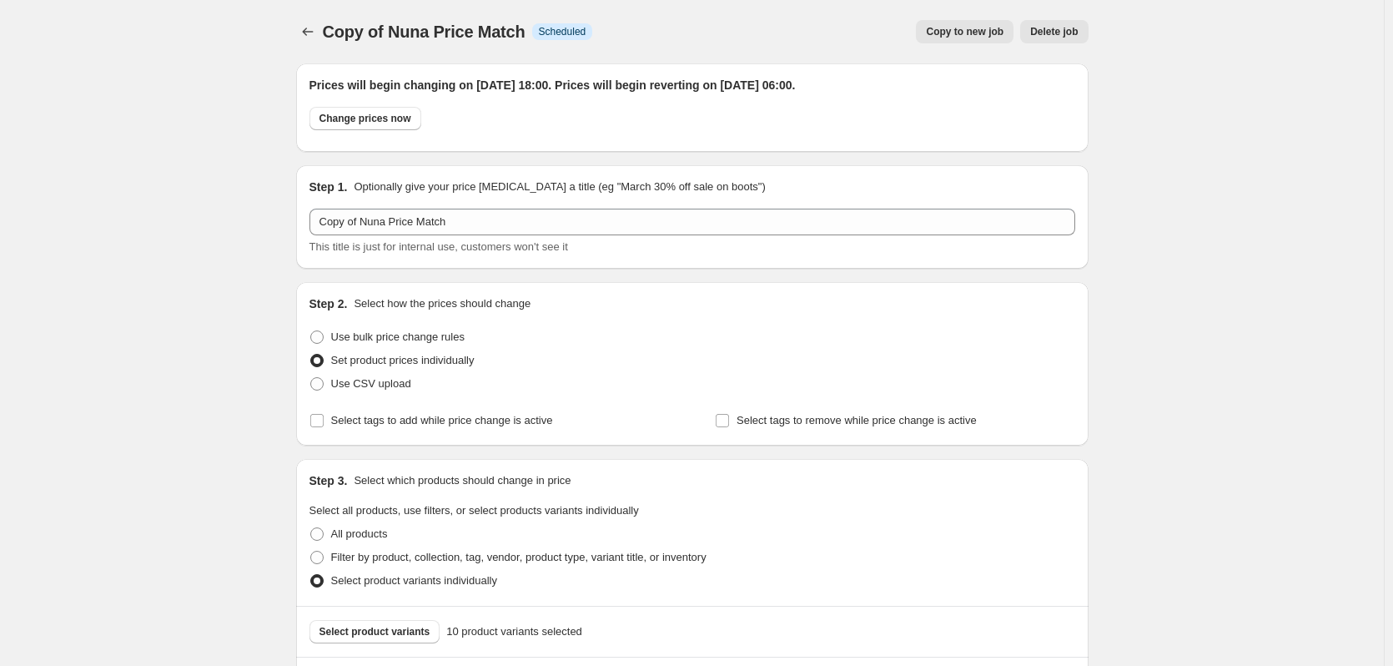
click at [966, 31] on span "Copy to new job" at bounding box center [965, 31] width 78 height 13
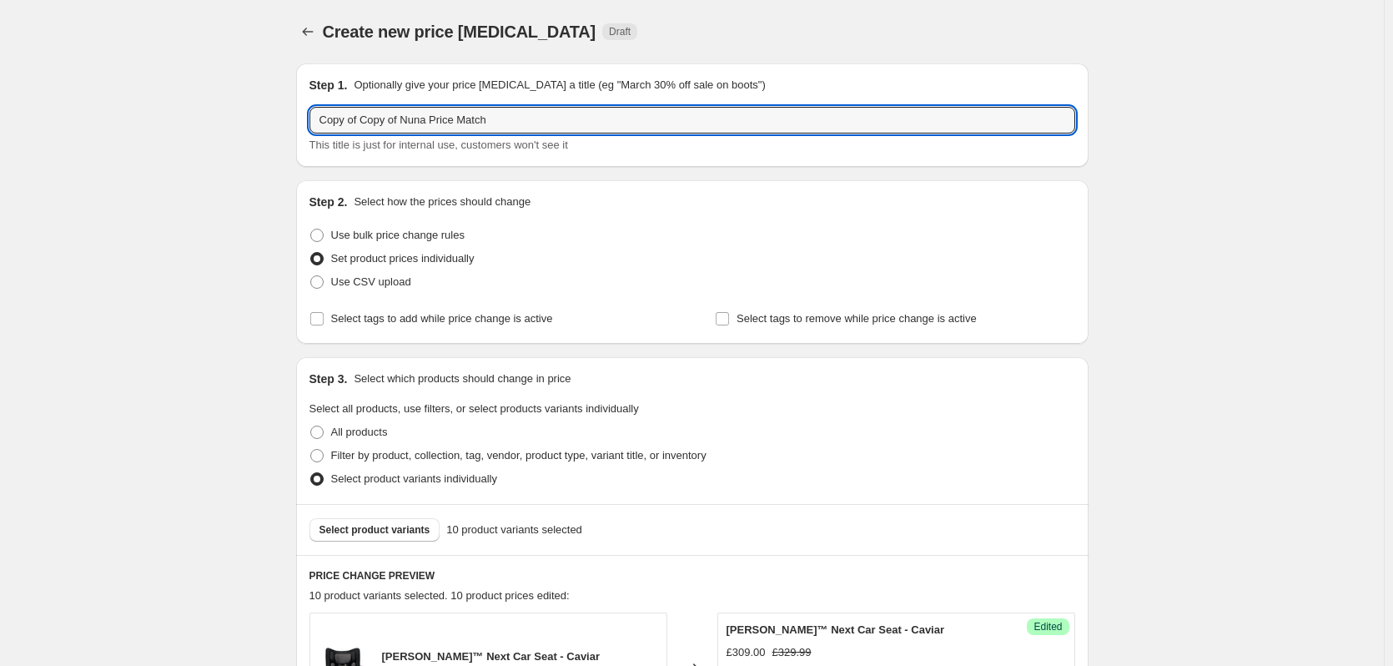
drag, startPoint x: 366, startPoint y: 118, endPoint x: 258, endPoint y: 133, distance: 109.4
drag, startPoint x: 360, startPoint y: 118, endPoint x: 275, endPoint y: 118, distance: 85.1
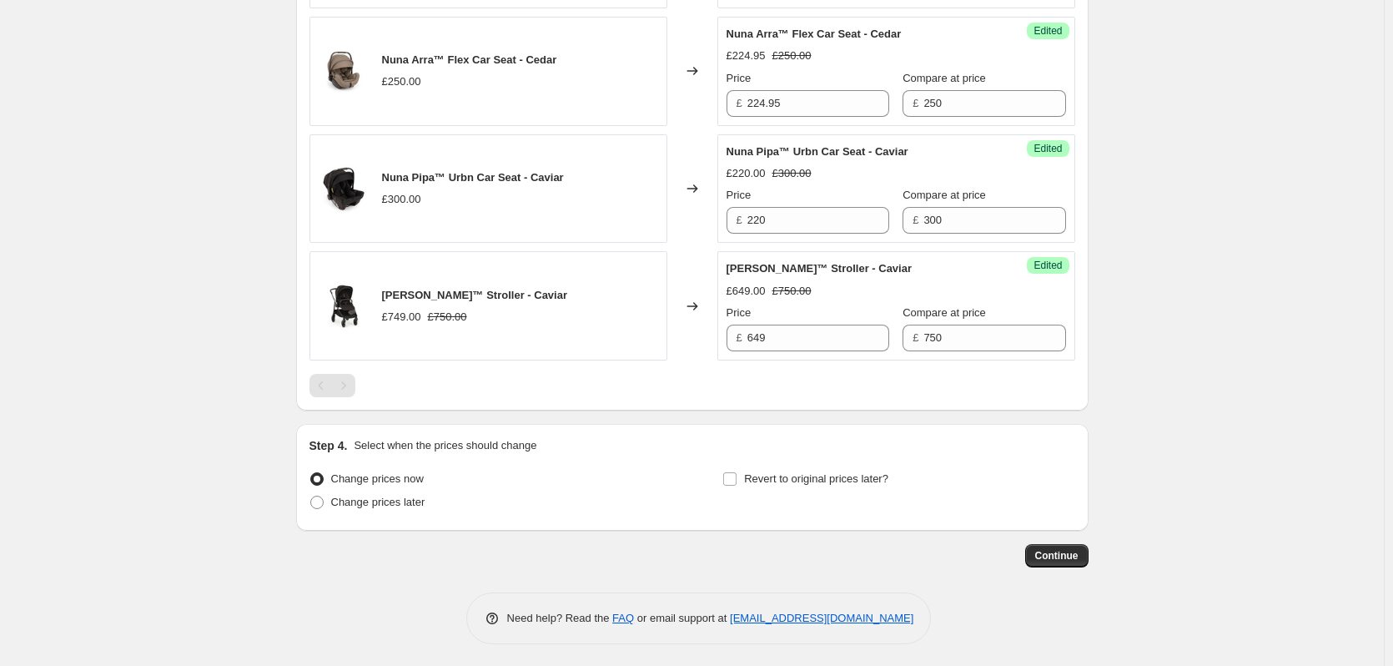
scroll to position [1422, 0]
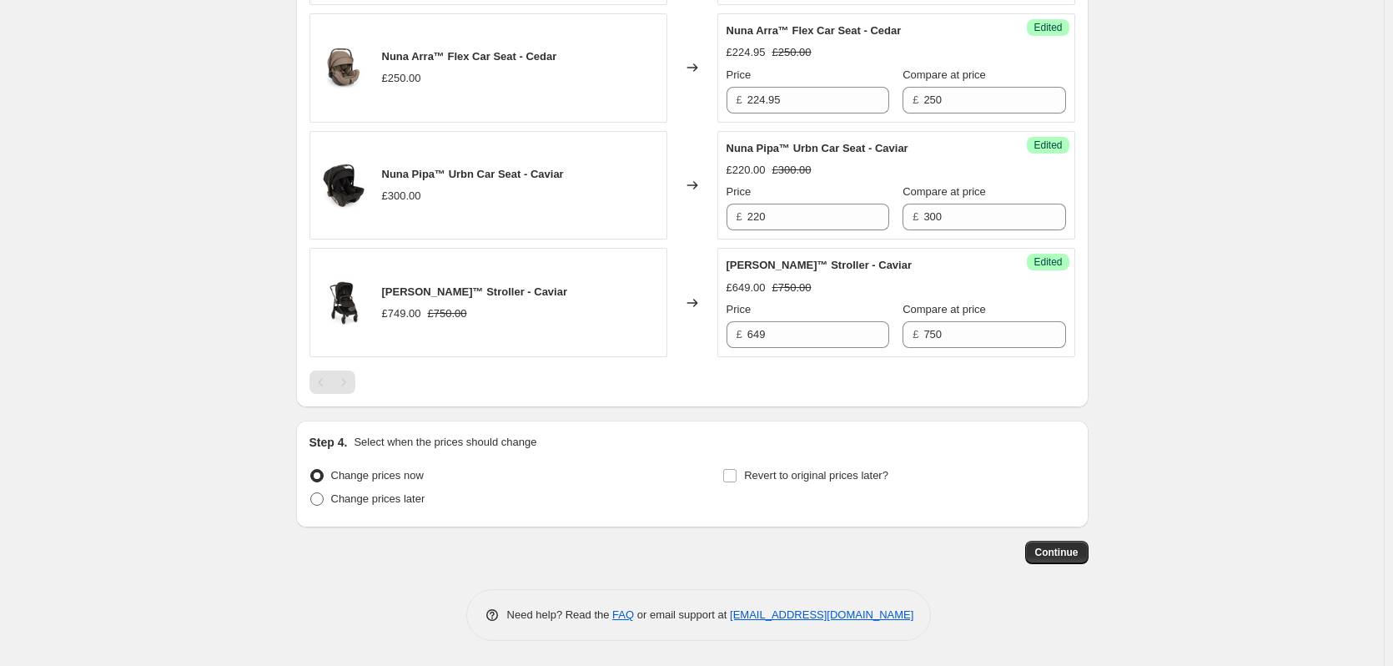
type input "Nuna Price Match"
click at [372, 495] on span "Change prices later" at bounding box center [378, 498] width 94 height 13
click at [311, 493] on input "Change prices later" at bounding box center [310, 492] width 1 height 1
radio input "true"
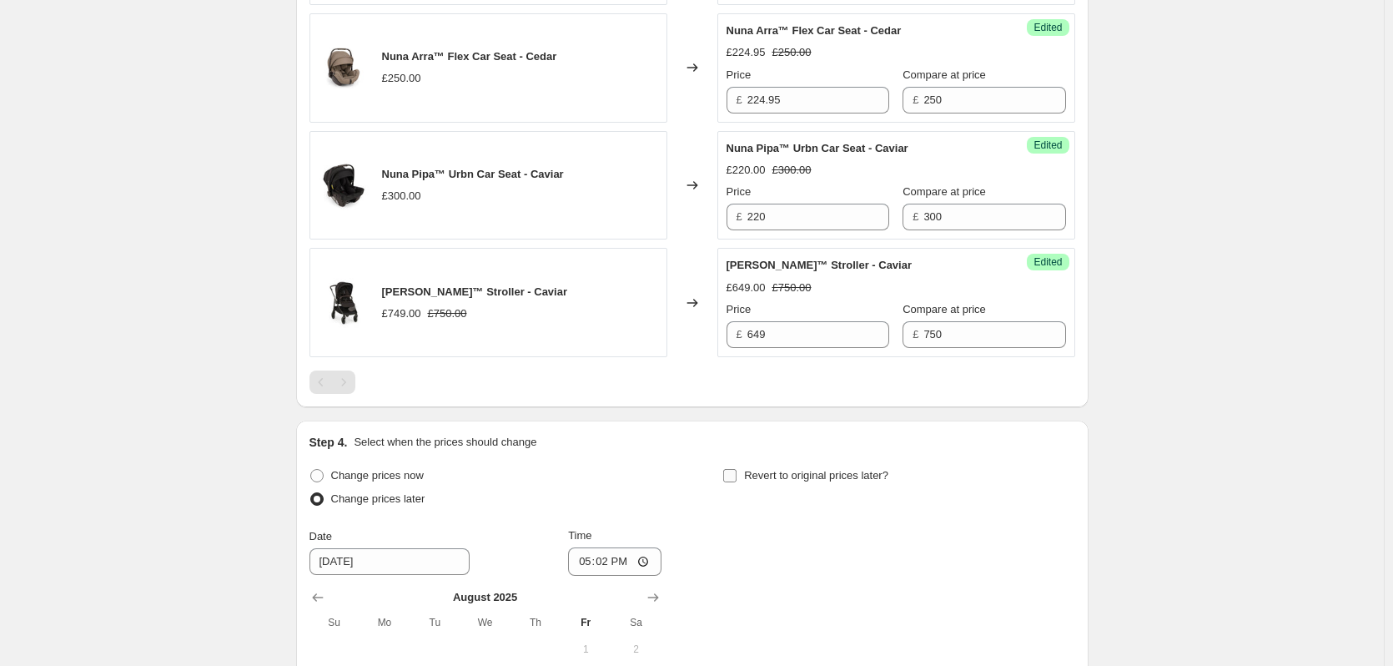
click at [815, 475] on span "Revert to original prices later?" at bounding box center [816, 475] width 144 height 13
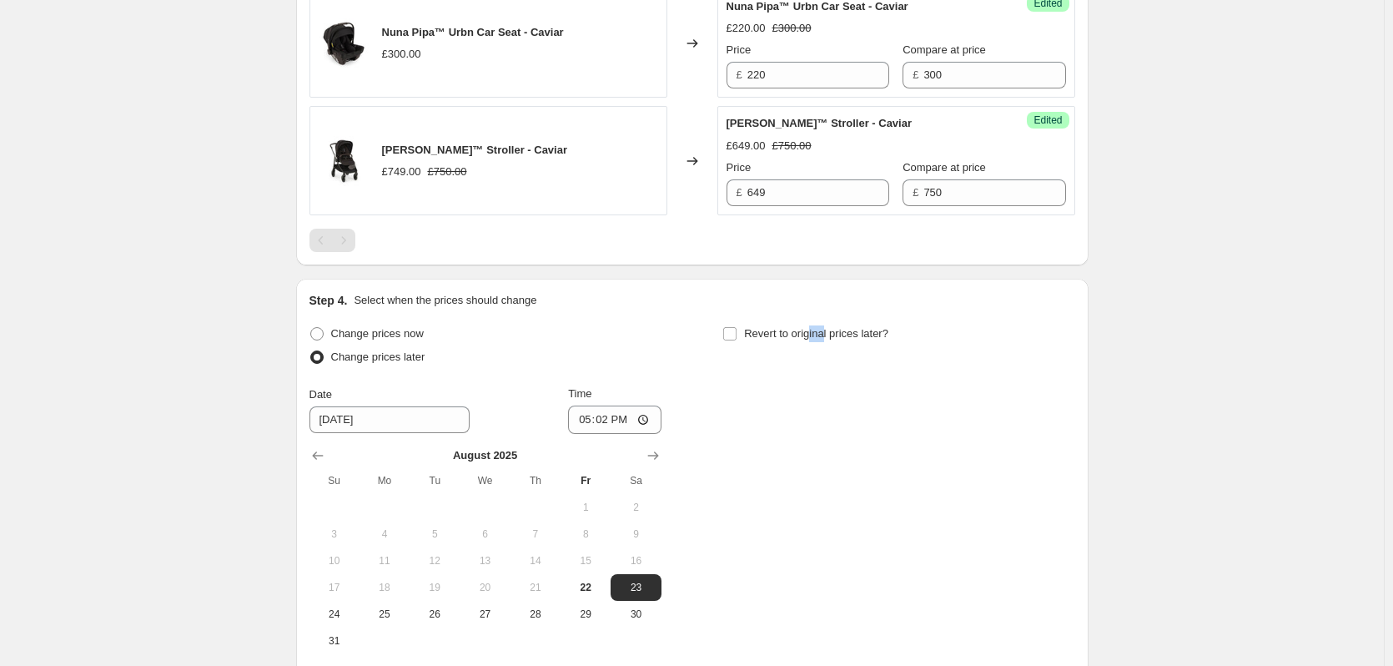
scroll to position [1734, 0]
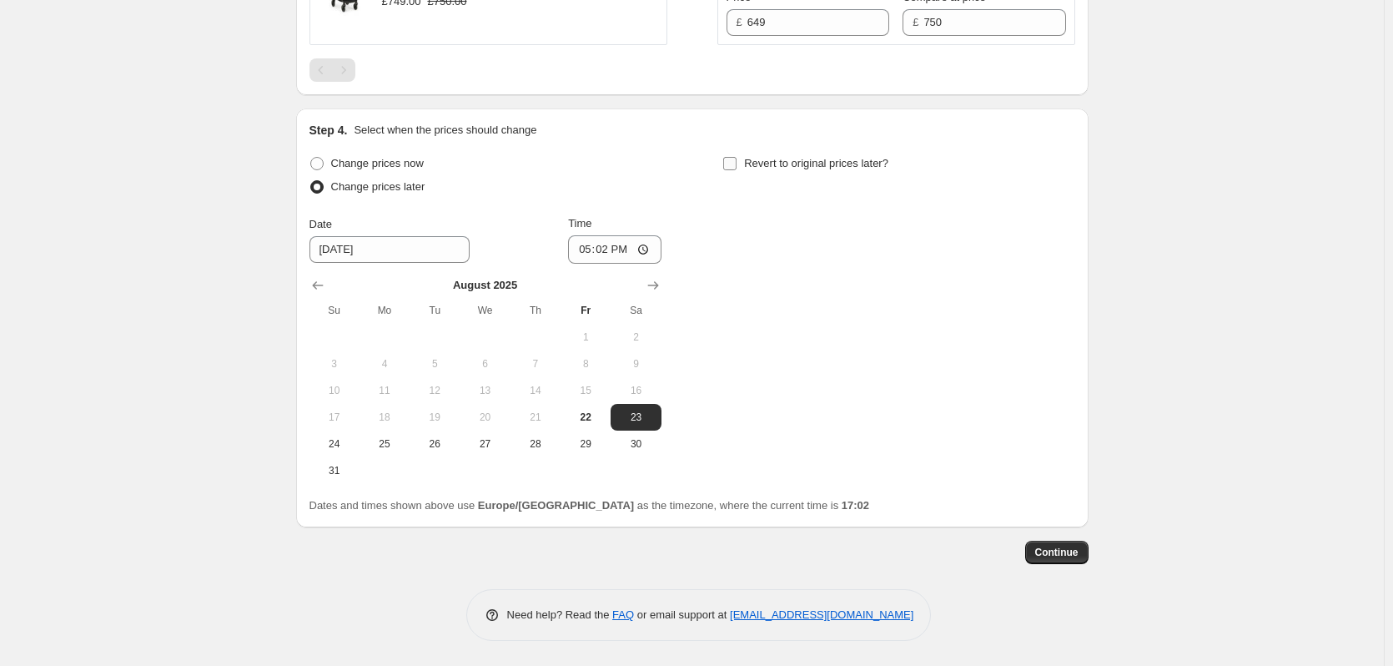
click at [776, 157] on span "Revert to original prices later?" at bounding box center [816, 163] width 144 height 13
click at [737, 157] on input "Revert to original prices later?" at bounding box center [729, 163] width 13 height 13
checkbox input "true"
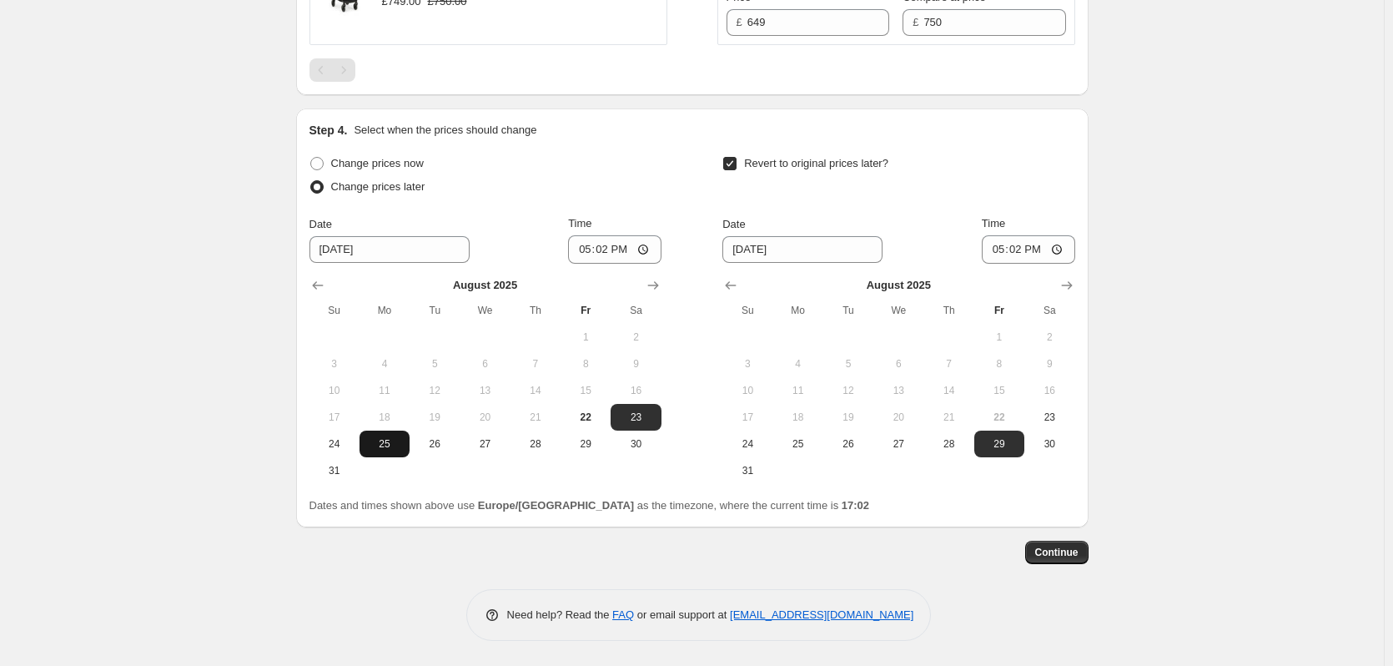
click at [401, 449] on span "25" at bounding box center [384, 443] width 37 height 13
type input "[DATE]"
click at [858, 444] on span "26" at bounding box center [848, 443] width 37 height 13
type input "[DATE]"
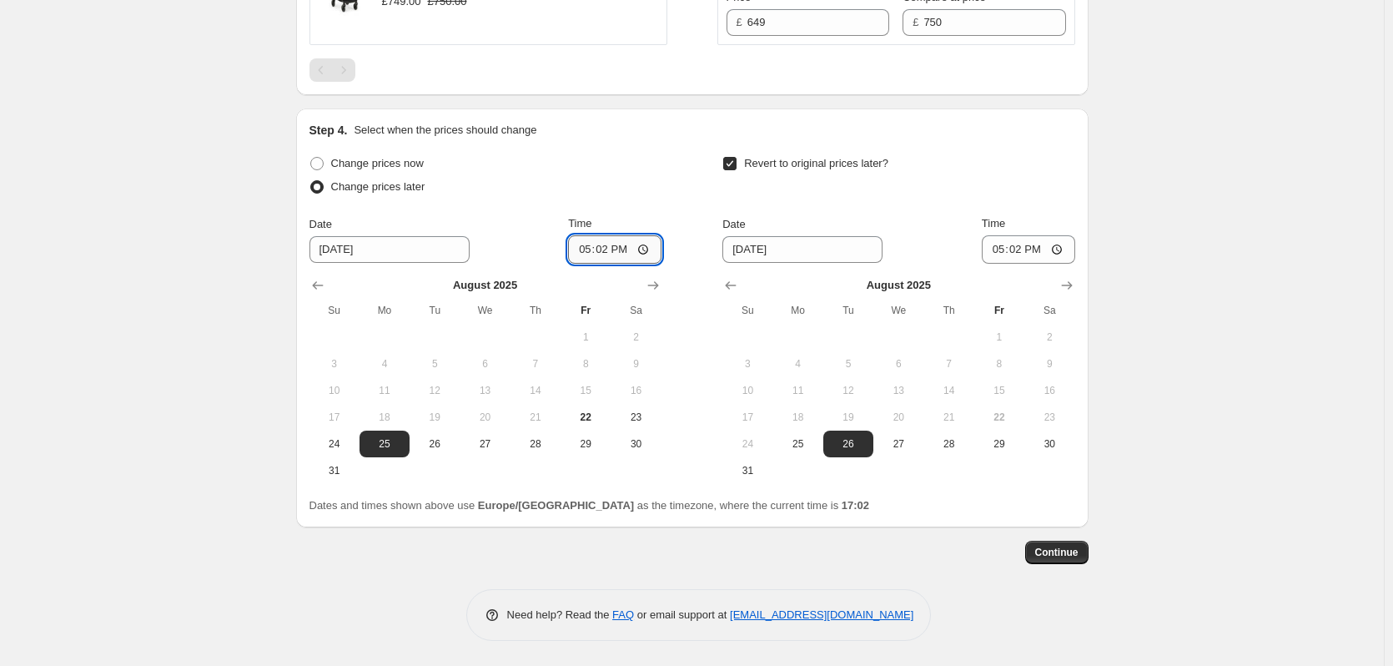
click at [606, 244] on input "17:02" at bounding box center [614, 249] width 93 height 28
type input "18:00"
click at [1024, 245] on input "17:02" at bounding box center [1028, 249] width 93 height 28
type input "06:00"
click at [1075, 551] on span "Continue" at bounding box center [1056, 552] width 43 height 13
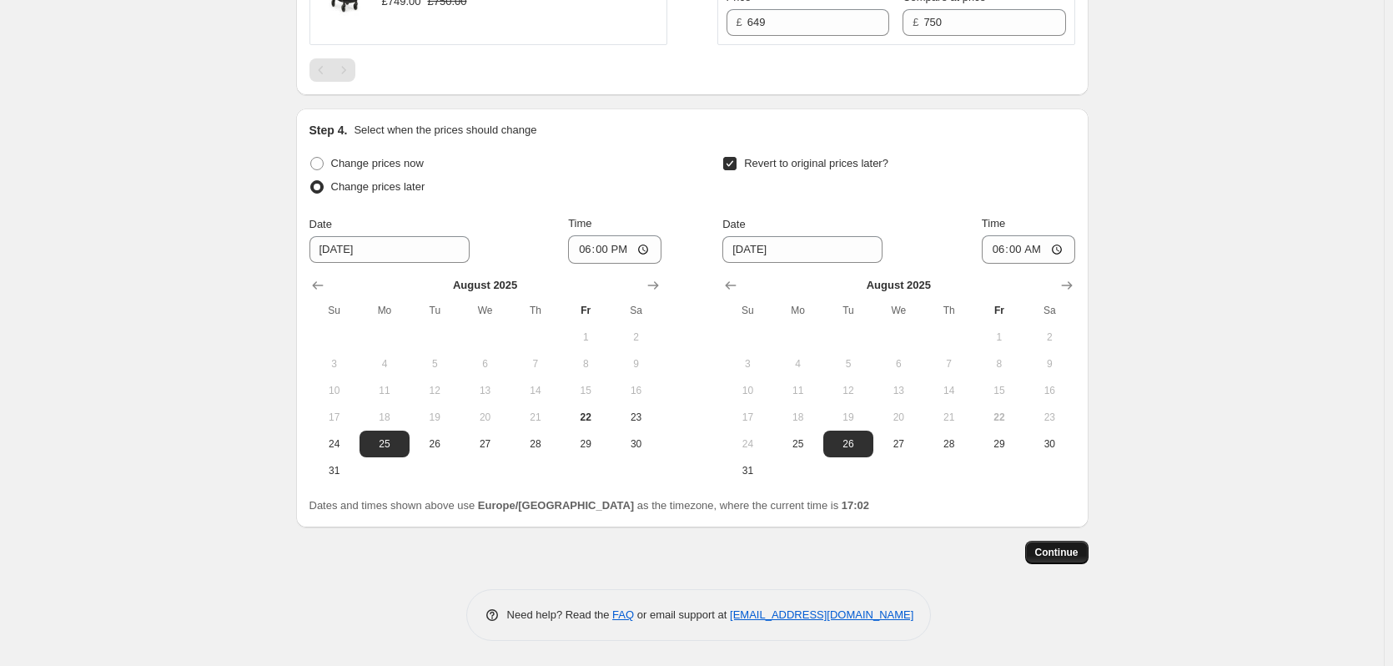
scroll to position [0, 0]
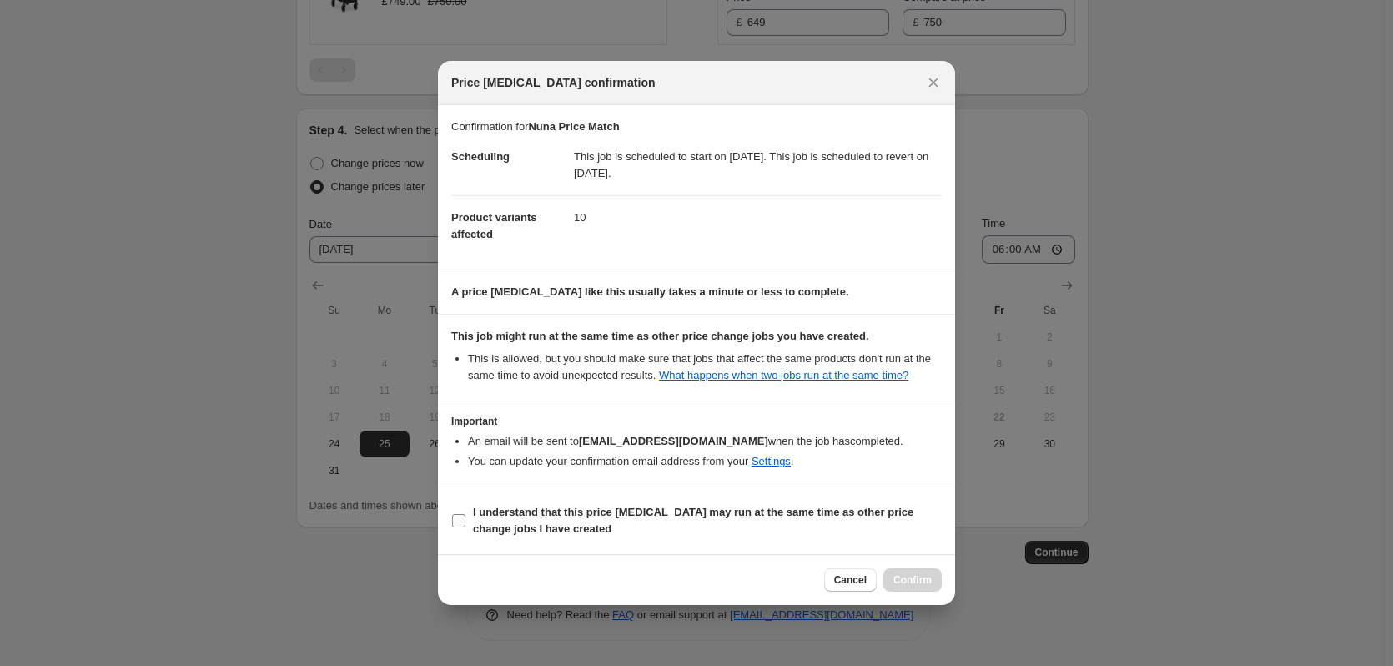
drag, startPoint x: 737, startPoint y: 514, endPoint x: 772, endPoint y: 517, distance: 35.2
click at [738, 515] on b "I understand that this price [MEDICAL_DATA] may run at the same time as other p…" at bounding box center [693, 520] width 440 height 29
click at [465, 515] on input "I understand that this price [MEDICAL_DATA] may run at the same time as other p…" at bounding box center [458, 520] width 13 height 13
checkbox input "true"
click at [933, 582] on button "Confirm" at bounding box center [912, 579] width 58 height 23
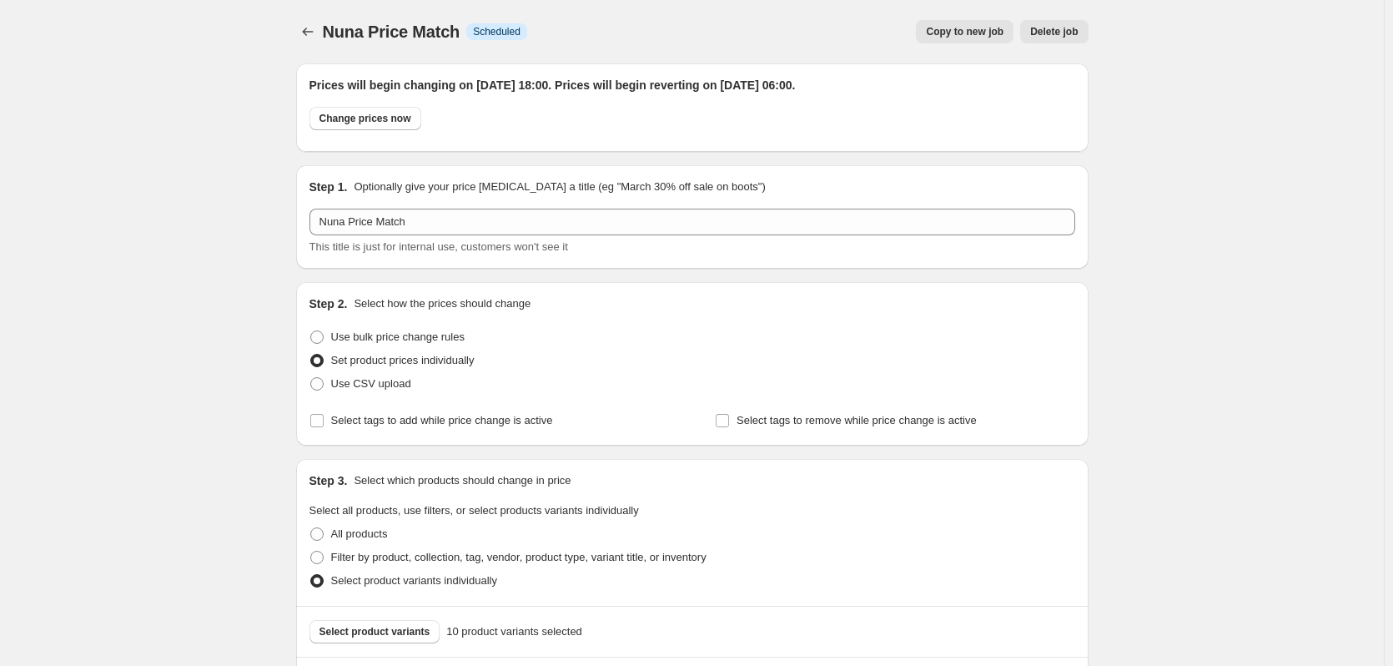
click at [314, 29] on icon "Price change jobs" at bounding box center [307, 31] width 17 height 17
